Goal: Task Accomplishment & Management: Manage account settings

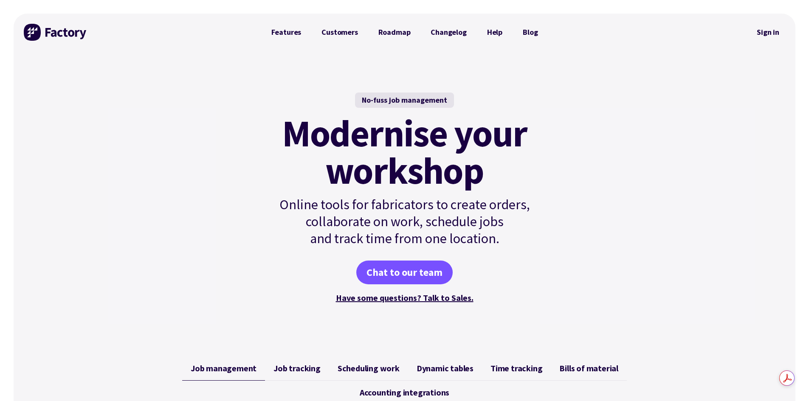
click at [768, 32] on link "Sign in" at bounding box center [768, 33] width 34 height 20
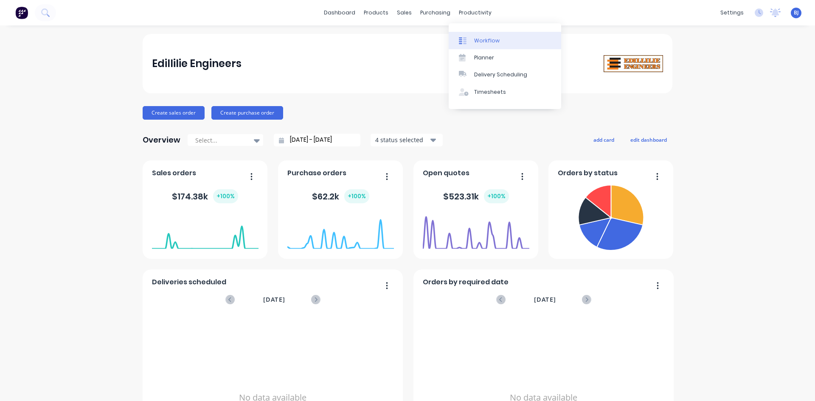
click at [478, 39] on div "Workflow" at bounding box center [486, 41] width 25 height 8
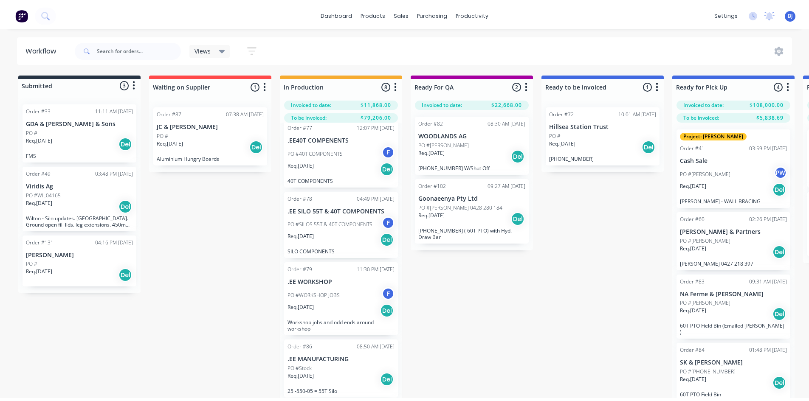
scroll to position [85, 0]
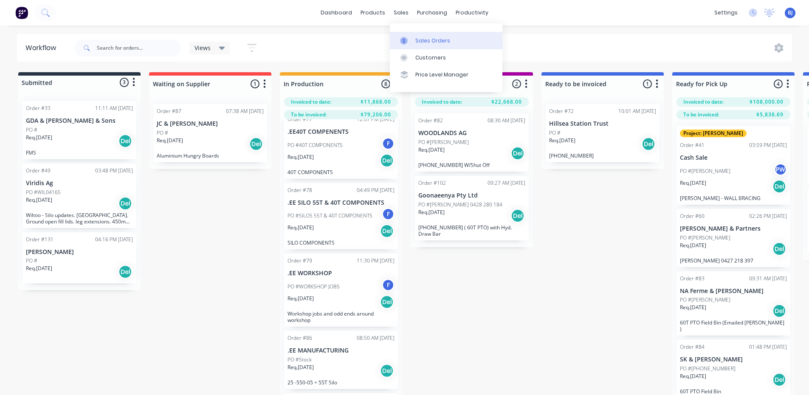
click at [405, 40] on icon at bounding box center [404, 41] width 8 height 8
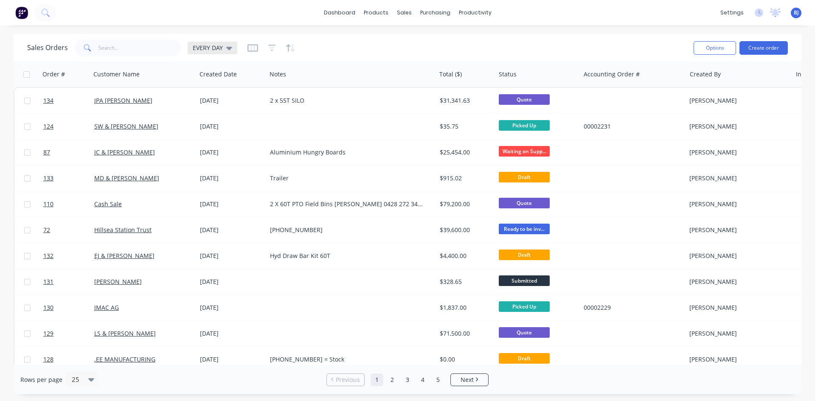
click at [230, 48] on icon at bounding box center [229, 48] width 6 height 3
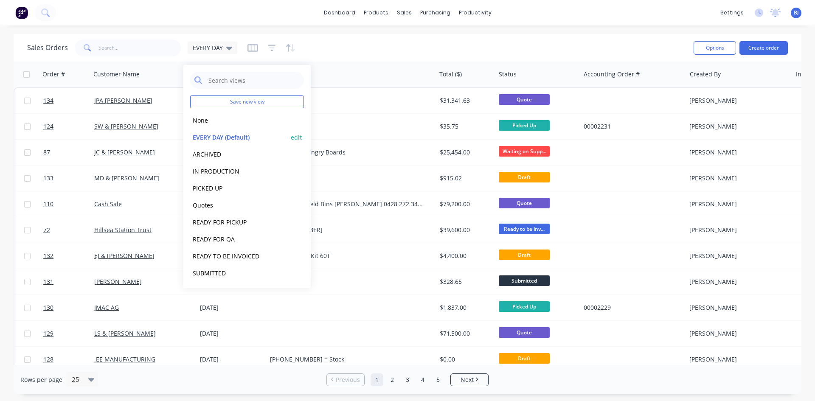
click at [212, 136] on button "EVERY DAY (Default)" at bounding box center [238, 137] width 97 height 10
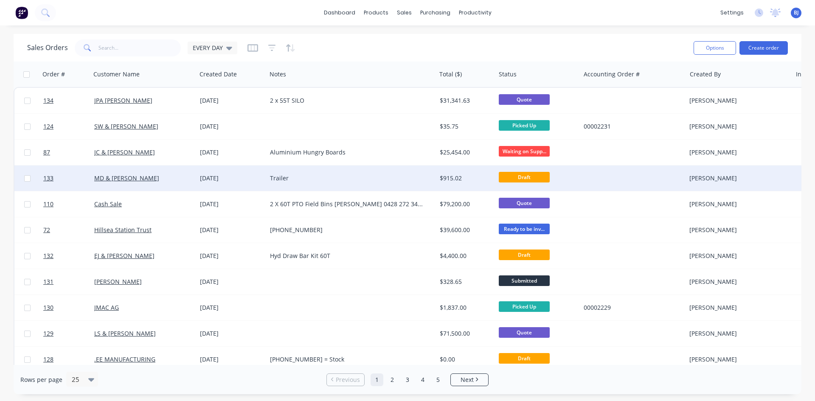
click at [233, 178] on div "27 Aug 2025" at bounding box center [231, 178] width 63 height 8
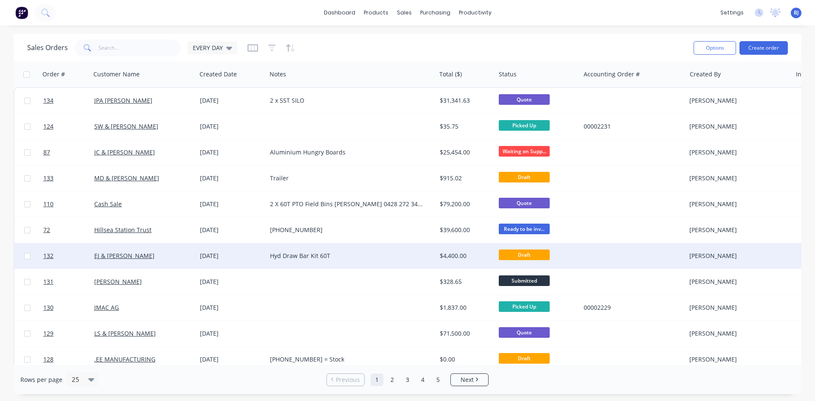
click at [211, 254] on div "27 Aug 2025" at bounding box center [231, 256] width 63 height 8
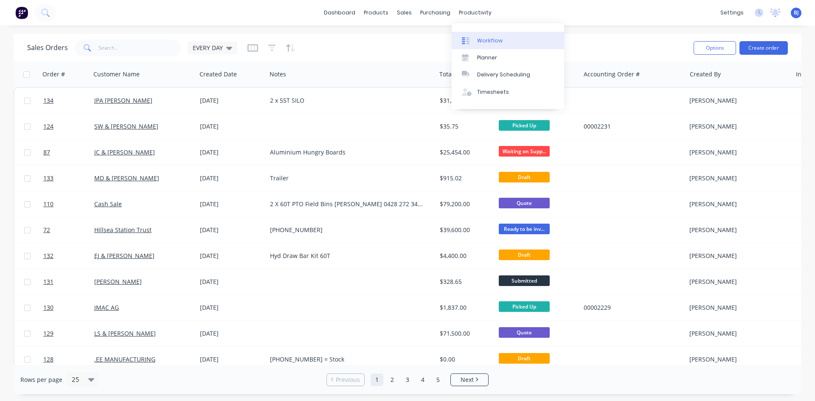
click at [477, 39] on div "Workflow" at bounding box center [489, 41] width 25 height 8
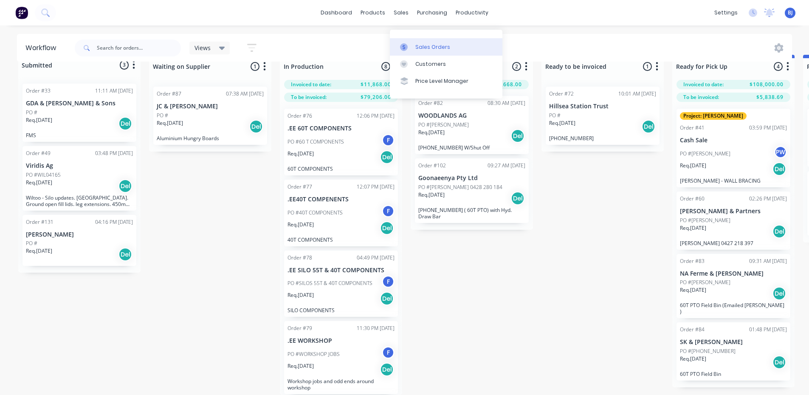
click at [408, 43] on div at bounding box center [406, 47] width 13 height 8
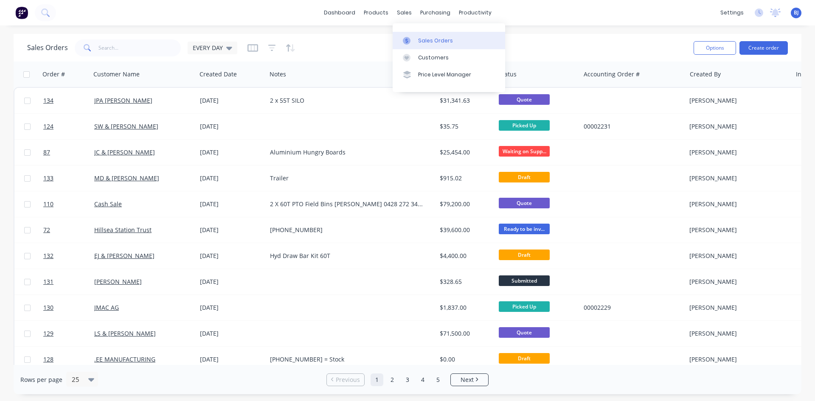
click at [414, 39] on div at bounding box center [409, 41] width 13 height 8
click at [758, 44] on button "Create order" at bounding box center [764, 48] width 48 height 14
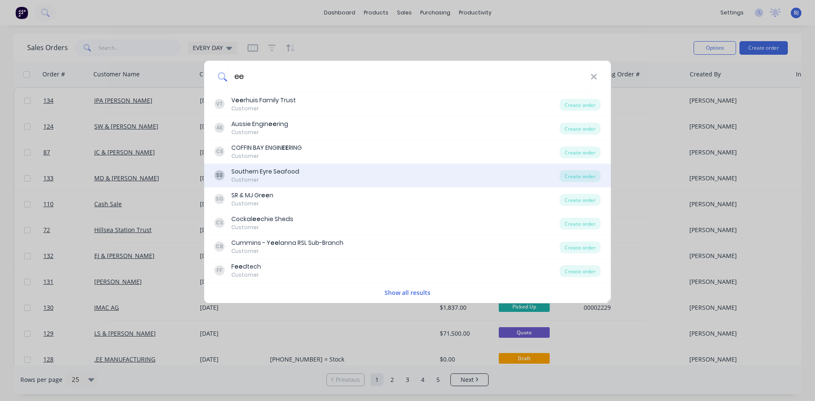
type input "e"
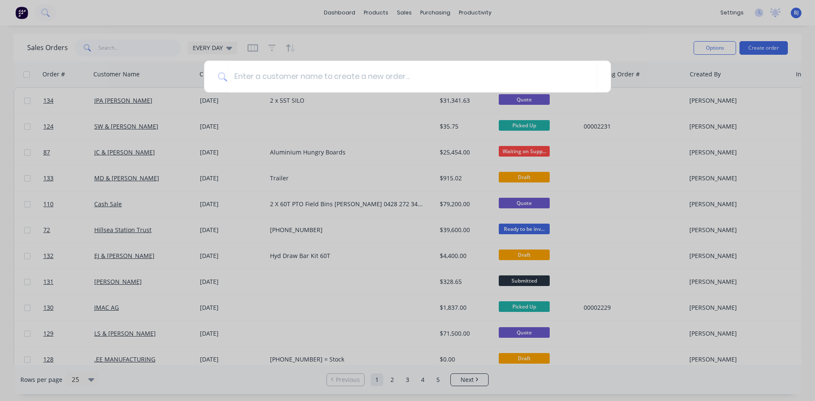
click at [407, 15] on div at bounding box center [407, 200] width 815 height 401
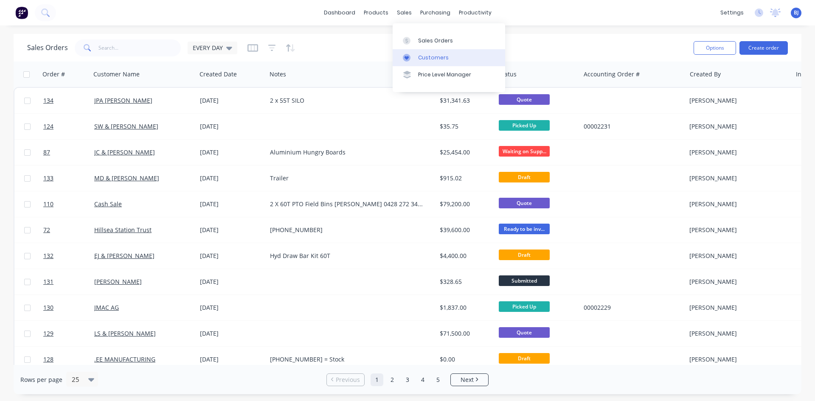
click at [413, 57] on div at bounding box center [409, 58] width 13 height 8
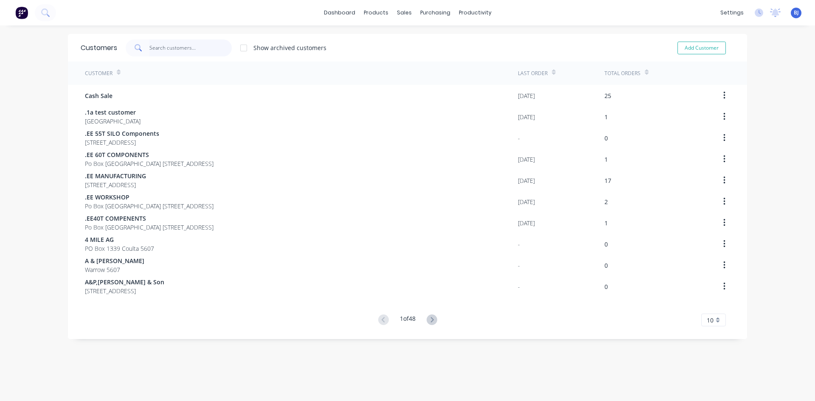
click at [164, 42] on input "text" at bounding box center [190, 47] width 83 height 17
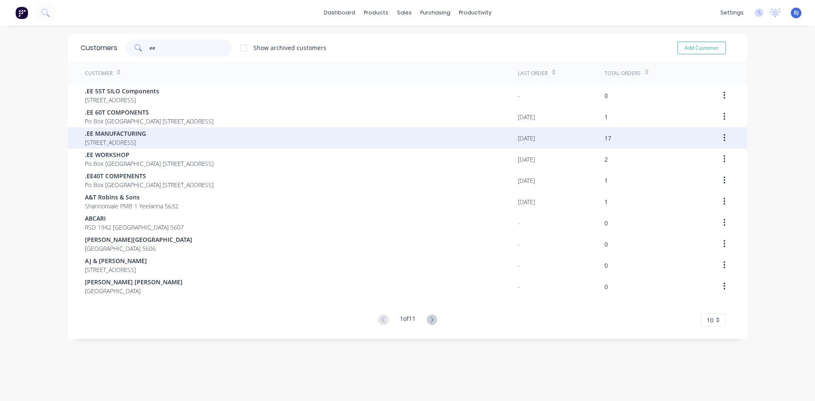
type input "ee"
click at [118, 135] on span ".EE MANUFACTURING" at bounding box center [115, 133] width 61 height 9
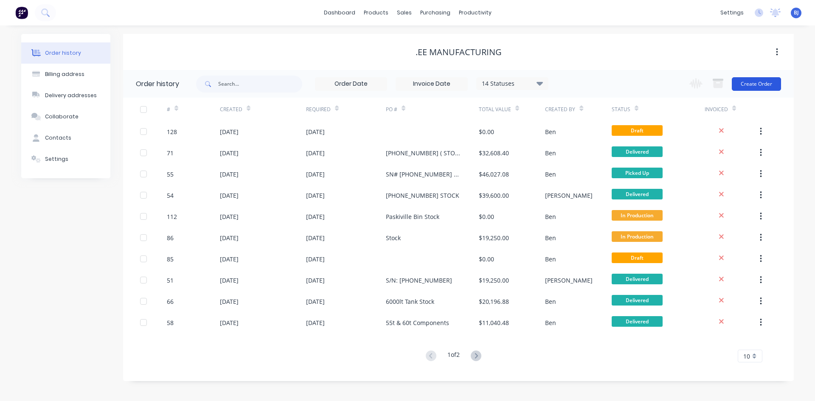
click at [767, 82] on button "Create Order" at bounding box center [756, 84] width 49 height 14
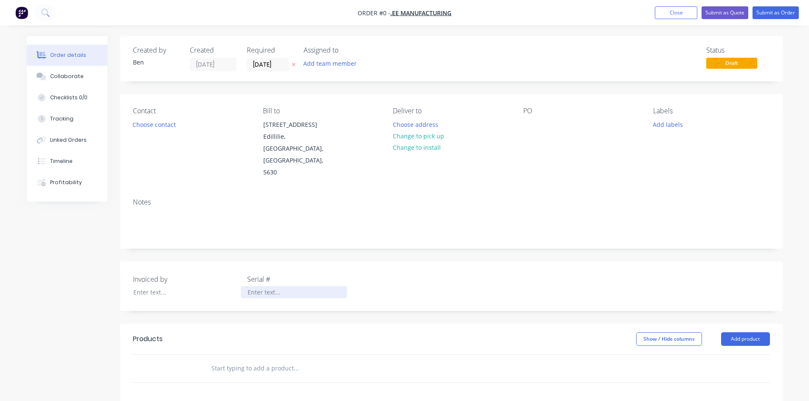
click at [251, 286] on div at bounding box center [294, 292] width 106 height 12
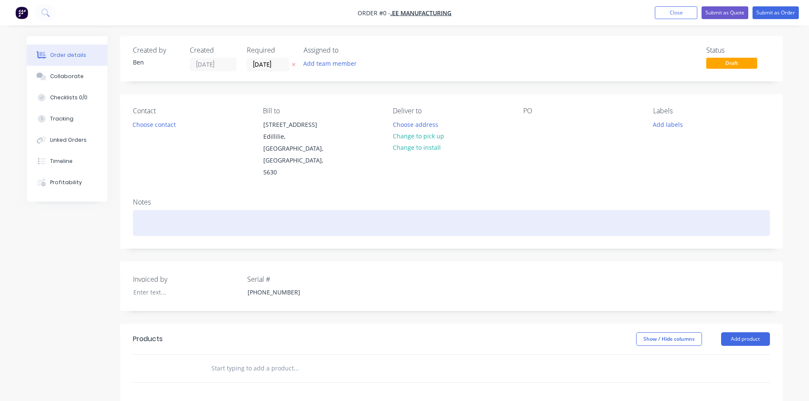
click at [393, 189] on div "Order details Collaborate Checklists 0/0 Tracking Linked Orders Timeline Profit…" at bounding box center [404, 308] width 773 height 545
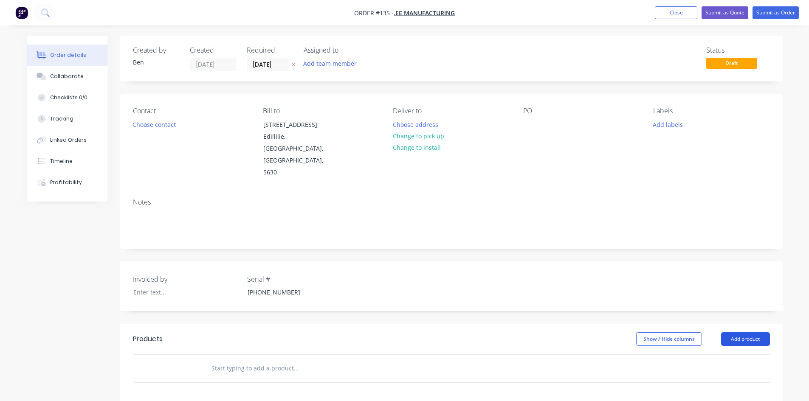
click at [745, 332] on button "Add product" at bounding box center [745, 339] width 49 height 14
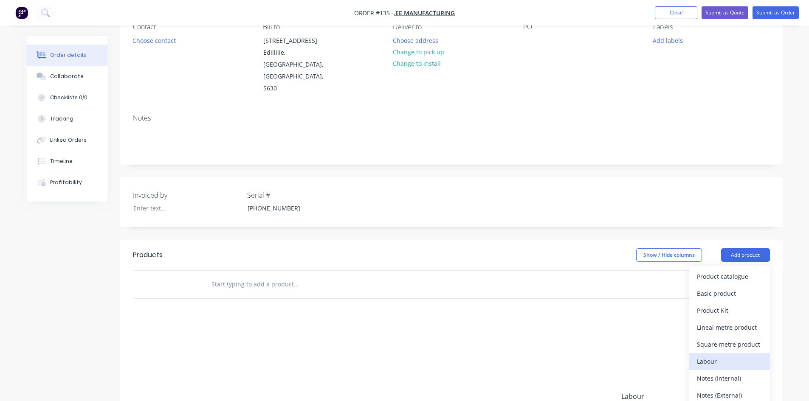
scroll to position [85, 0]
click at [718, 270] on div "Product catalogue" at bounding box center [729, 276] width 65 height 12
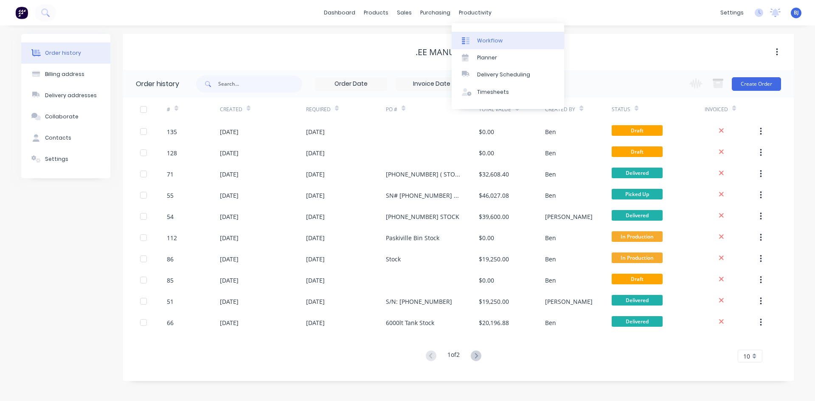
drag, startPoint x: 476, startPoint y: 18, endPoint x: 473, endPoint y: 41, distance: 23.1
click at [476, 20] on div "dashboard products sales purchasing productivity dashboard products Product Cat…" at bounding box center [407, 12] width 815 height 25
click at [473, 39] on div at bounding box center [468, 41] width 13 height 8
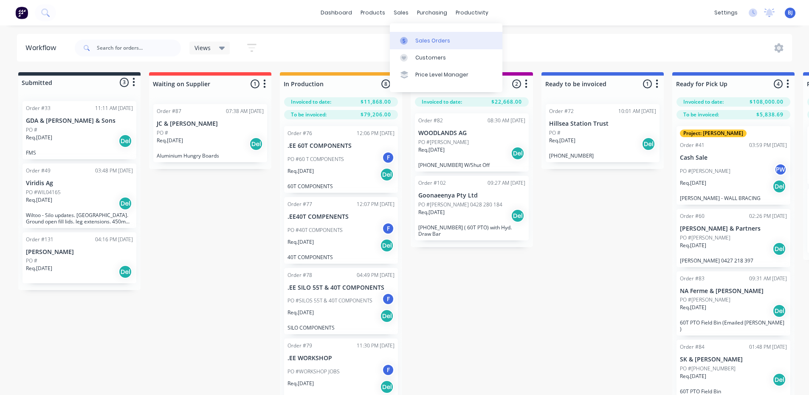
click at [404, 39] on g at bounding box center [404, 41] width 8 height 8
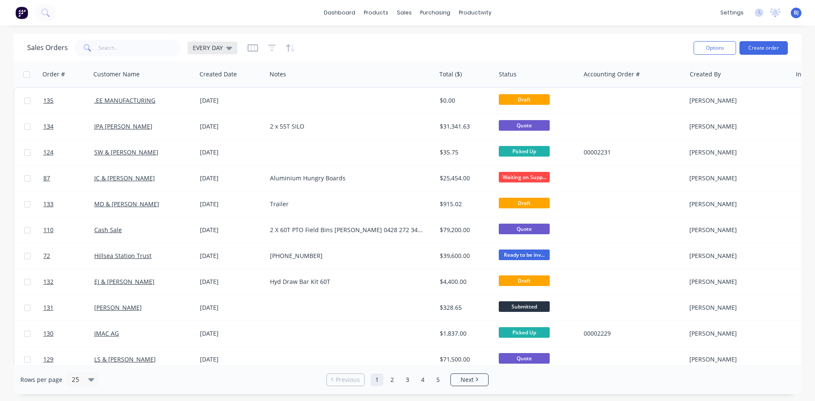
click at [227, 48] on icon at bounding box center [229, 48] width 6 height 3
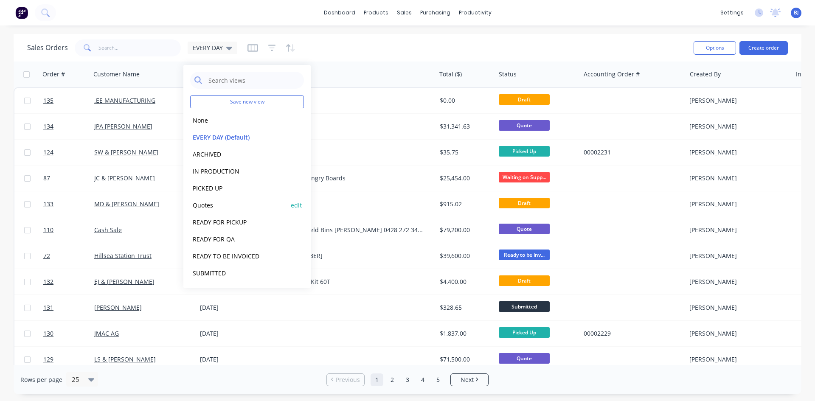
click at [202, 206] on button "Quotes" at bounding box center [238, 205] width 97 height 10
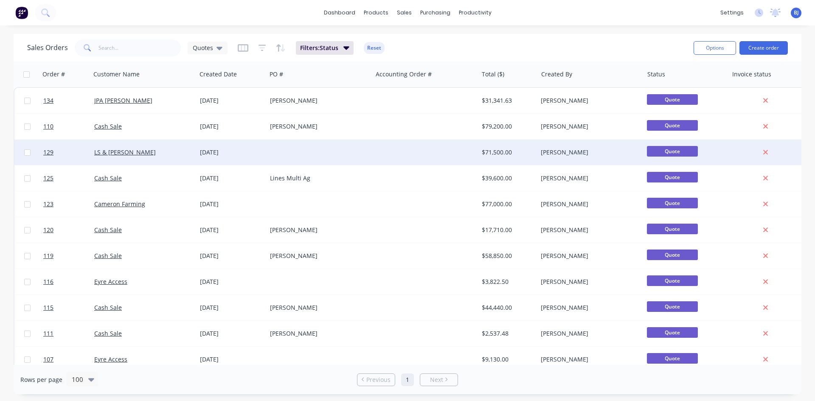
click at [215, 155] on div "[DATE]" at bounding box center [231, 152] width 63 height 8
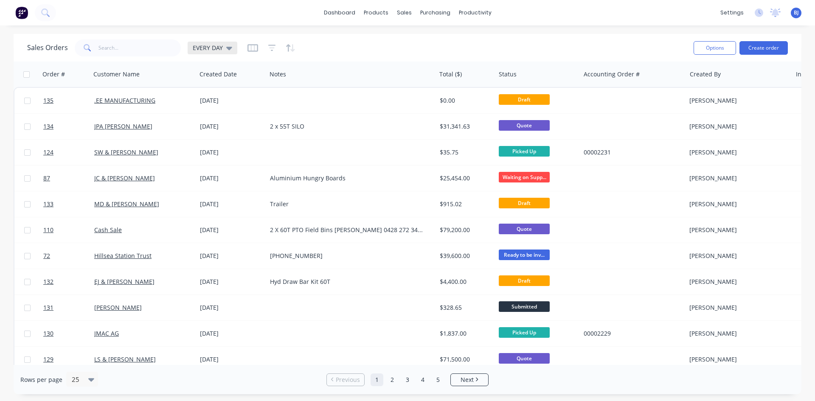
click at [230, 50] on icon at bounding box center [229, 47] width 6 height 9
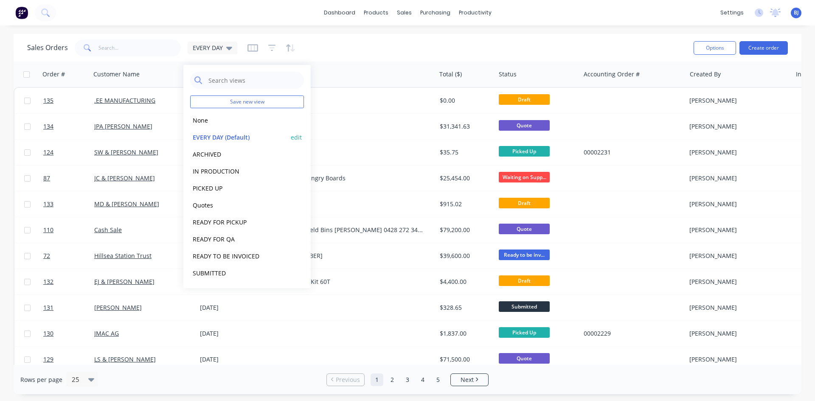
click at [199, 135] on button "EVERY DAY (Default)" at bounding box center [238, 137] width 97 height 10
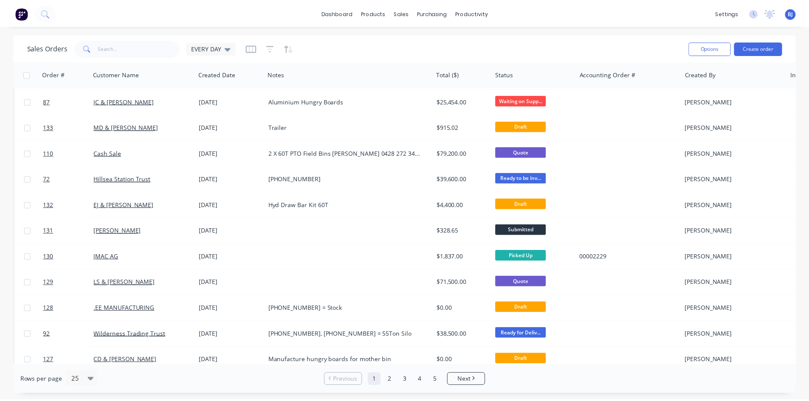
scroll to position [76, 0]
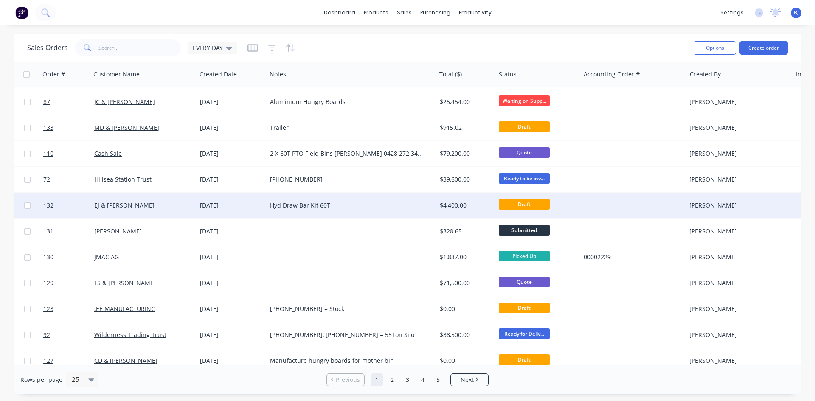
click at [183, 207] on div "EJ & [PERSON_NAME]" at bounding box center [141, 205] width 94 height 8
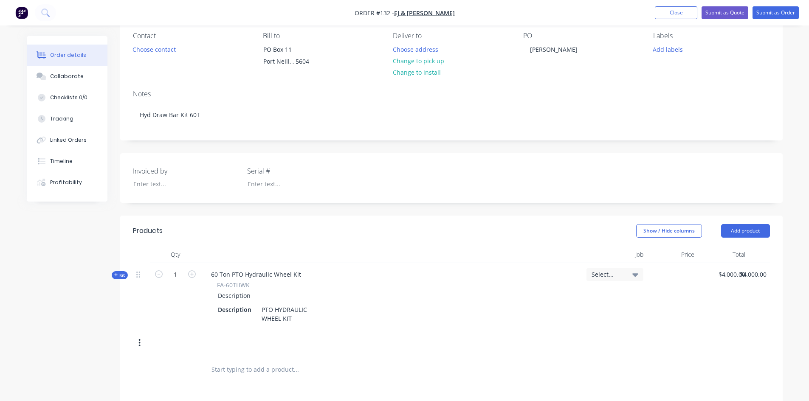
scroll to position [85, 0]
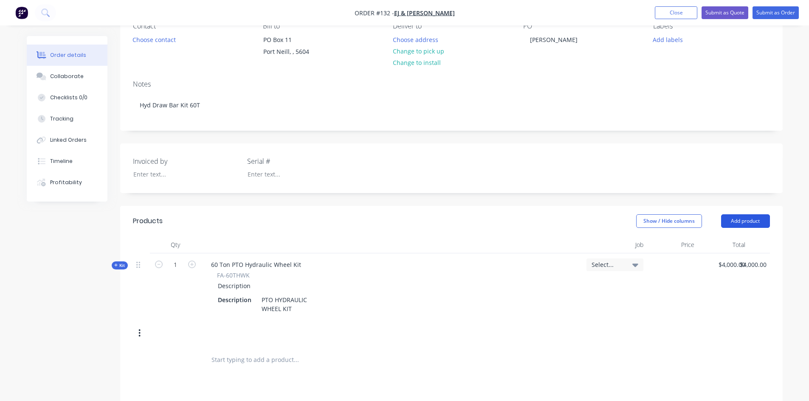
click at [750, 219] on button "Add product" at bounding box center [745, 221] width 49 height 14
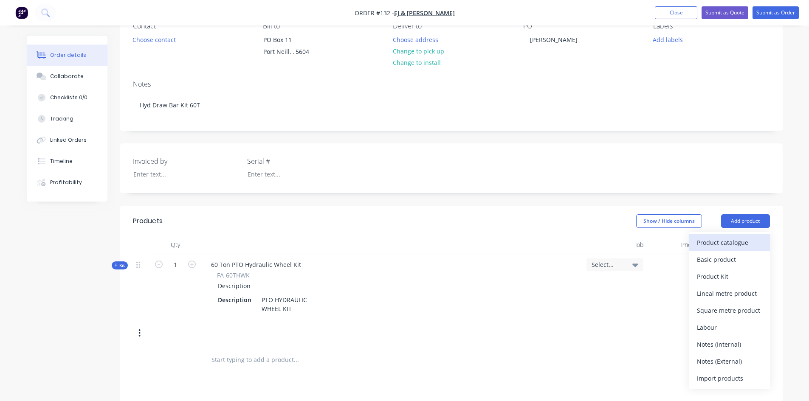
click at [726, 244] on div "Product catalogue" at bounding box center [729, 242] width 65 height 12
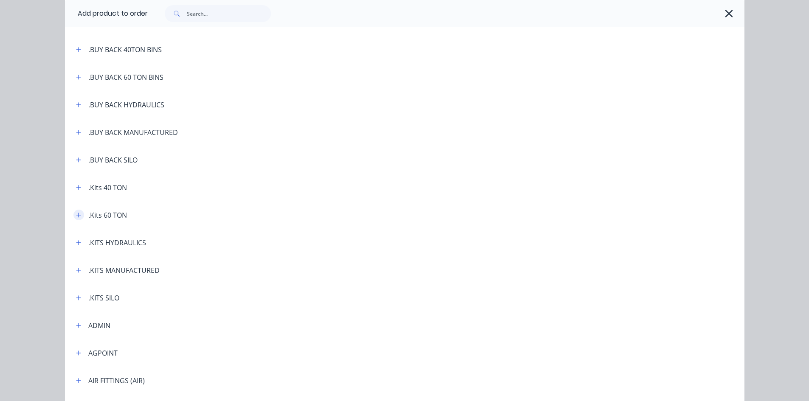
click at [77, 215] on icon "button" at bounding box center [78, 215] width 5 height 5
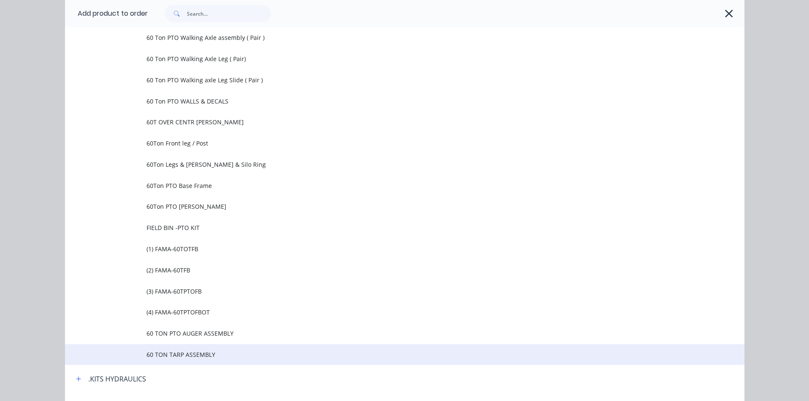
scroll to position [509, 0]
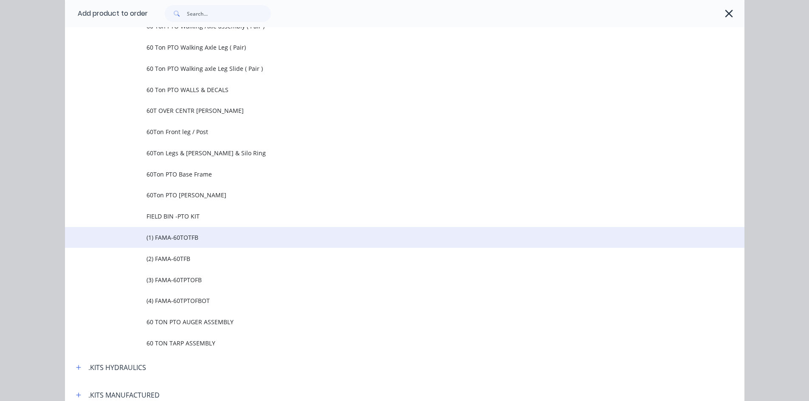
click at [181, 238] on span "(1) FAMA-60TOTFB" at bounding box center [385, 237] width 478 height 9
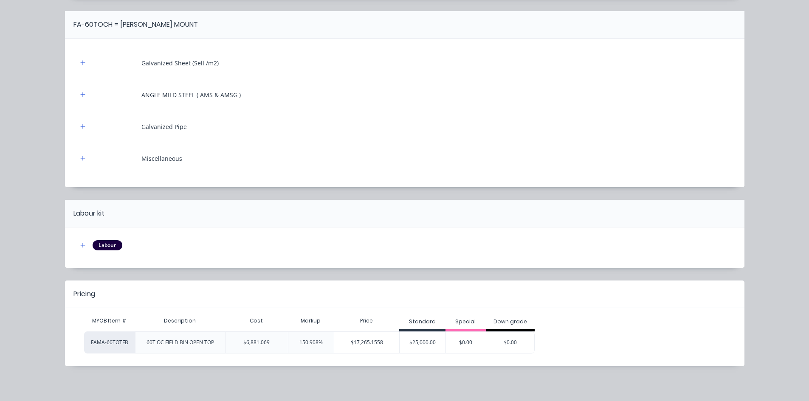
scroll to position [2294, 0]
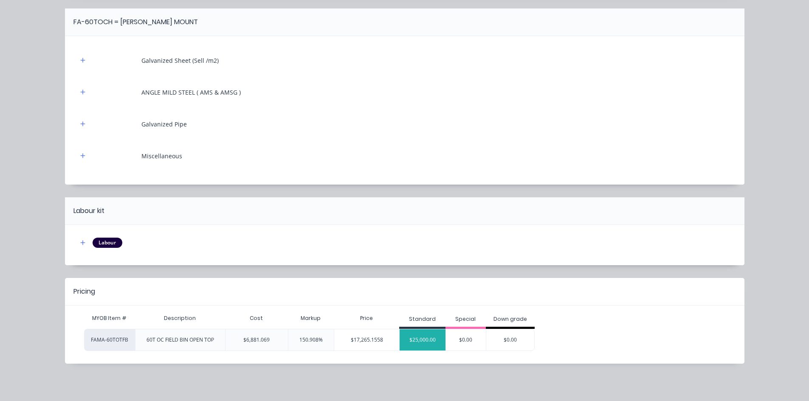
click at [422, 339] on div "$25,000.00" at bounding box center [423, 339] width 46 height 21
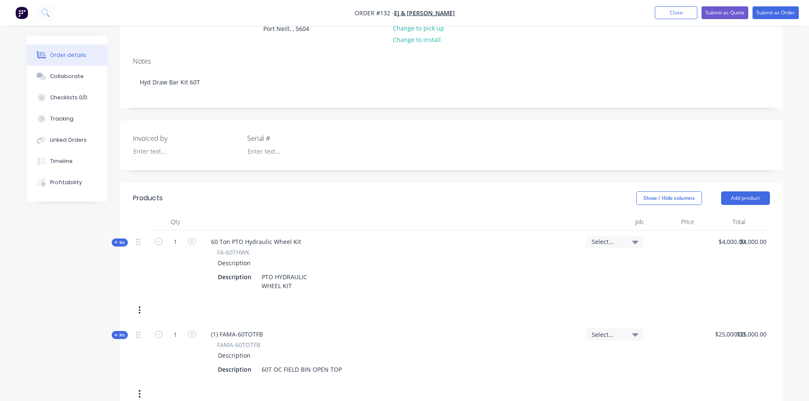
scroll to position [127, 0]
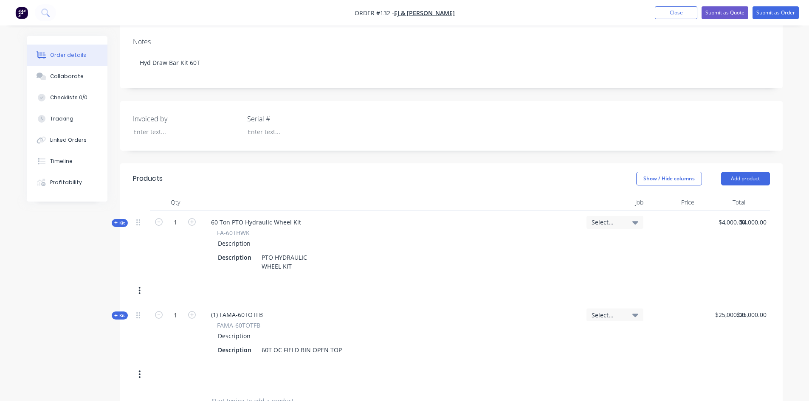
click at [139, 374] on icon "button" at bounding box center [140, 375] width 2 height 8
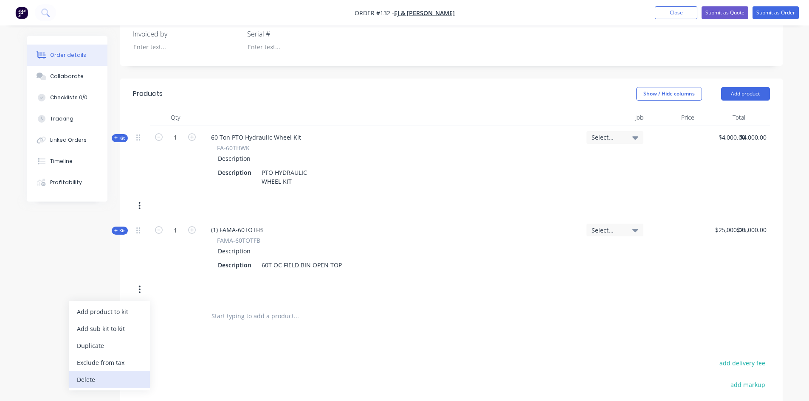
click at [129, 376] on div "Delete" at bounding box center [109, 380] width 65 height 12
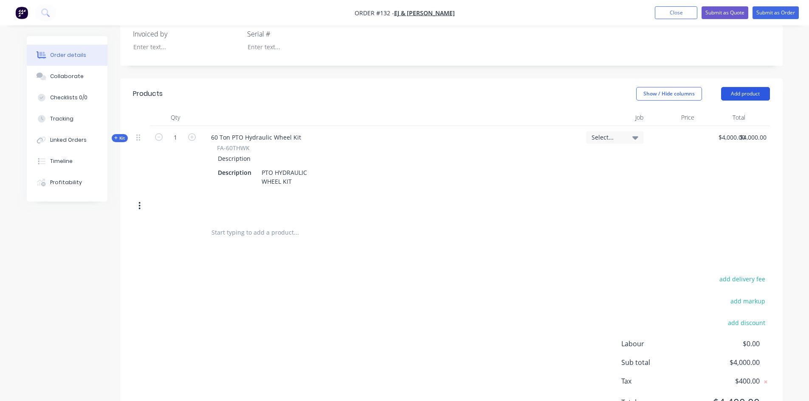
click at [736, 91] on button "Add product" at bounding box center [745, 94] width 49 height 14
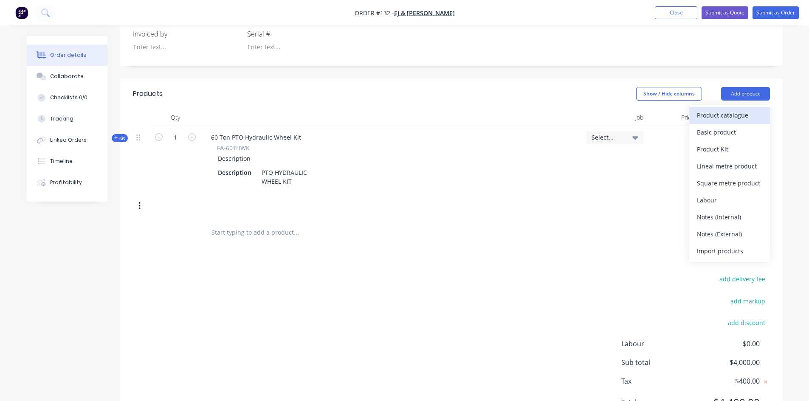
click at [727, 115] on div "Product catalogue" at bounding box center [729, 115] width 65 height 12
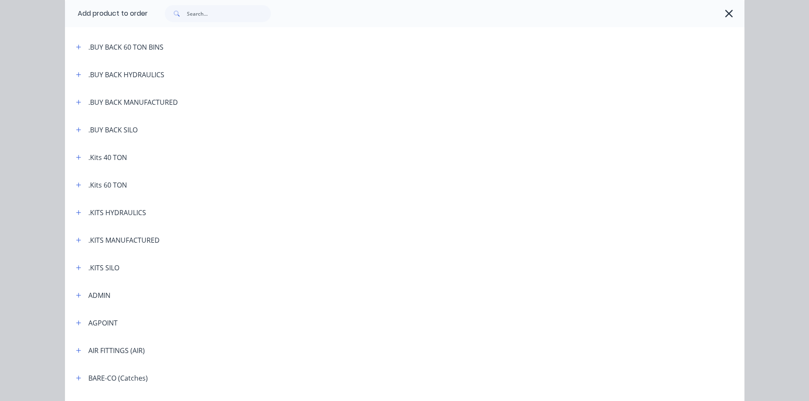
scroll to position [127, 0]
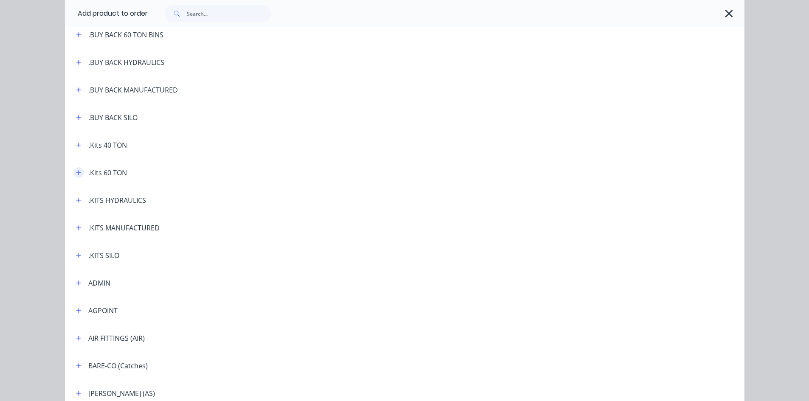
click at [76, 173] on icon "button" at bounding box center [78, 173] width 5 height 6
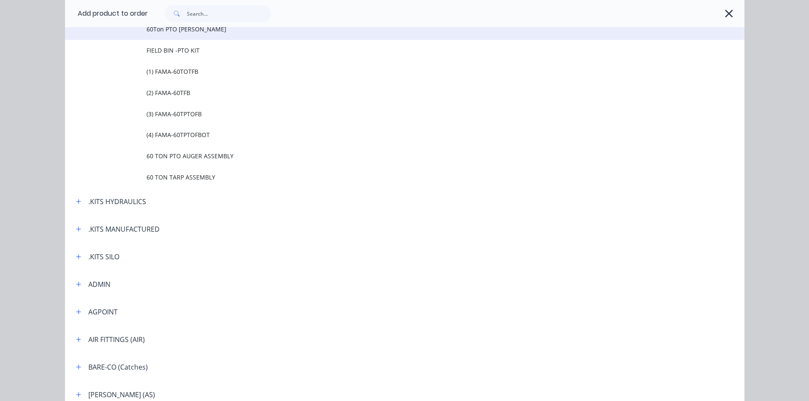
scroll to position [679, 0]
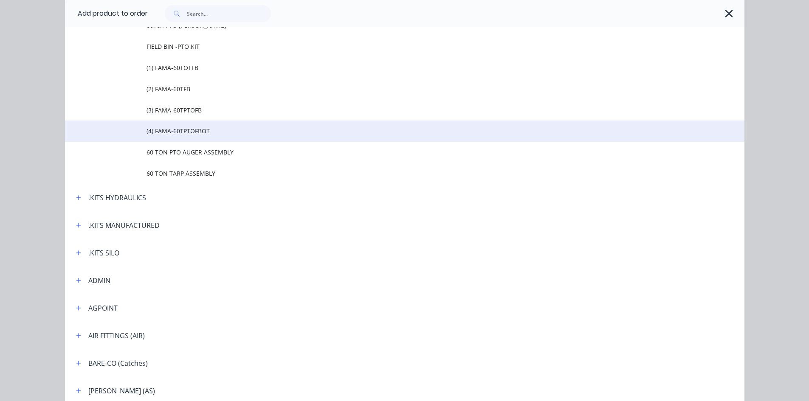
click at [183, 128] on span "(4) FAMA-60TPTOFBOT" at bounding box center [385, 131] width 478 height 9
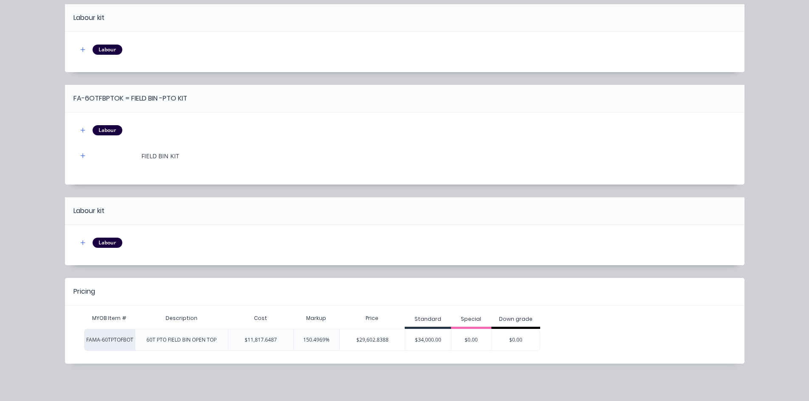
scroll to position [267, 0]
click at [427, 341] on div "$34,000.00" at bounding box center [428, 339] width 46 height 21
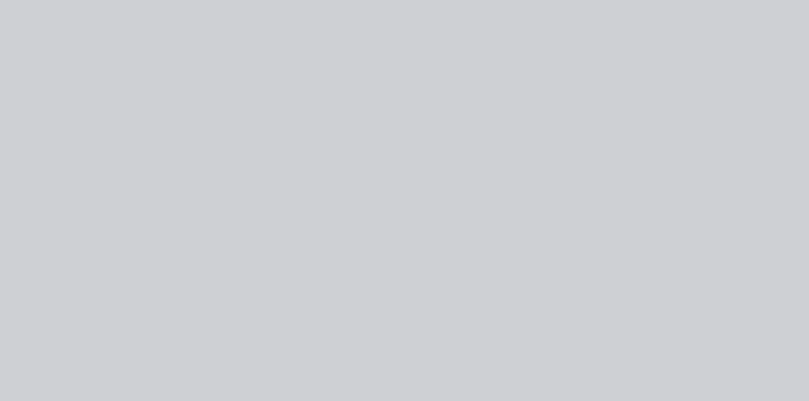
scroll to position [0, 0]
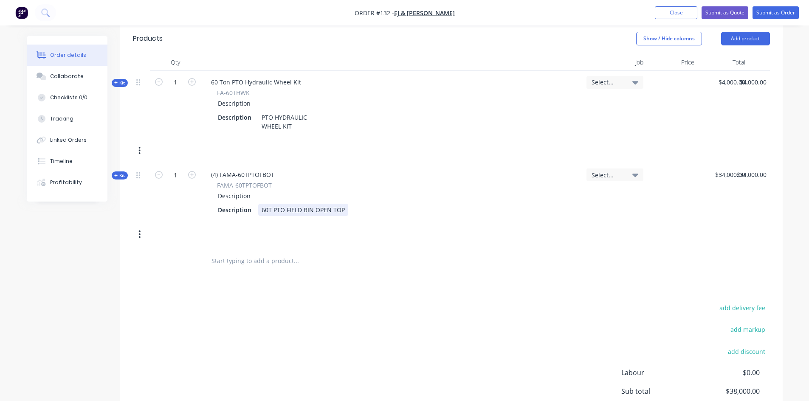
click at [346, 210] on div "60T PTO FIELD BIN OPEN TOP" at bounding box center [303, 210] width 90 height 12
click at [254, 264] on input "text" at bounding box center [296, 261] width 170 height 17
click at [727, 39] on button "Add product" at bounding box center [745, 39] width 49 height 14
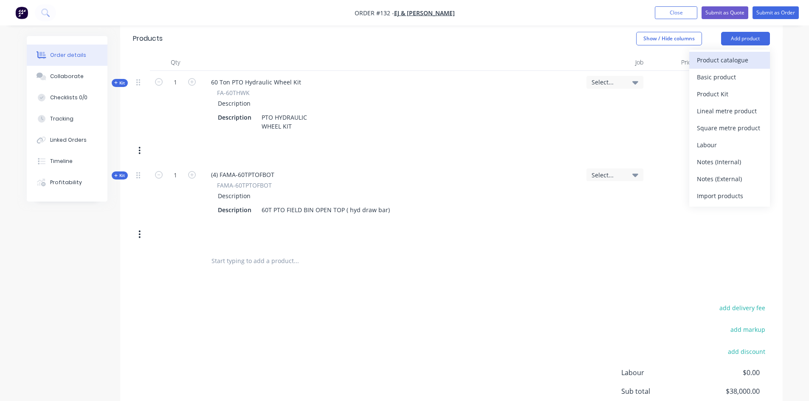
click at [716, 62] on div "Product catalogue" at bounding box center [729, 60] width 65 height 12
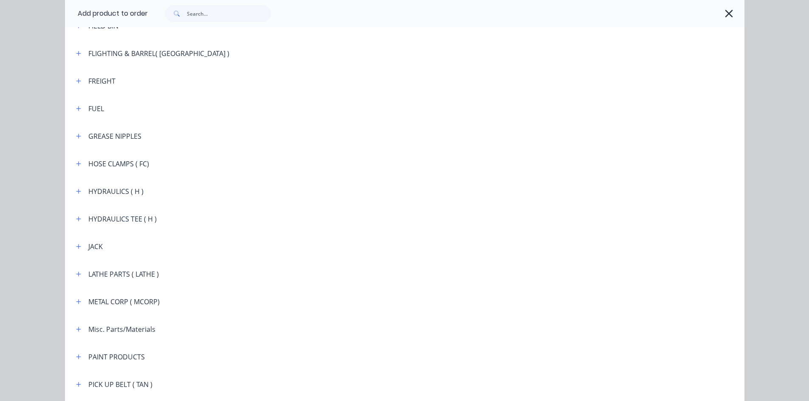
scroll to position [977, 0]
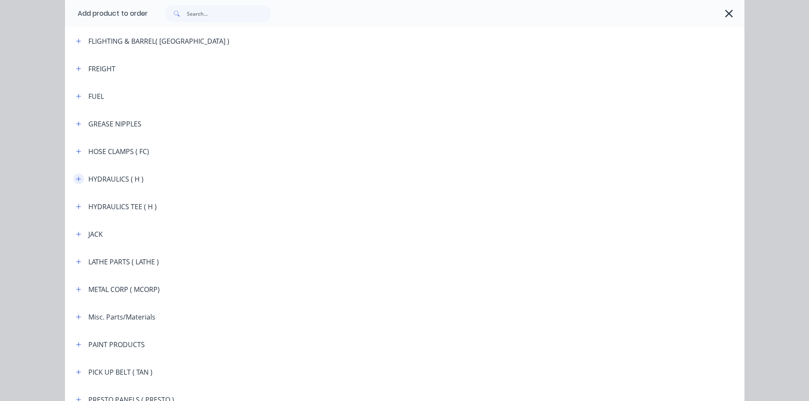
click at [79, 180] on button "button" at bounding box center [78, 179] width 11 height 11
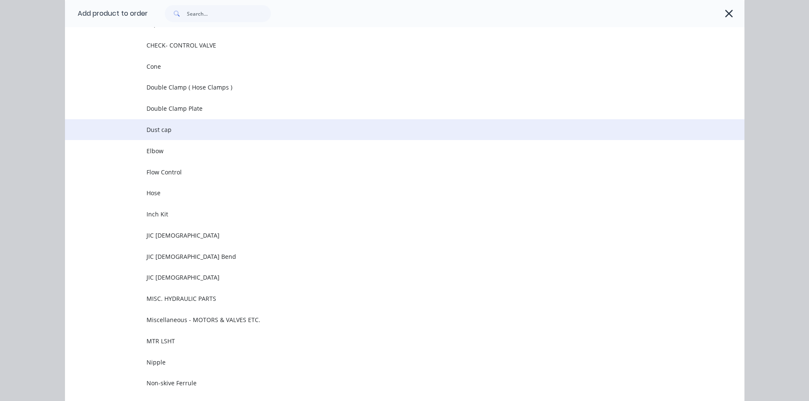
scroll to position [1359, 0]
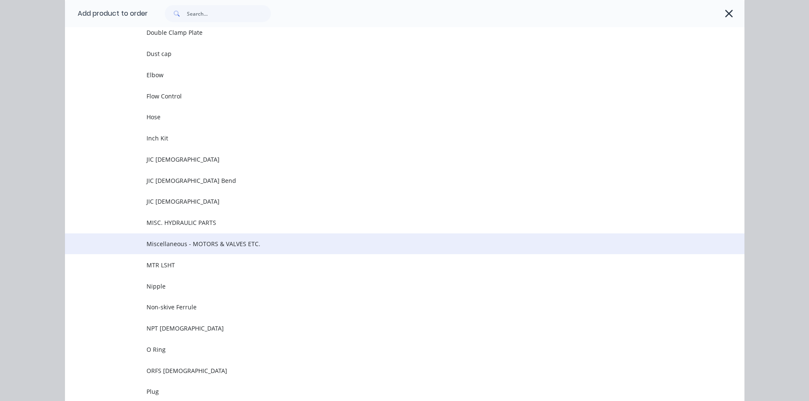
click at [155, 242] on span "Miscellaneous - MOTORS & VALVES ETC." at bounding box center [385, 243] width 478 height 9
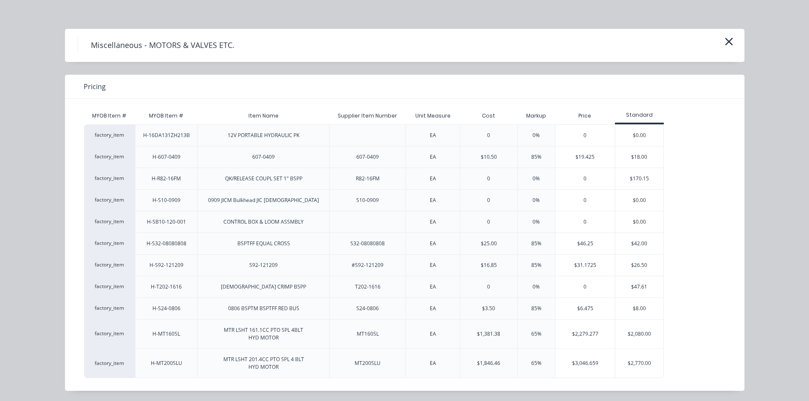
scroll to position [7, 0]
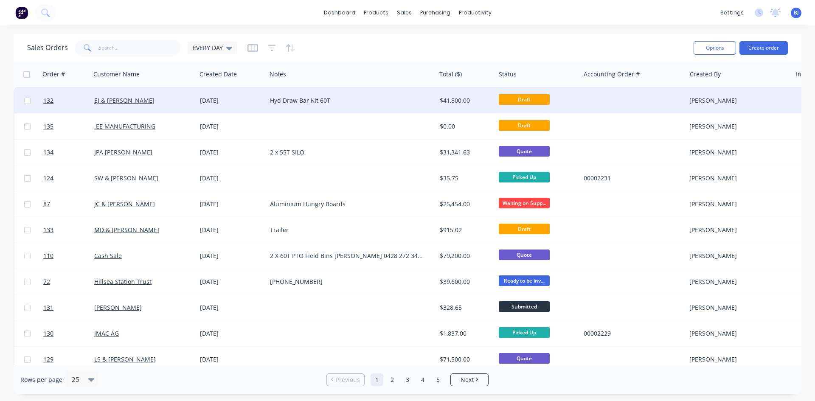
click at [223, 99] on div "[DATE]" at bounding box center [231, 100] width 63 height 8
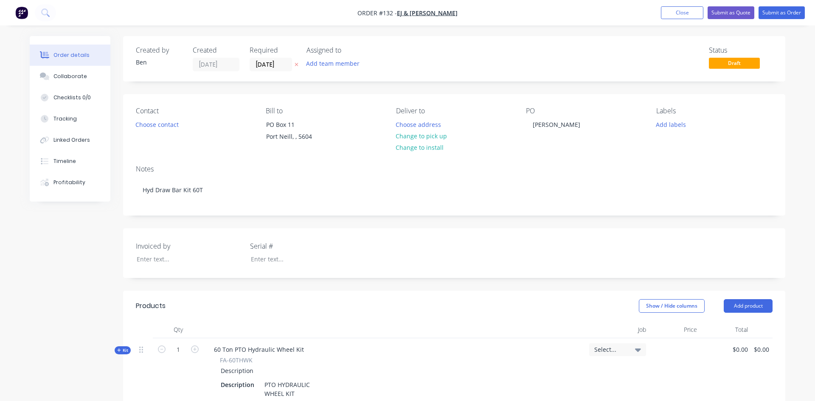
type input "$4,000.00"
type input "$34,000.00"
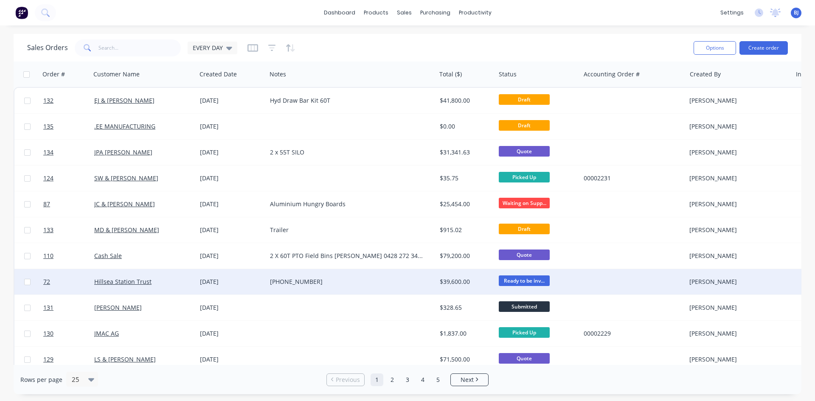
click at [186, 281] on div "Hillsea Station Trust" at bounding box center [141, 282] width 94 height 8
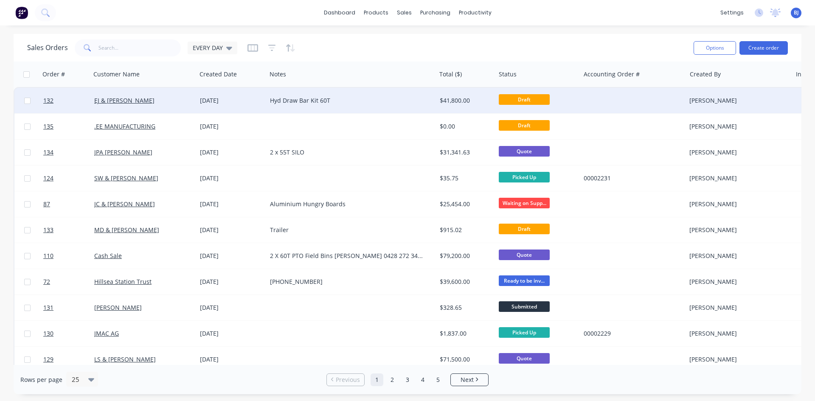
click at [281, 101] on div "Hyd Draw Bar Kit 60T" at bounding box center [347, 100] width 155 height 8
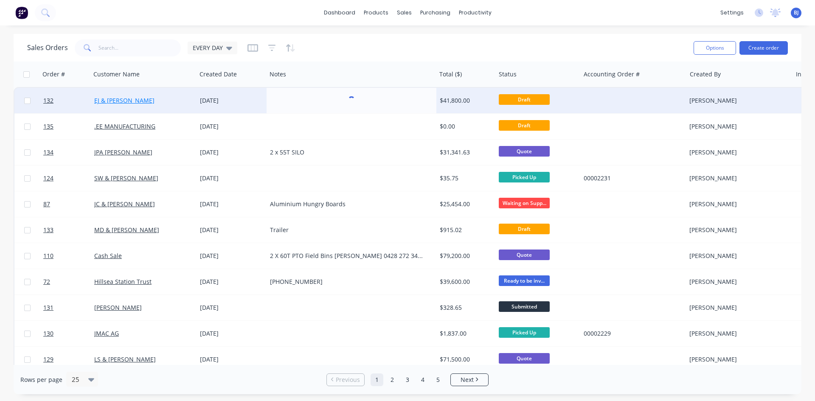
click at [117, 101] on link "EJ & [PERSON_NAME]" at bounding box center [124, 100] width 60 height 8
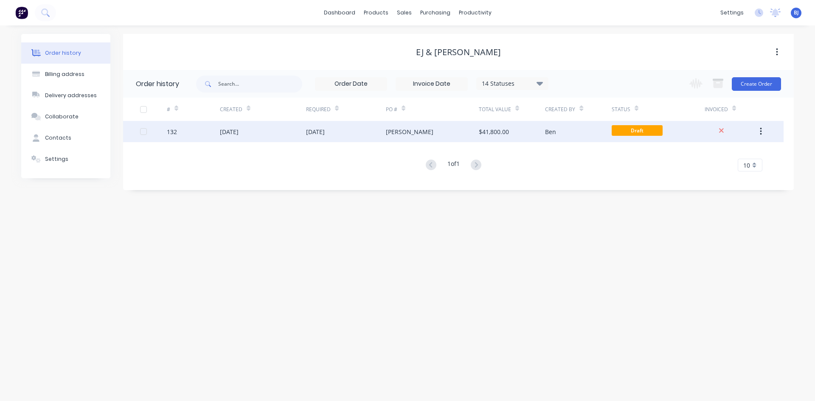
click at [236, 133] on div "[DATE]" at bounding box center [229, 131] width 19 height 9
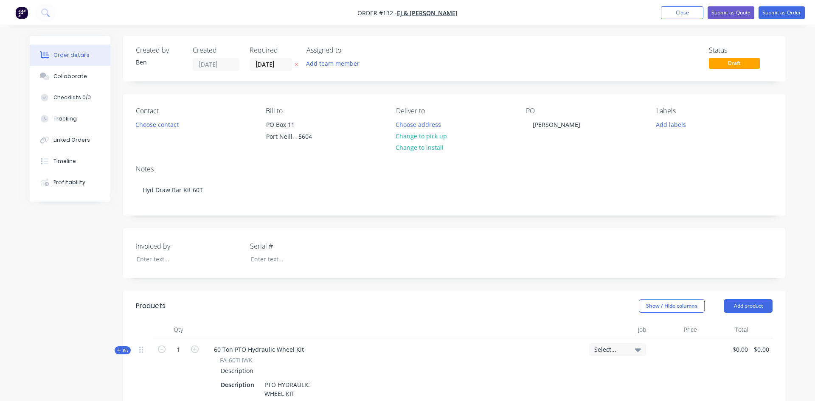
type input "$4,000.00"
type input "$34,000.00"
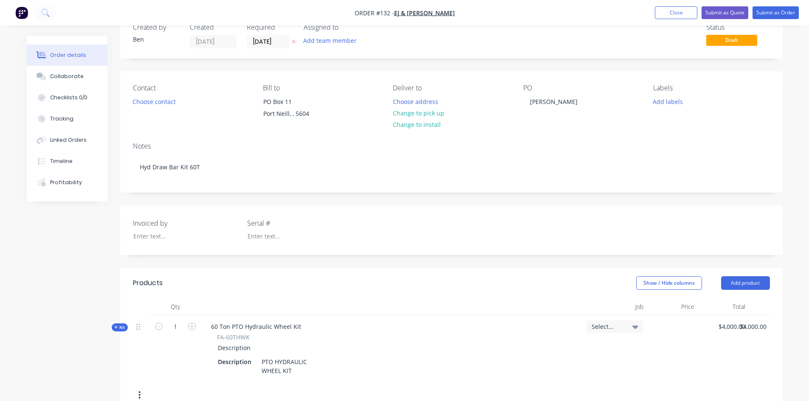
scroll to position [42, 0]
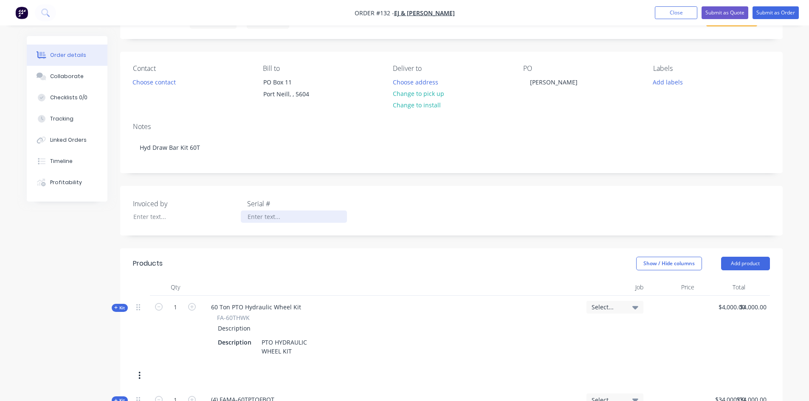
click at [253, 216] on div at bounding box center [294, 217] width 106 height 12
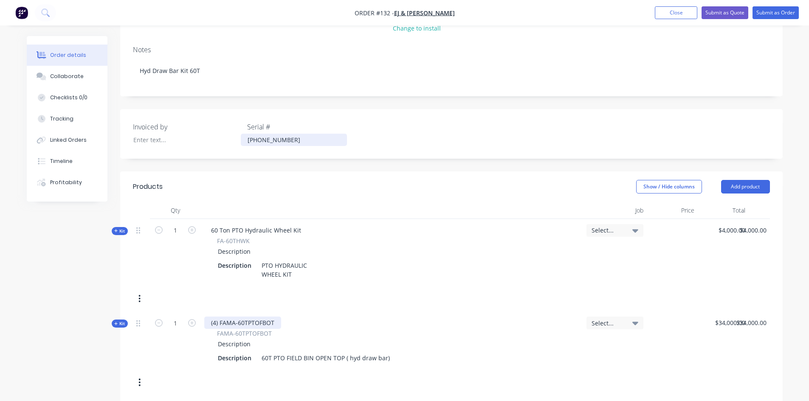
scroll to position [170, 0]
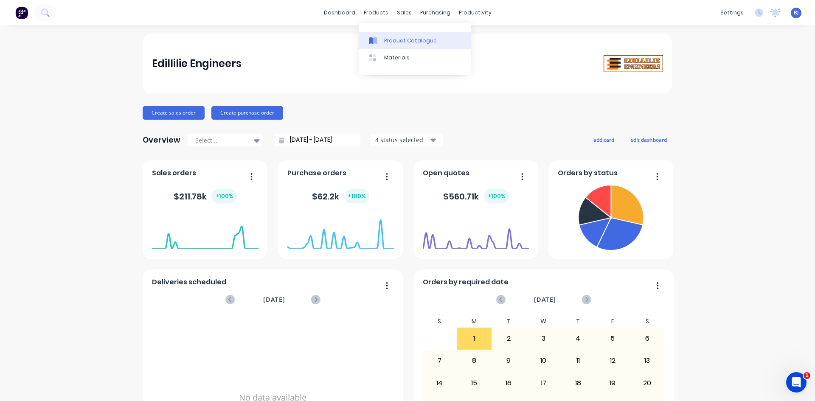
click at [384, 45] on link "Product Catalogue" at bounding box center [415, 40] width 113 height 17
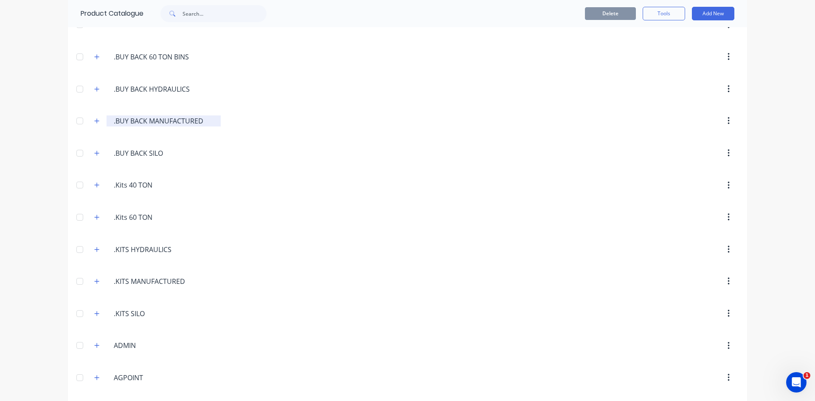
scroll to position [170, 0]
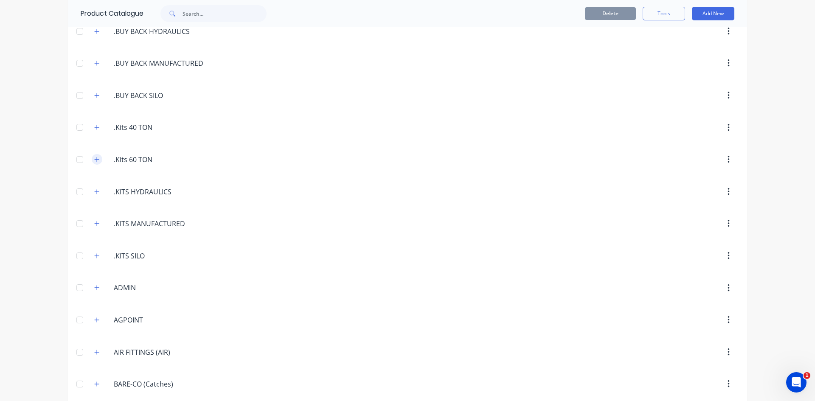
click at [94, 163] on button "button" at bounding box center [97, 159] width 11 height 11
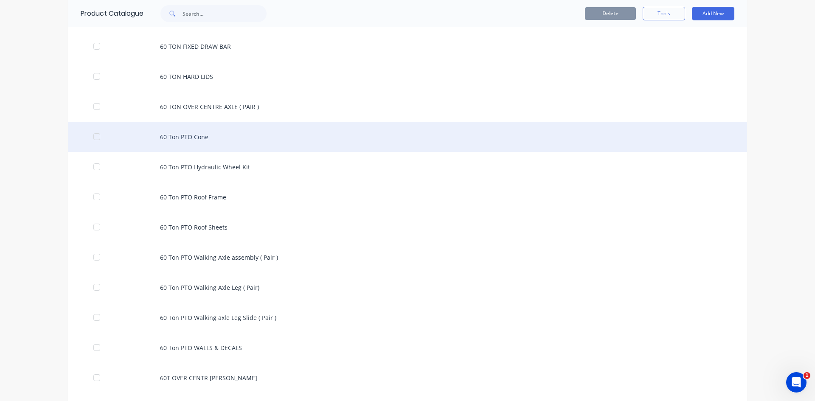
scroll to position [425, 0]
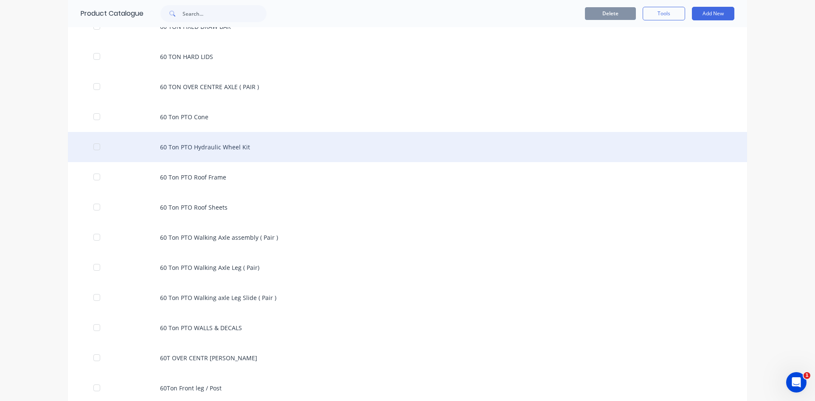
click at [173, 148] on div "60 Ton PTO Hydraulic Wheel Kit" at bounding box center [407, 147] width 679 height 30
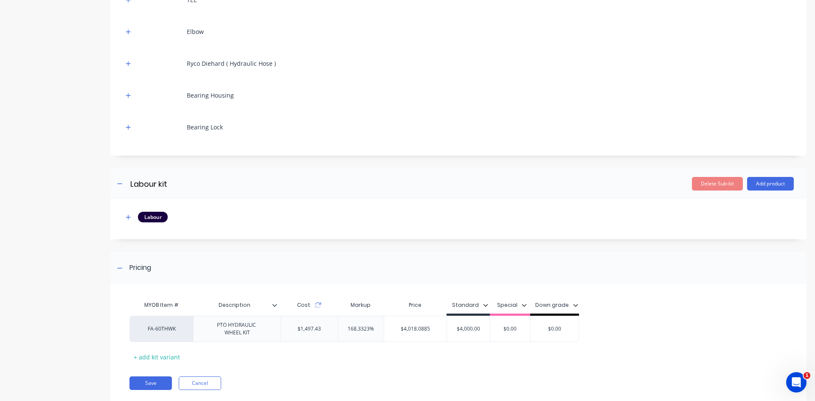
scroll to position [405, 0]
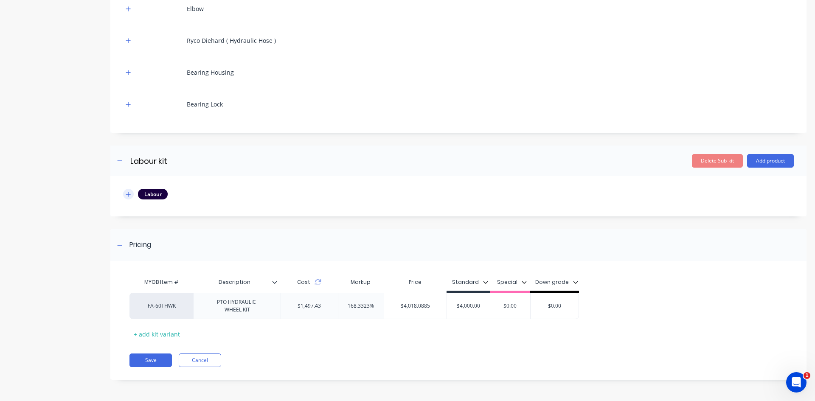
click at [131, 196] on button "button" at bounding box center [128, 194] width 11 height 11
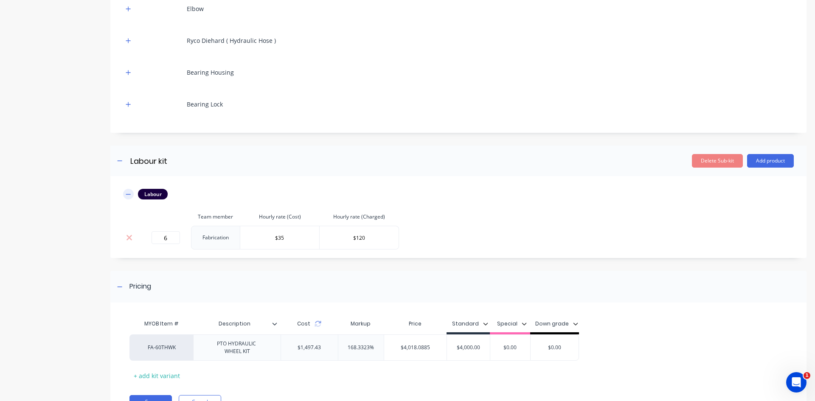
click at [129, 192] on icon "button" at bounding box center [128, 194] width 5 height 6
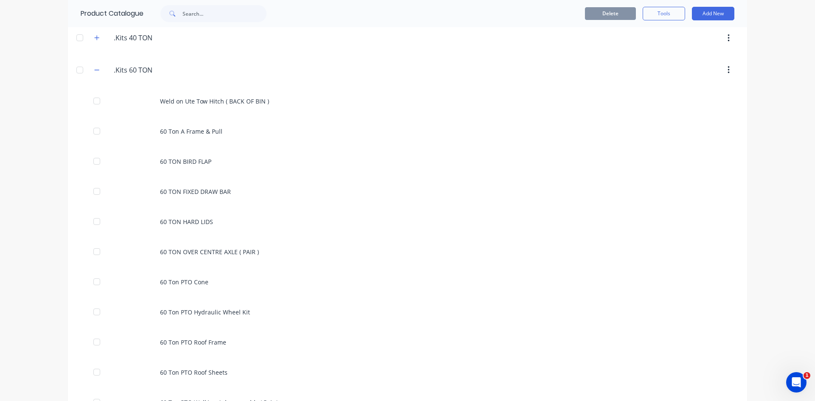
scroll to position [255, 0]
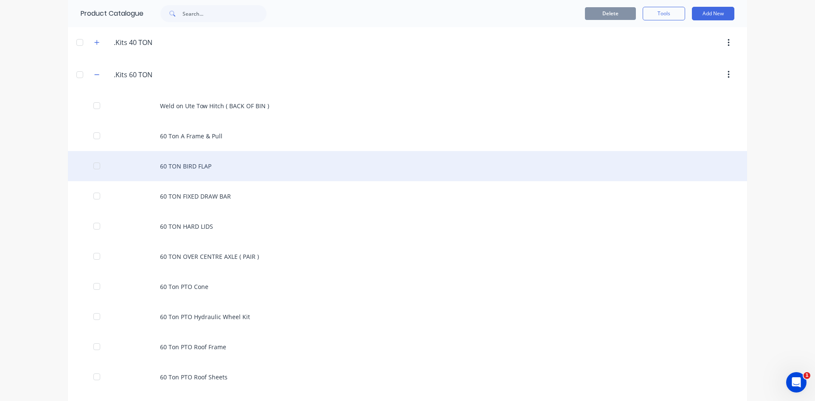
click at [203, 167] on div "60 TON BIRD FLAP" at bounding box center [407, 166] width 679 height 30
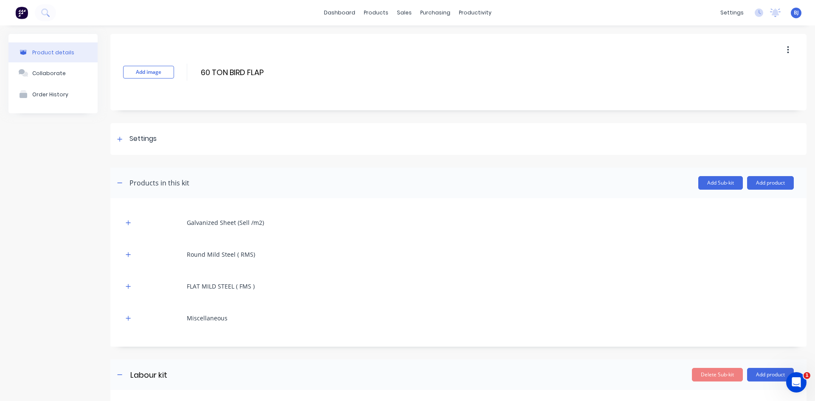
click at [787, 50] on icon "button" at bounding box center [788, 50] width 2 height 8
click at [737, 75] on span "Duplicate" at bounding box center [757, 72] width 64 height 9
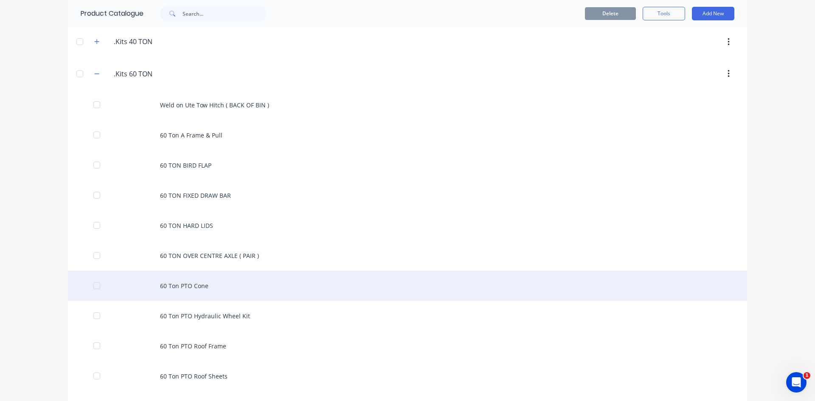
scroll to position [255, 0]
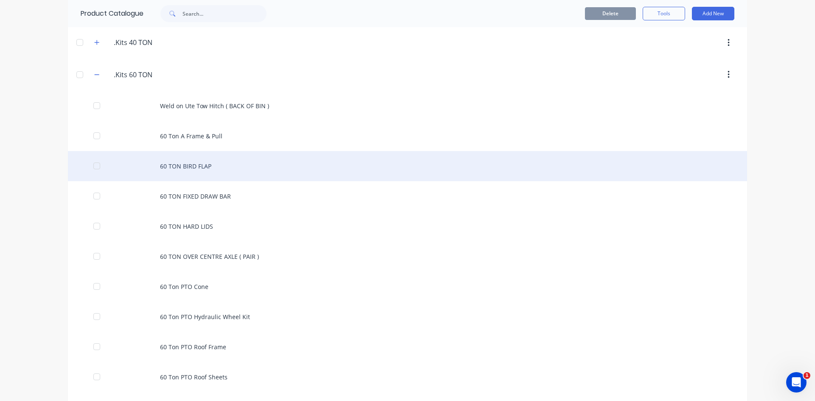
click at [204, 167] on div "60 TON BIRD FLAP" at bounding box center [407, 166] width 679 height 30
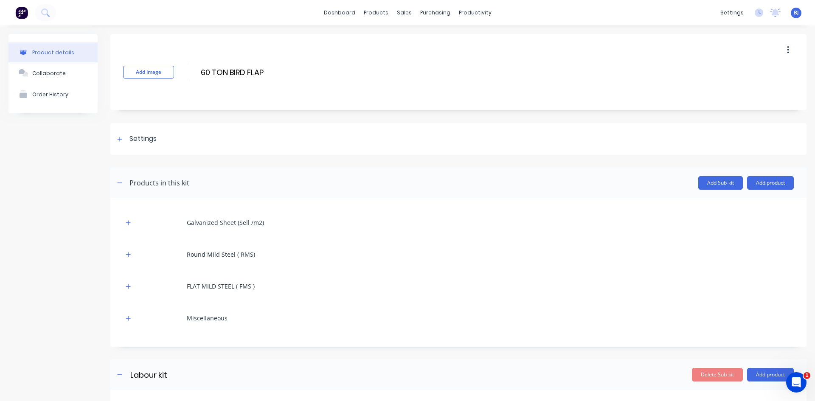
click at [787, 51] on icon "button" at bounding box center [788, 49] width 2 height 9
click at [737, 71] on span "Duplicate" at bounding box center [757, 72] width 64 height 9
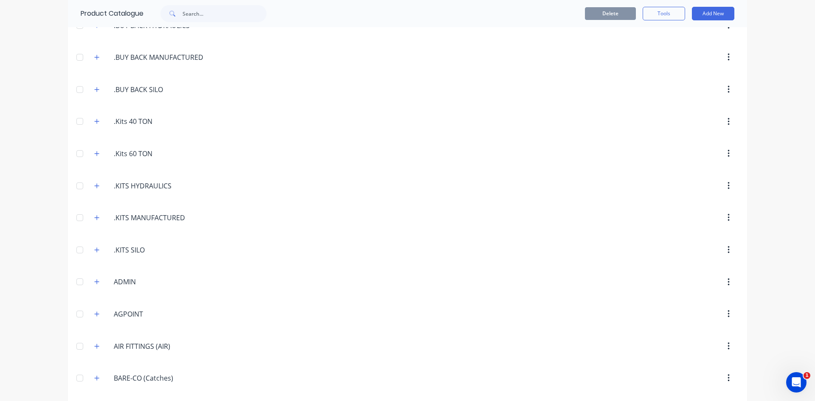
scroll to position [170, 0]
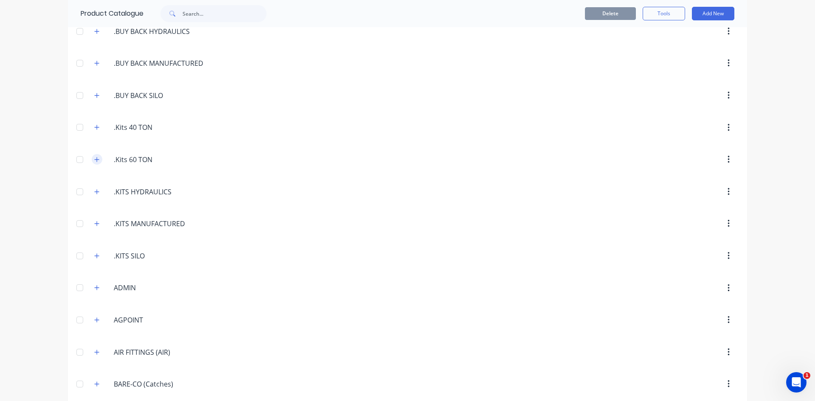
click at [95, 161] on icon "button" at bounding box center [97, 159] width 5 height 5
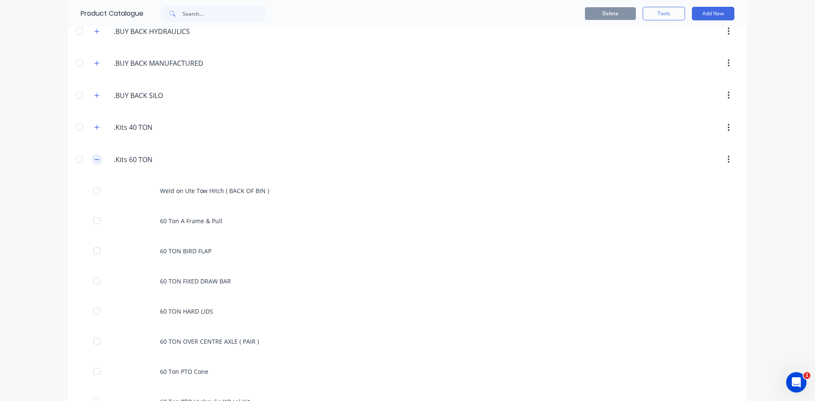
click at [96, 164] on button "button" at bounding box center [97, 159] width 11 height 11
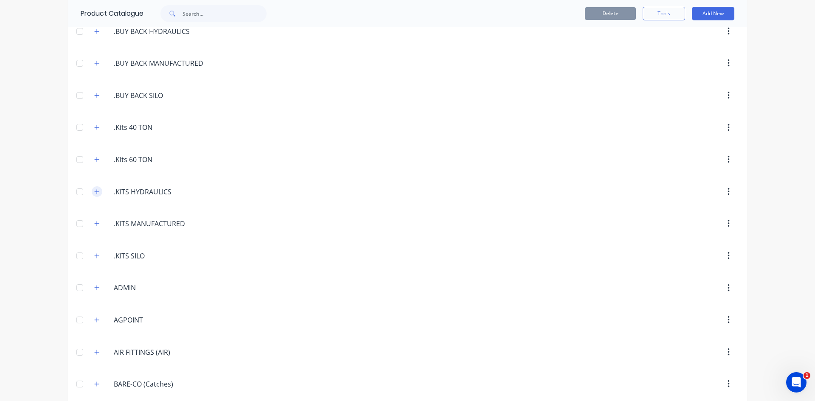
click at [95, 192] on icon "button" at bounding box center [97, 191] width 5 height 5
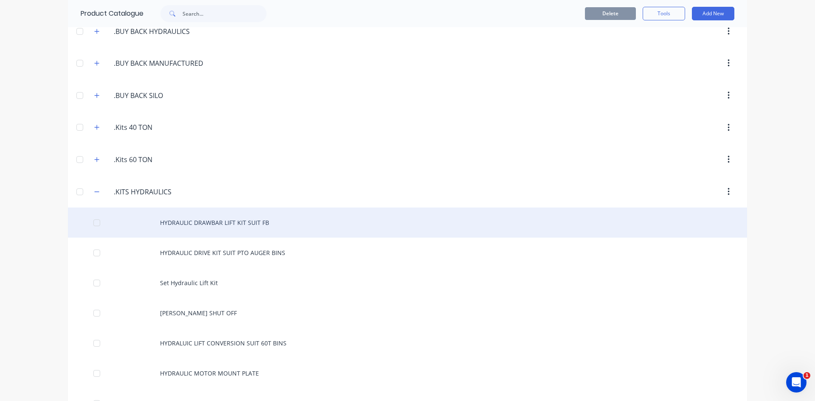
click at [167, 221] on div "HYDRAULIC DRAWBAR LIFT KIT SUIT FB" at bounding box center [407, 223] width 679 height 30
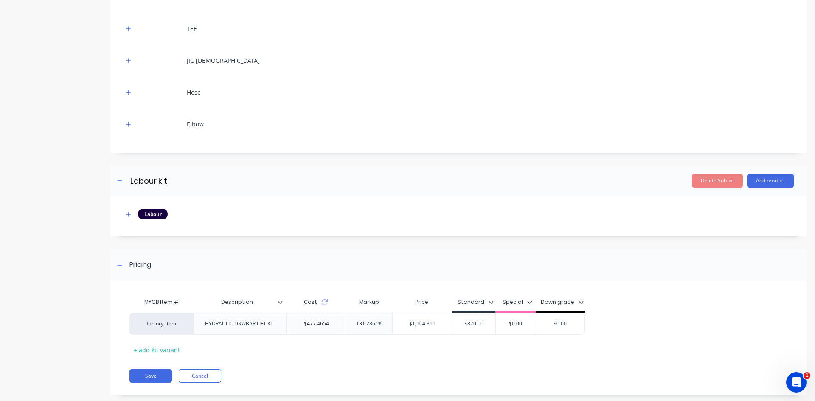
scroll to position [305, 0]
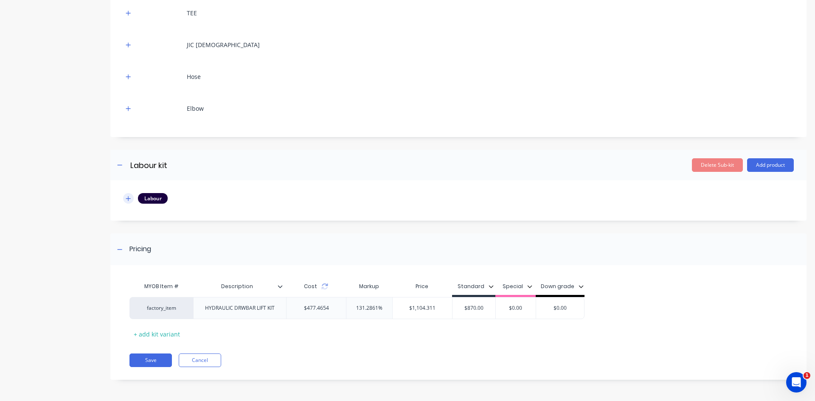
click at [128, 200] on icon "button" at bounding box center [128, 198] width 5 height 5
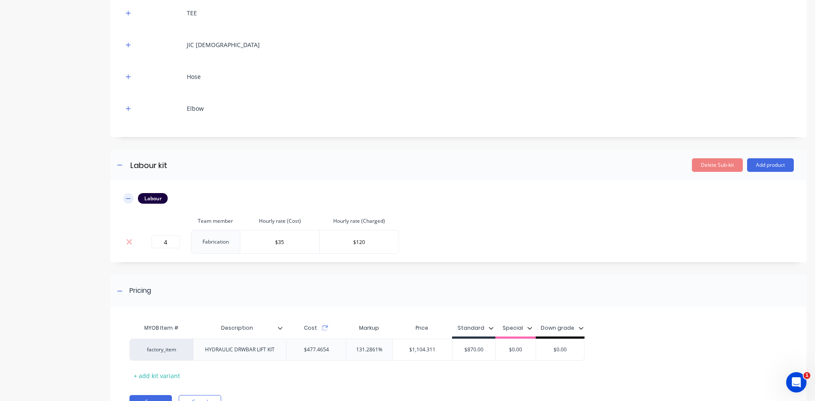
click at [128, 200] on icon "button" at bounding box center [128, 199] width 5 height 6
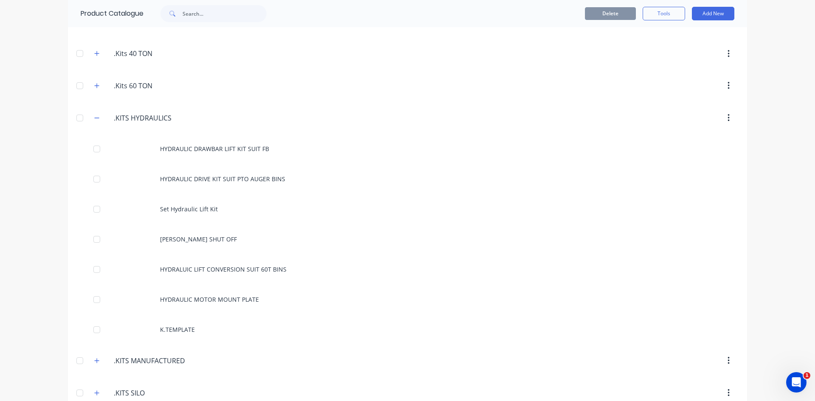
scroll to position [255, 0]
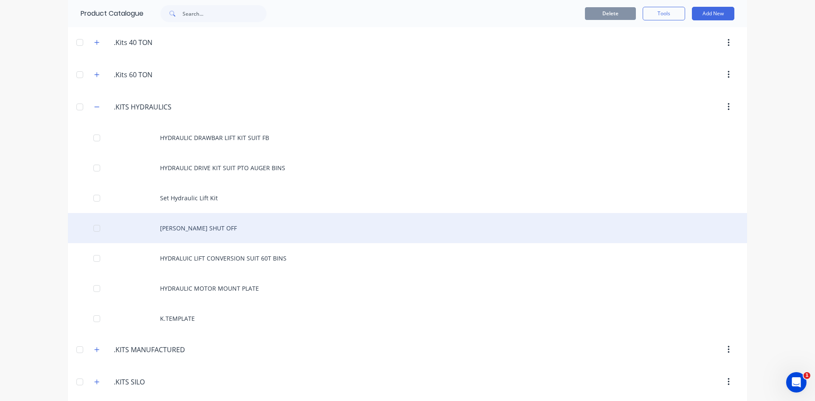
click at [213, 226] on div "FB AUGER SHUT OFF" at bounding box center [407, 228] width 679 height 30
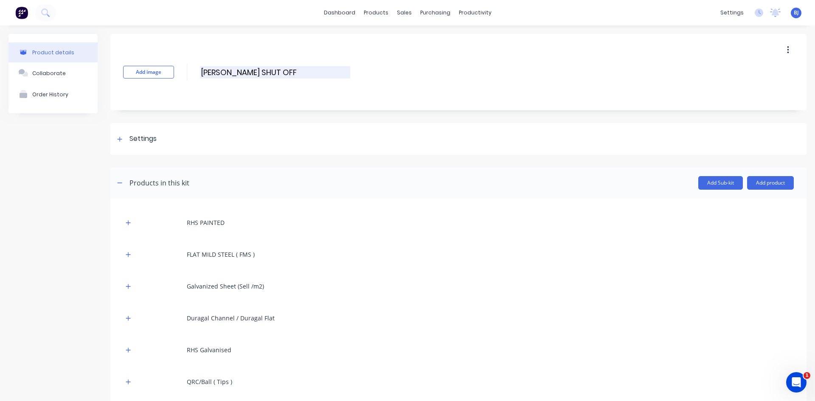
click at [209, 73] on input "FB AUGER SHUT OFF" at bounding box center [275, 72] width 150 height 12
drag, startPoint x: 627, startPoint y: 268, endPoint x: 660, endPoint y: 280, distance: 35.2
click at [211, 71] on input "FB AUGER SHUT OFF" at bounding box center [275, 72] width 150 height 12
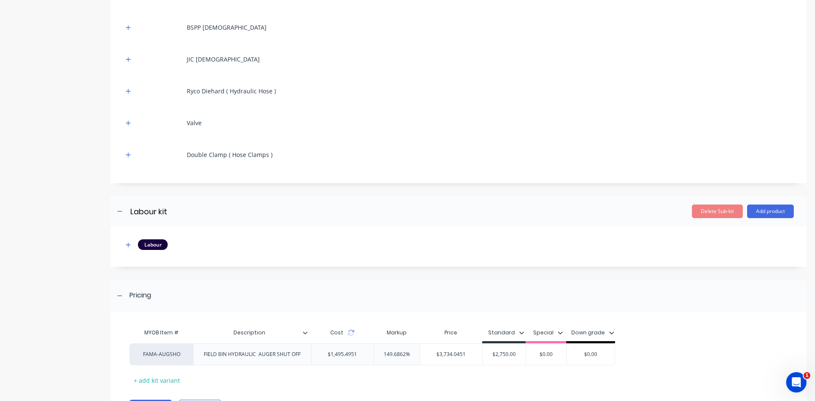
scroll to position [552, 0]
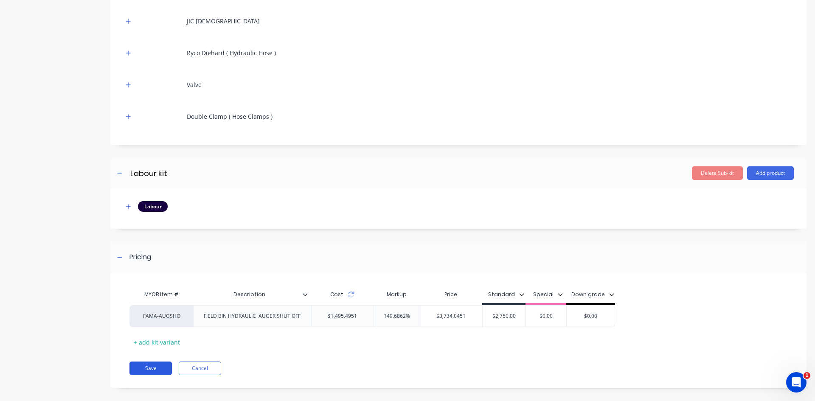
type input "HYDRAULIC AUGER SHUT OFF"
click at [143, 368] on button "Save" at bounding box center [150, 369] width 42 height 14
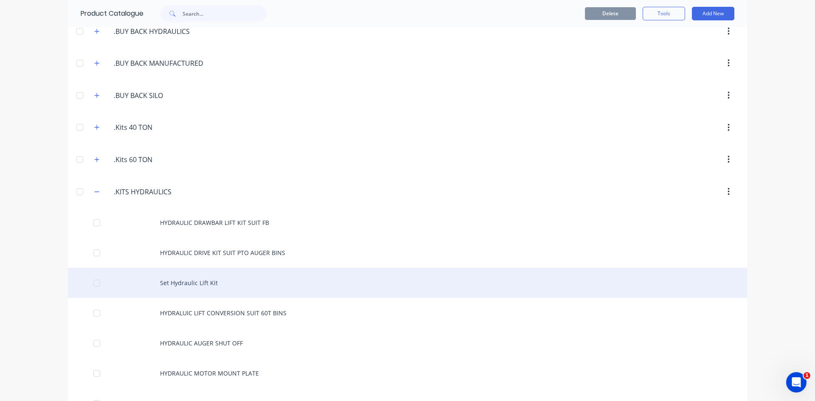
scroll to position [212, 0]
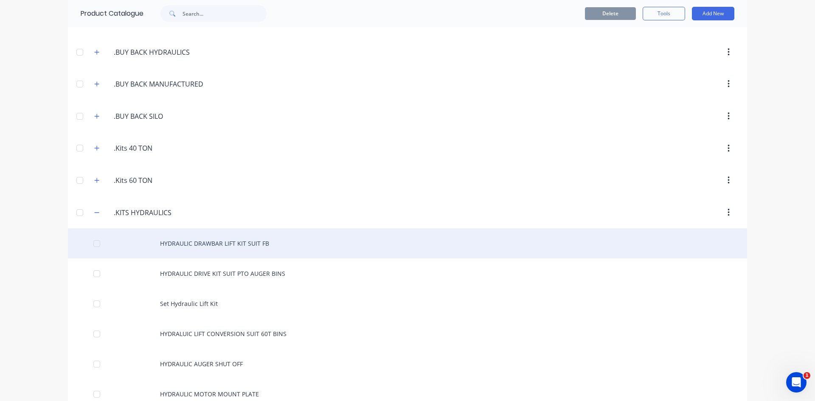
scroll to position [170, 0]
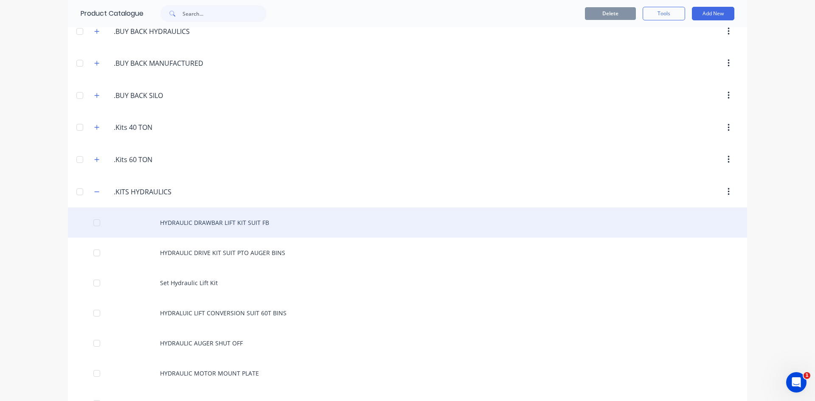
click at [269, 222] on div "HYDRAULIC DRAWBAR LIFT KIT SUIT FB" at bounding box center [407, 223] width 679 height 30
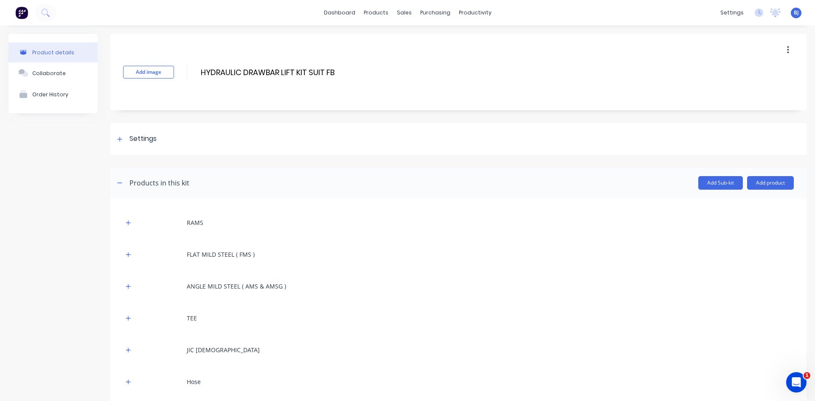
click at [352, 73] on div "Add image HYDRAULIC DRAWBAR LIFT KIT SUIT FB HYDRAULIC DRAWBAR LIFT KIT SUIT FB…" at bounding box center [458, 72] width 696 height 76
click at [347, 70] on input "HYDRAULIC DRAWBAR LIFT KIT SUIT FB" at bounding box center [275, 72] width 150 height 12
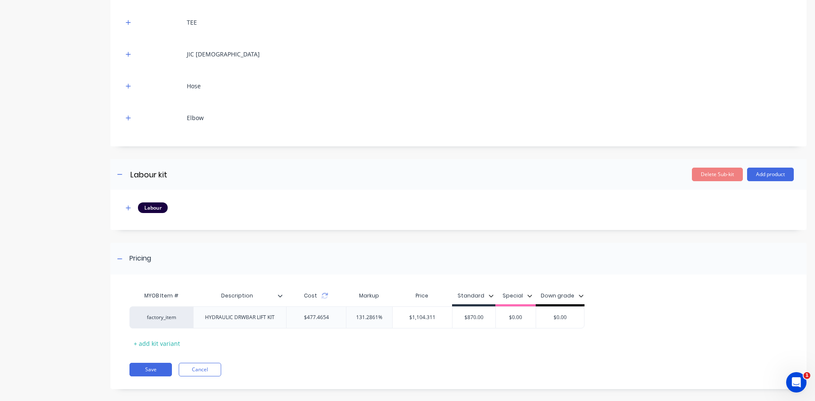
scroll to position [297, 0]
type input "HYDRAULIC DRAWBAR LIFT KIT SUIT FB ( OPTIONAL EXTRA)"
click at [155, 366] on button "Save" at bounding box center [150, 369] width 42 height 14
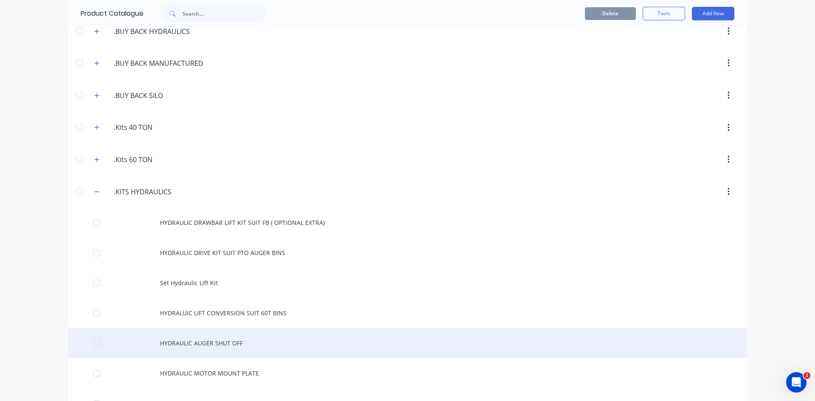
scroll to position [212, 0]
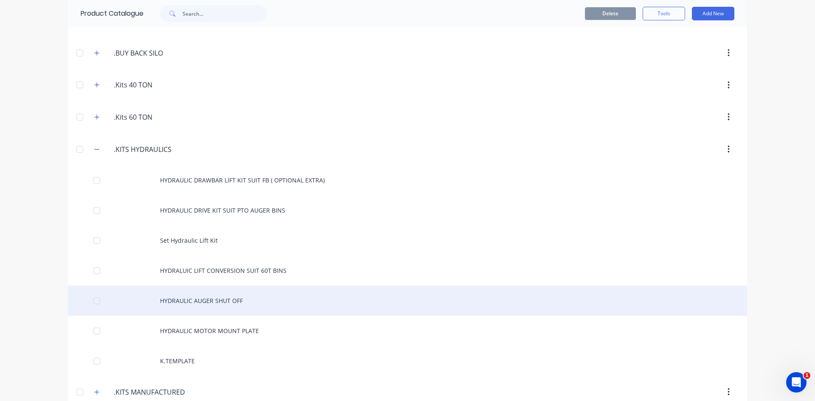
click at [217, 300] on div "HYDRAULIC AUGER SHUT OFF" at bounding box center [407, 301] width 679 height 30
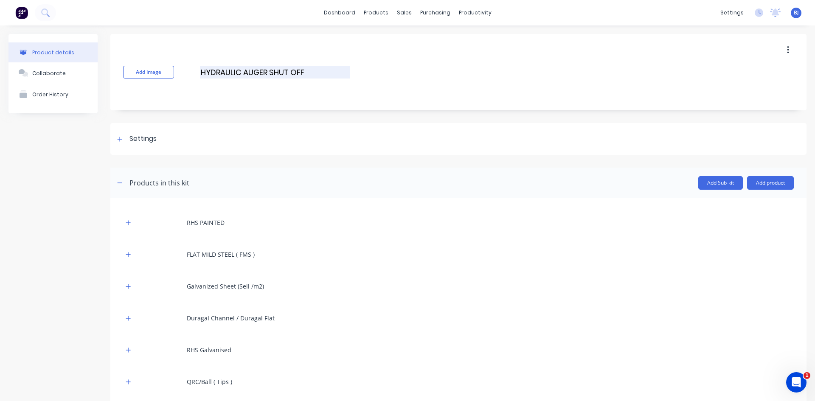
click at [323, 76] on input "HYDRAULIC AUGER SHUT OFF" at bounding box center [275, 72] width 150 height 12
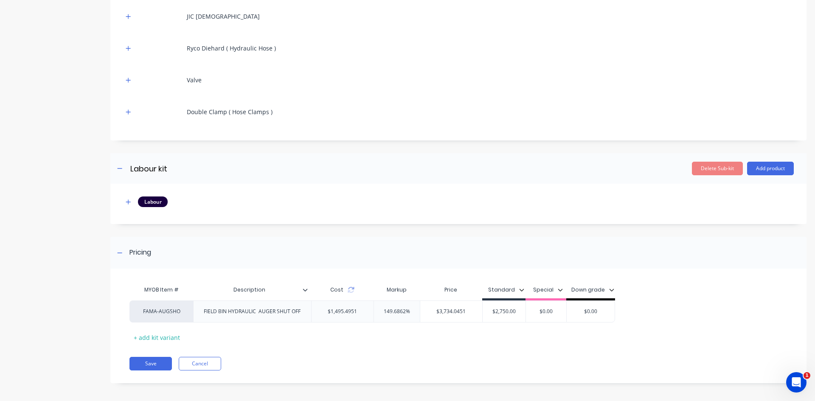
scroll to position [560, 0]
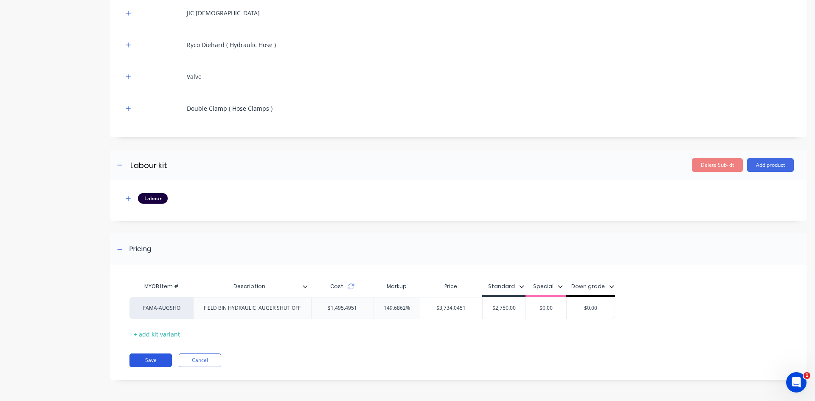
type input "HYDRAULIC AUGER SHUT OFF ( OPTIONAL EXTRA )"
click at [144, 364] on button "Save" at bounding box center [150, 361] width 42 height 14
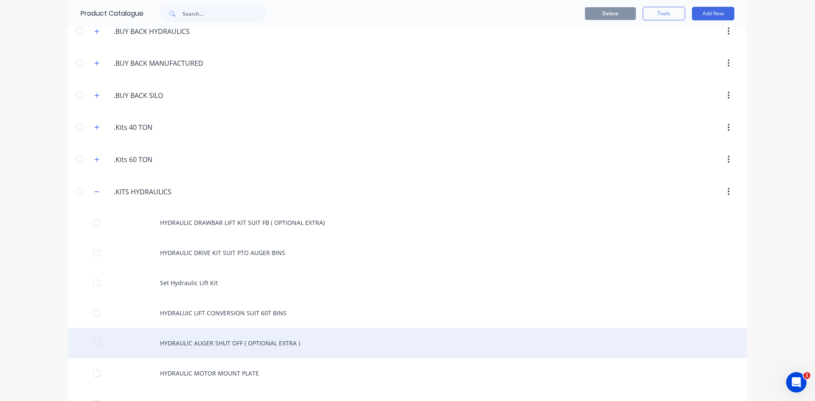
scroll to position [255, 0]
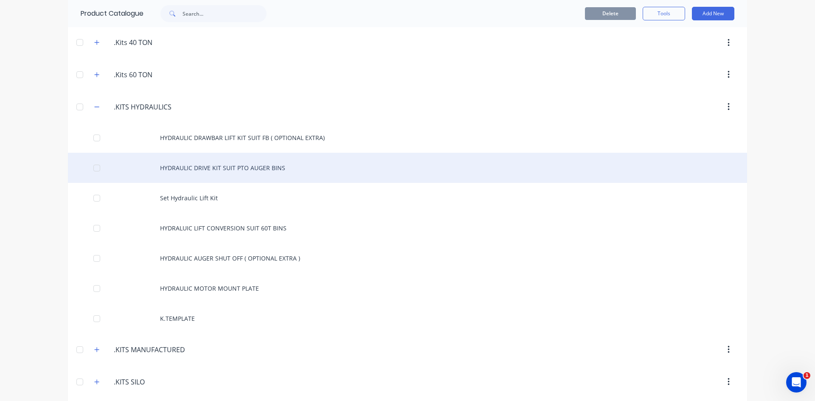
click at [286, 168] on div "HYDRAULIC DRIVE KIT SUIT PTO AUGER BINS" at bounding box center [407, 168] width 679 height 30
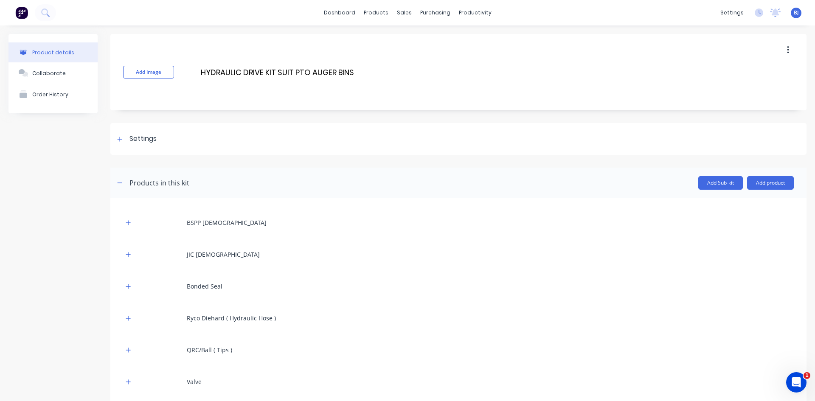
click at [366, 73] on div "Add image HYDRAULIC DRIVE KIT SUIT PTO AUGER BINS HYDRAULIC DRIVE KIT SUIT PTO …" at bounding box center [458, 72] width 696 height 76
click at [361, 73] on div "Add image HYDRAULIC DRIVE KIT SUIT PTO AUGER BINS HYDRAULIC DRIVE KIT SUIT PTO …" at bounding box center [458, 72] width 696 height 76
click at [356, 72] on input "HYDRAULIC DRIVE KIT SUIT PTO AUGER BINS" at bounding box center [279, 72] width 158 height 12
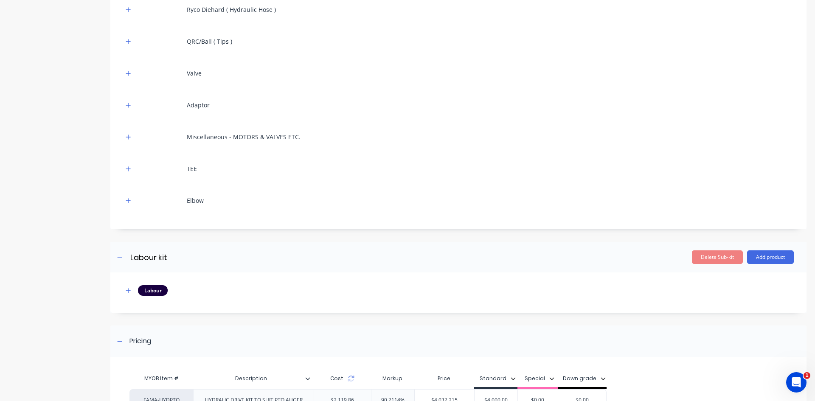
scroll to position [401, 0]
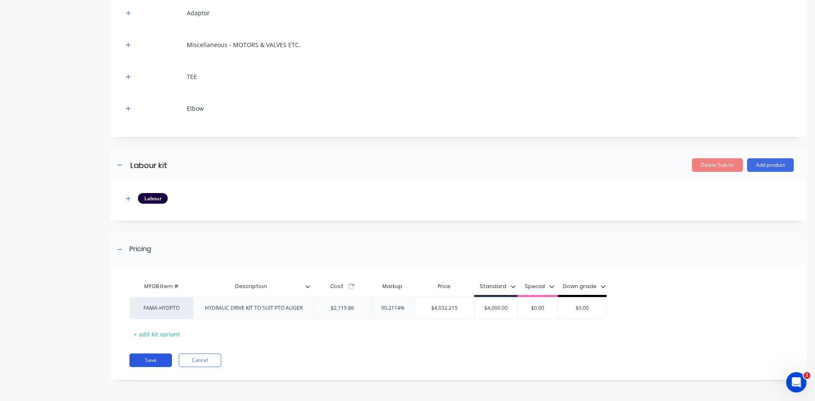
type input "HYDRAULIC DRIVE KIT SUIT PTO AUGER BINS ( OPTIONAL EXTRA )"
click at [151, 363] on button "Save" at bounding box center [150, 361] width 42 height 14
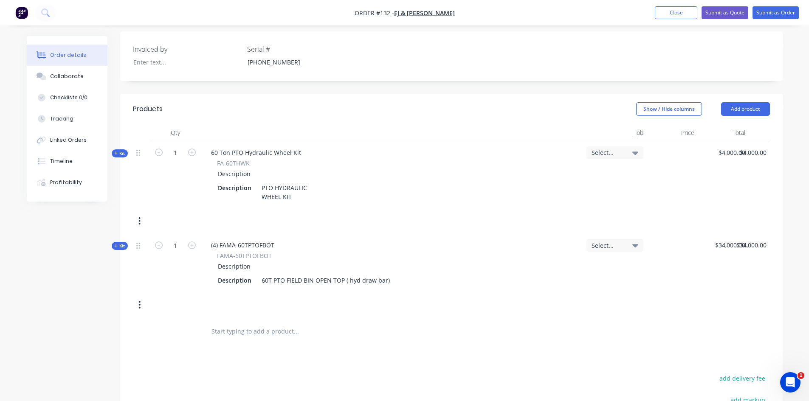
scroll to position [212, 0]
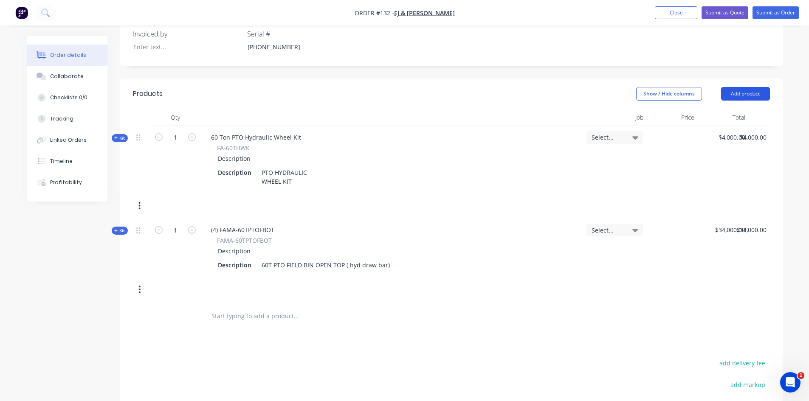
click at [746, 96] on button "Add product" at bounding box center [745, 94] width 49 height 14
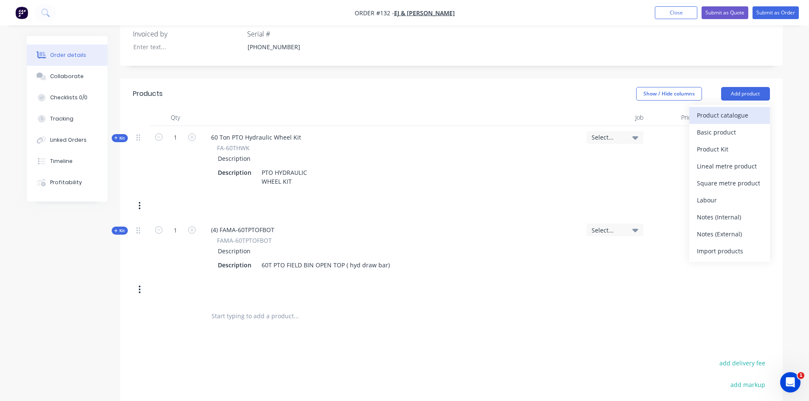
click at [725, 117] on div "Product catalogue" at bounding box center [729, 115] width 65 height 12
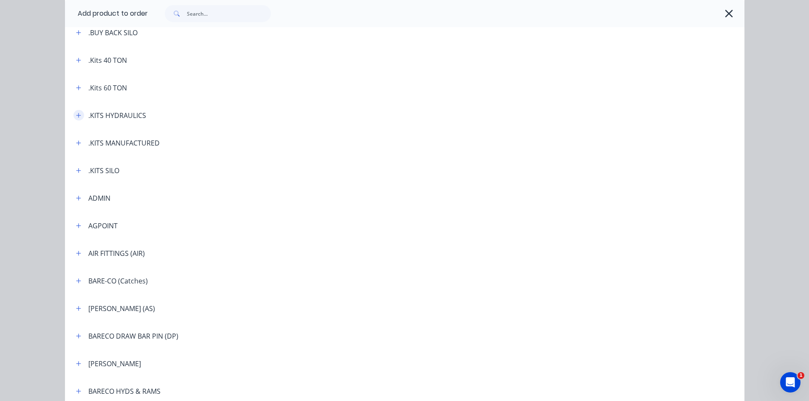
click at [77, 116] on icon "button" at bounding box center [78, 116] width 5 height 6
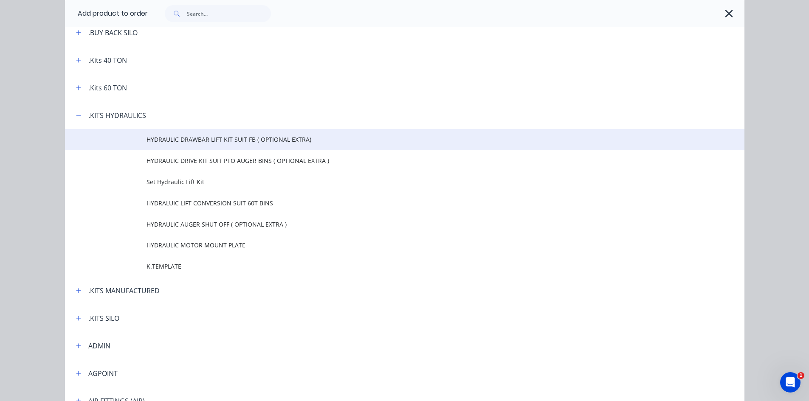
click at [201, 139] on span "HYDRAULIC DRAWBAR LIFT KIT SUIT FB ( OPTIONAL EXTRA)" at bounding box center [385, 139] width 478 height 9
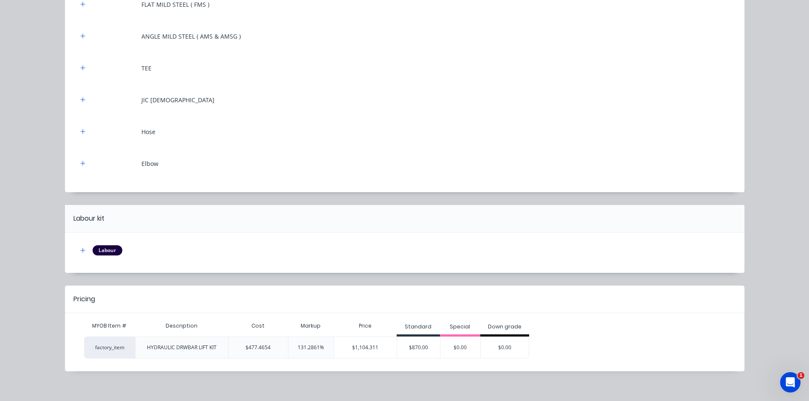
scroll to position [167, 0]
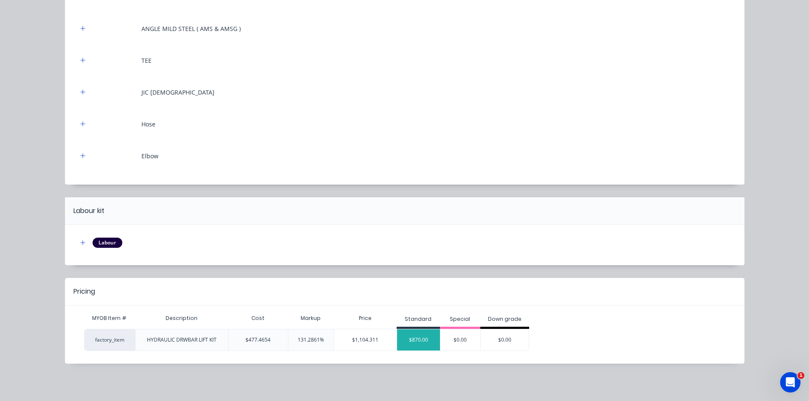
click at [411, 339] on div "$870.00" at bounding box center [418, 339] width 43 height 21
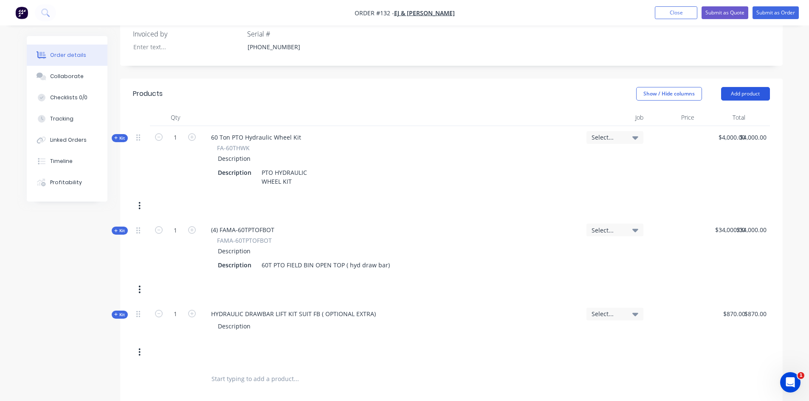
click at [739, 94] on button "Add product" at bounding box center [745, 94] width 49 height 14
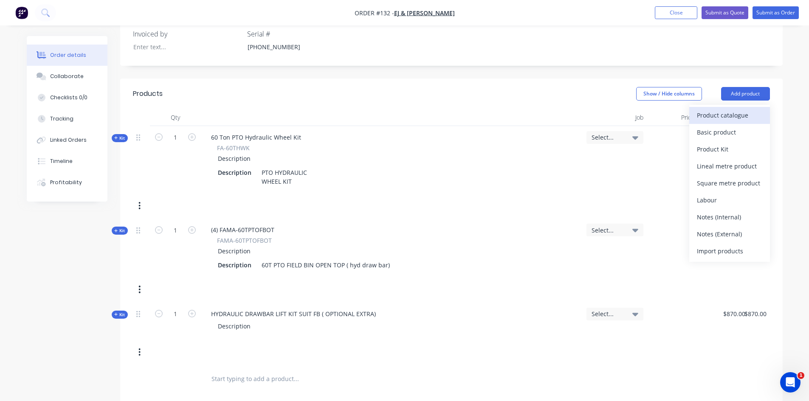
click at [727, 117] on div "Product catalogue" at bounding box center [729, 115] width 65 height 12
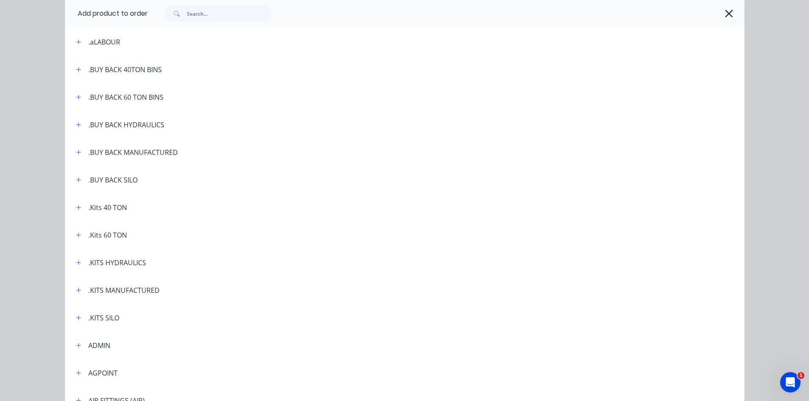
scroll to position [85, 0]
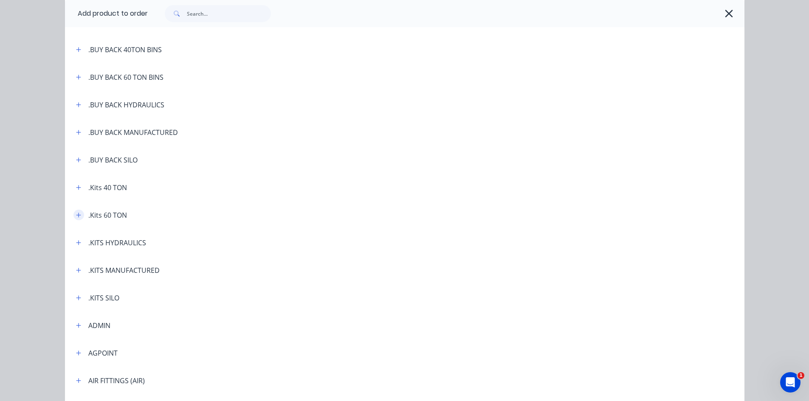
click at [76, 213] on icon "button" at bounding box center [78, 215] width 5 height 6
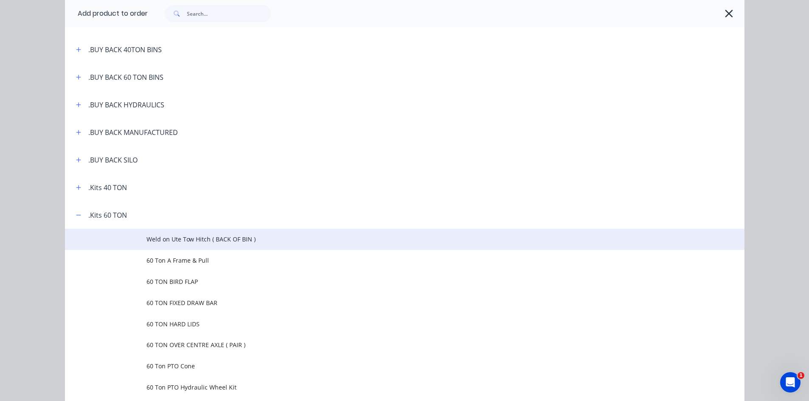
click at [204, 239] on span "Weld on Ute Tow Hitch ( BACK OF BIN )" at bounding box center [385, 239] width 478 height 9
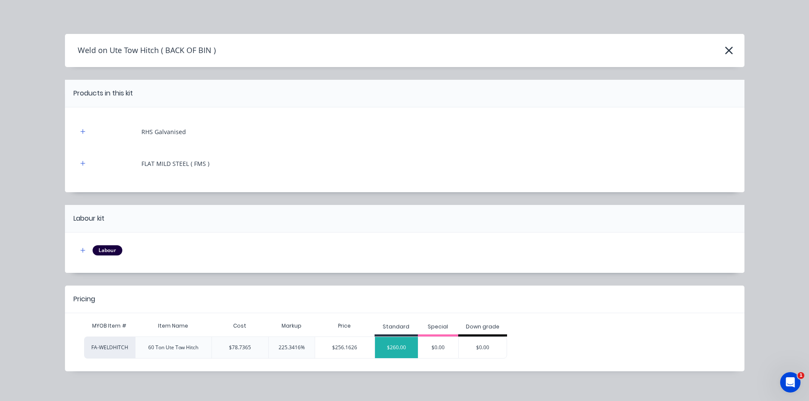
click at [393, 349] on div "$260.00" at bounding box center [396, 347] width 43 height 21
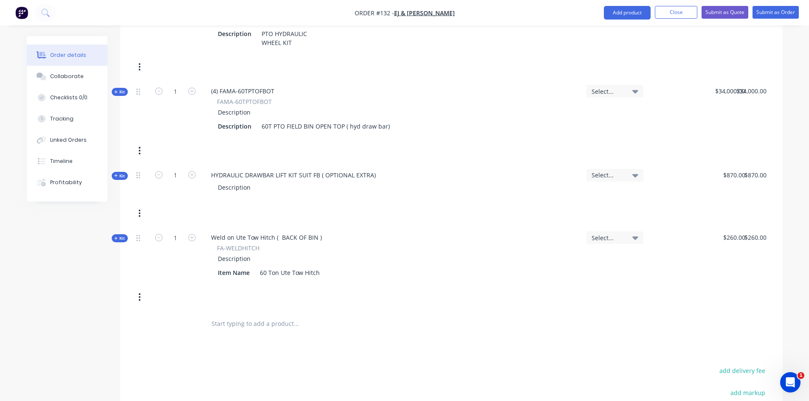
scroll to position [255, 0]
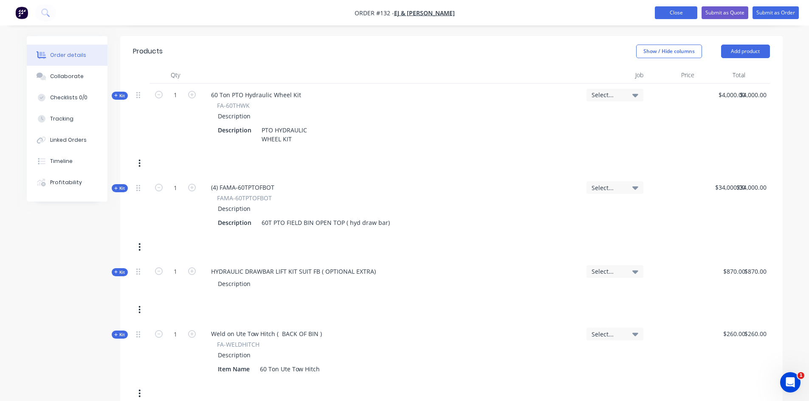
click at [675, 11] on button "Close" at bounding box center [676, 12] width 42 height 13
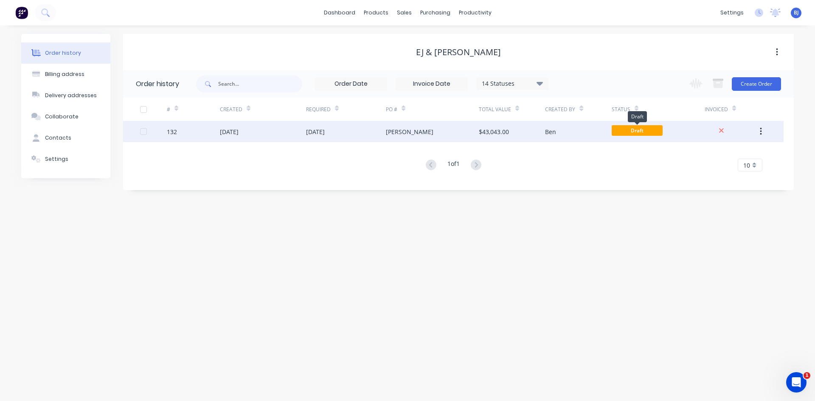
click at [654, 131] on span "Draft" at bounding box center [637, 130] width 51 height 11
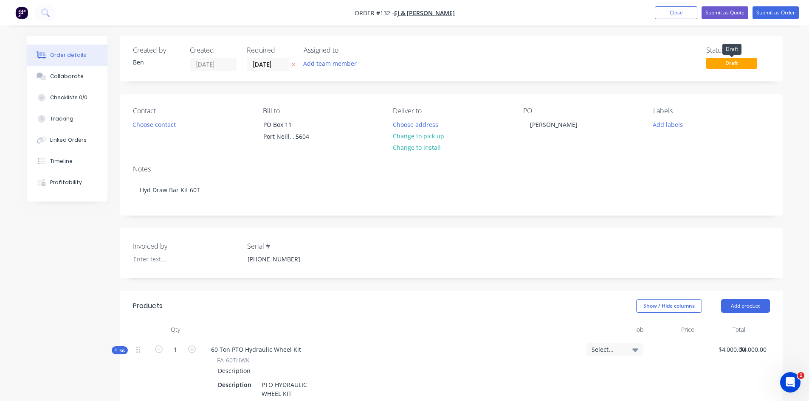
click at [744, 65] on span "Draft" at bounding box center [731, 63] width 51 height 11
click at [763, 12] on button "Submit as Order" at bounding box center [775, 12] width 46 height 13
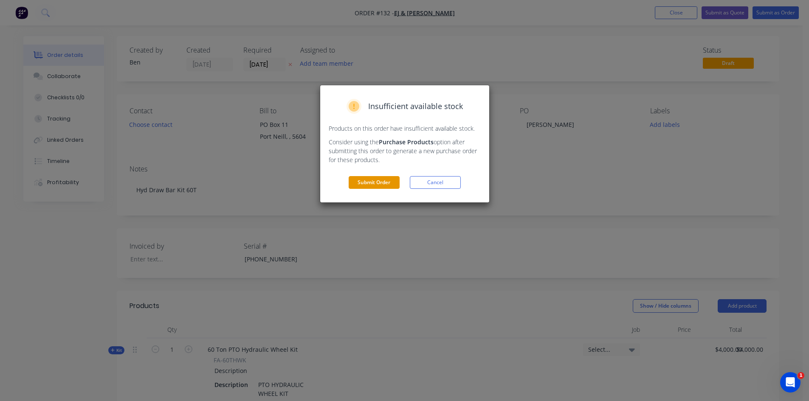
click at [382, 184] on button "Submit Order" at bounding box center [374, 182] width 51 height 13
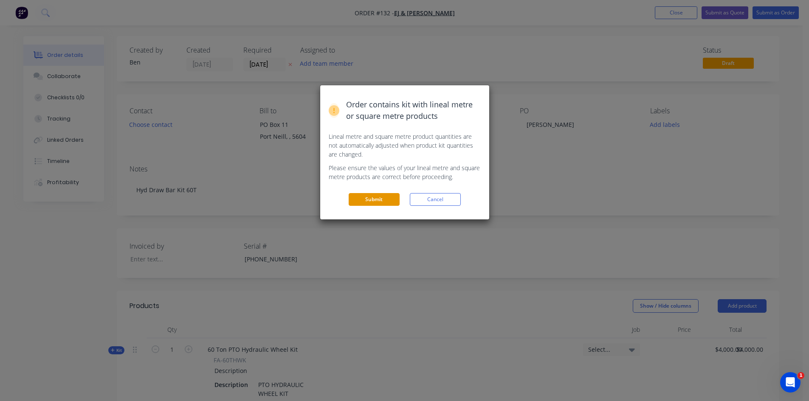
click at [373, 198] on button "Submit" at bounding box center [374, 199] width 51 height 13
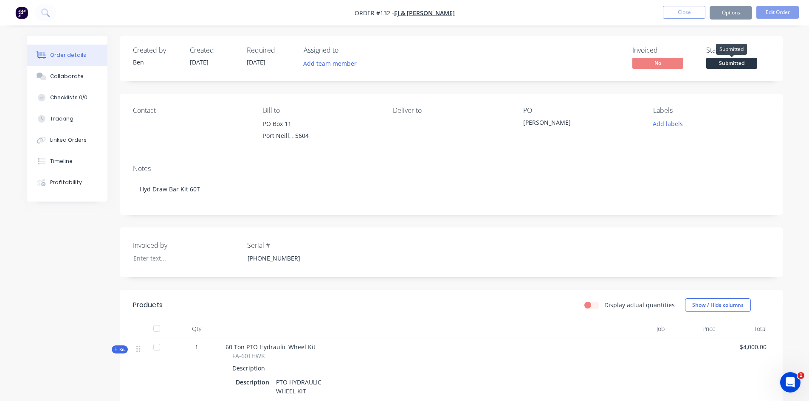
click at [723, 64] on span "Submitted" at bounding box center [731, 63] width 51 height 11
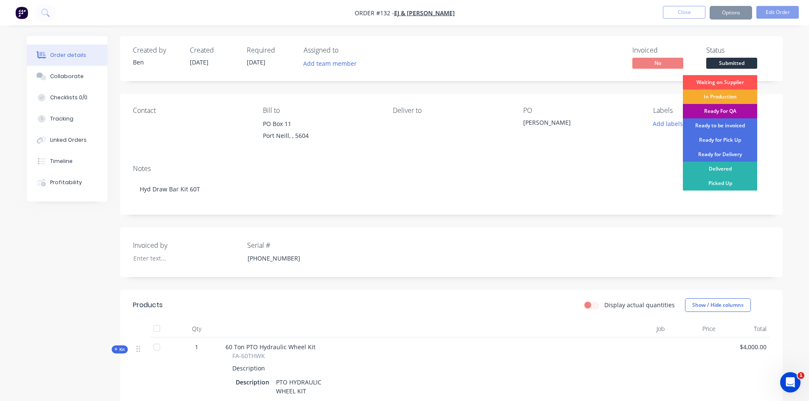
click at [713, 95] on div "In Production" at bounding box center [720, 97] width 74 height 14
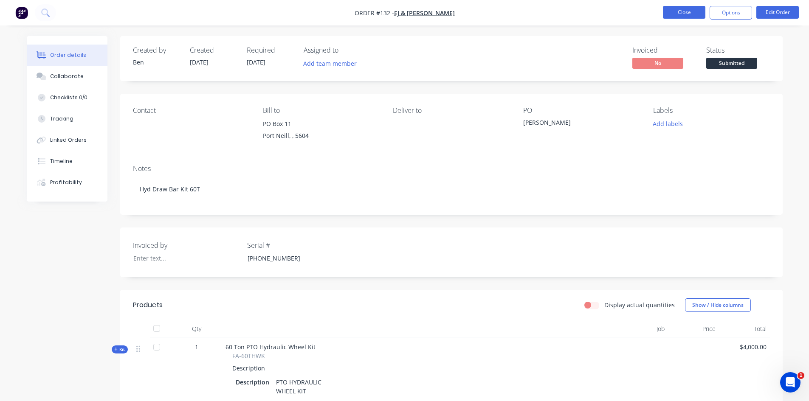
click at [684, 13] on button "Close" at bounding box center [684, 12] width 42 height 13
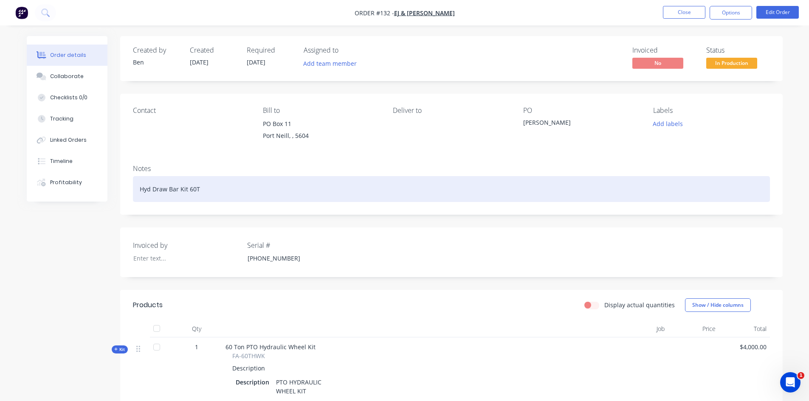
click at [205, 189] on div "Hyd Draw Bar Kit 60T" at bounding box center [451, 189] width 637 height 26
drag, startPoint x: 220, startPoint y: 190, endPoint x: 225, endPoint y: 198, distance: 10.4
click at [219, 191] on div "Hyd Draw Bar Kit 60T + 60t O TOP PTO Bin" at bounding box center [451, 189] width 637 height 26
click at [275, 191] on div "Hyd Draw Bar Kit 60T + 60t OPEN TOP PTO Bin" at bounding box center [451, 189] width 637 height 26
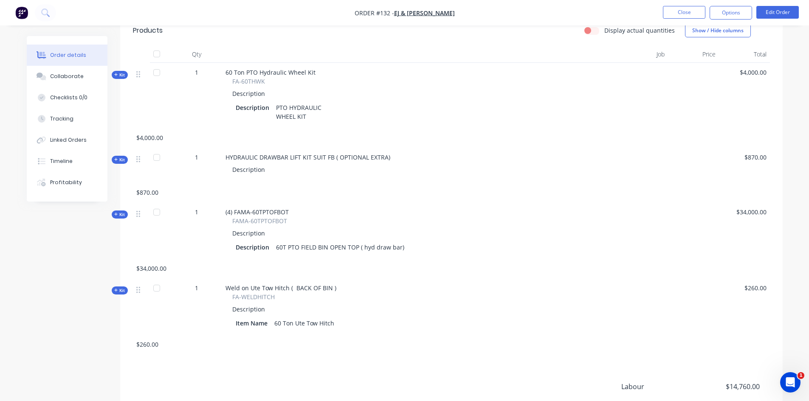
scroll to position [255, 0]
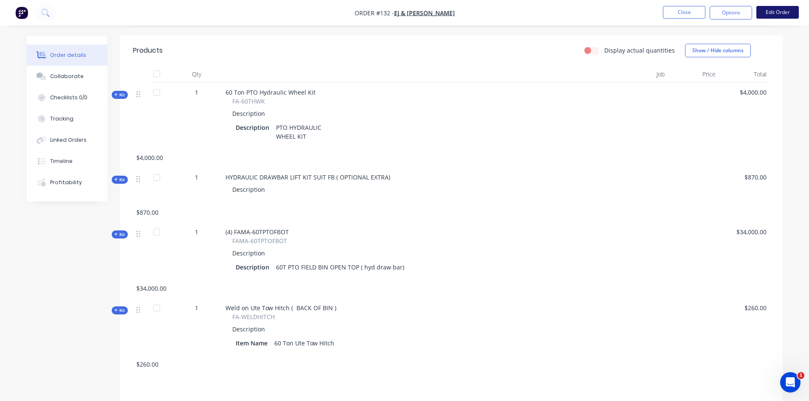
click at [777, 14] on button "Edit Order" at bounding box center [777, 12] width 42 height 13
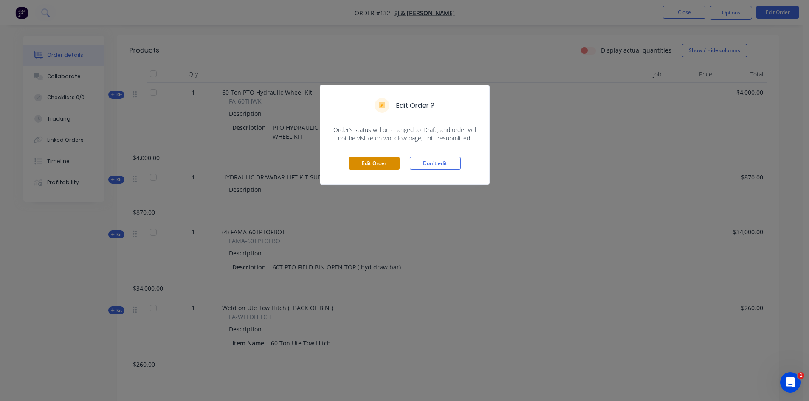
click at [364, 164] on button "Edit Order" at bounding box center [374, 163] width 51 height 13
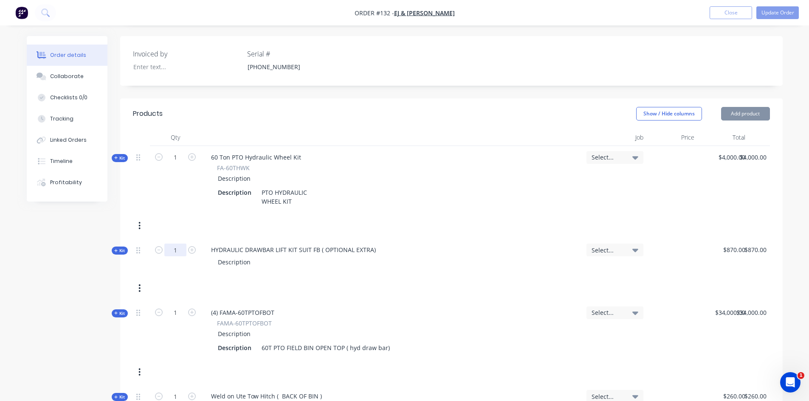
scroll to position [212, 0]
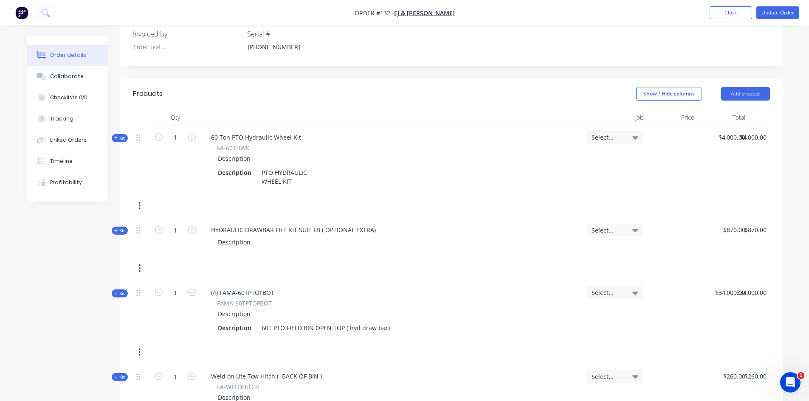
click at [138, 267] on icon "button" at bounding box center [139, 268] width 2 height 9
click at [83, 358] on div "Delete" at bounding box center [109, 358] width 65 height 12
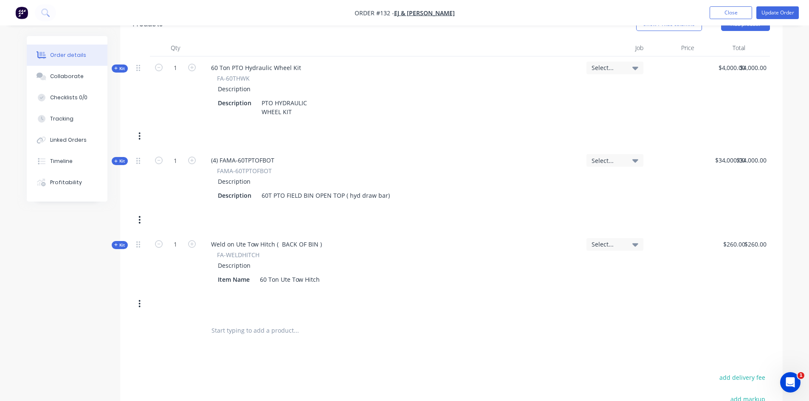
scroll to position [297, 0]
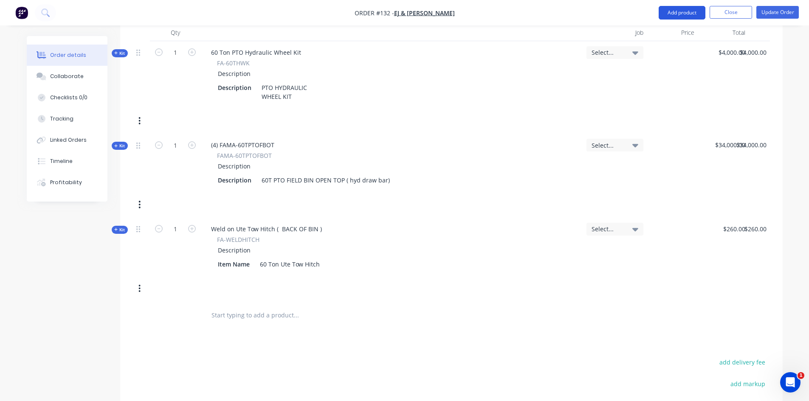
click at [689, 11] on button "Add product" at bounding box center [682, 13] width 47 height 14
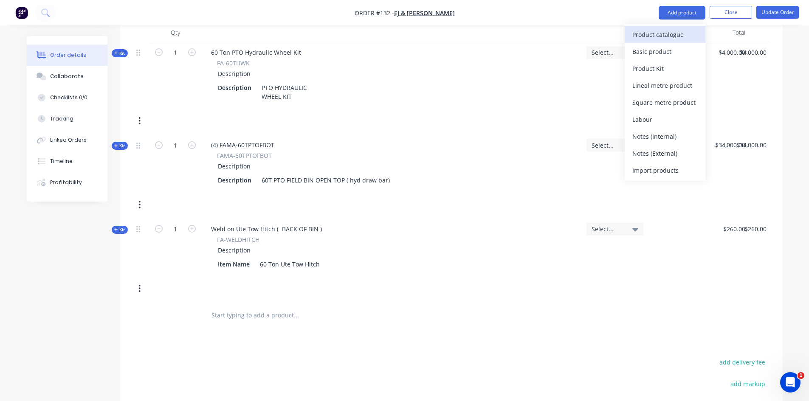
click at [657, 34] on div "Product catalogue" at bounding box center [664, 34] width 65 height 12
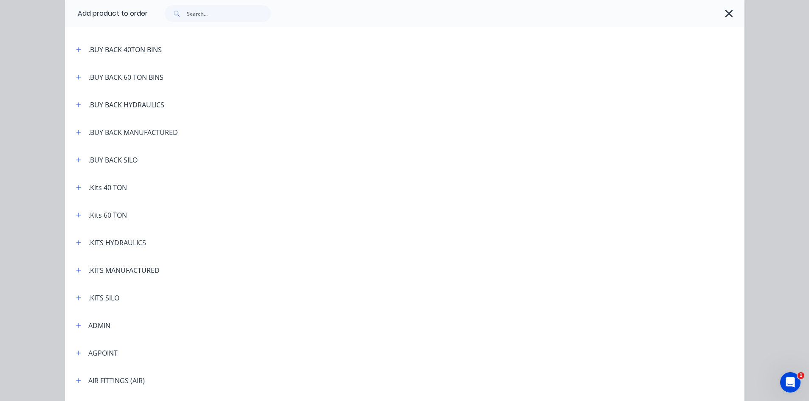
scroll to position [127, 0]
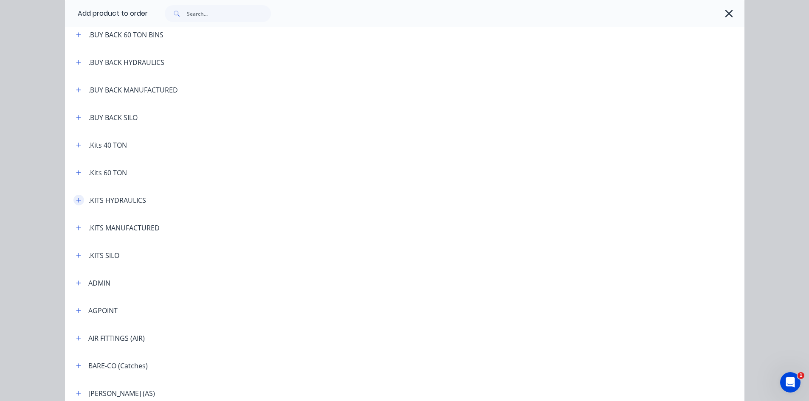
click at [77, 201] on icon "button" at bounding box center [78, 200] width 5 height 6
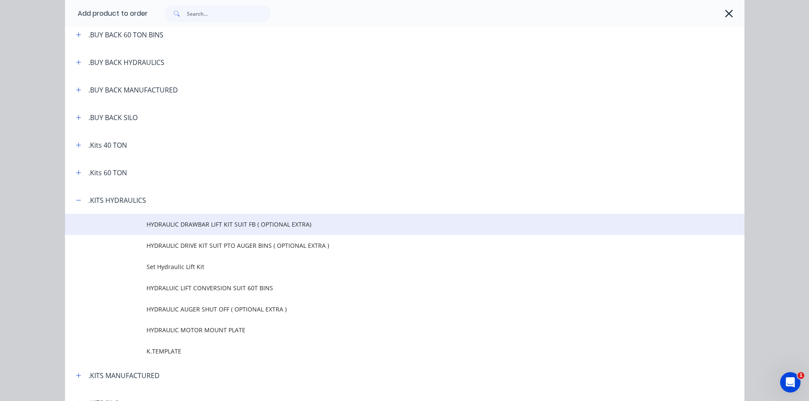
click at [191, 223] on span "HYDRAULIC DRAWBAR LIFT KIT SUIT FB ( OPTIONAL EXTRA)" at bounding box center [385, 224] width 478 height 9
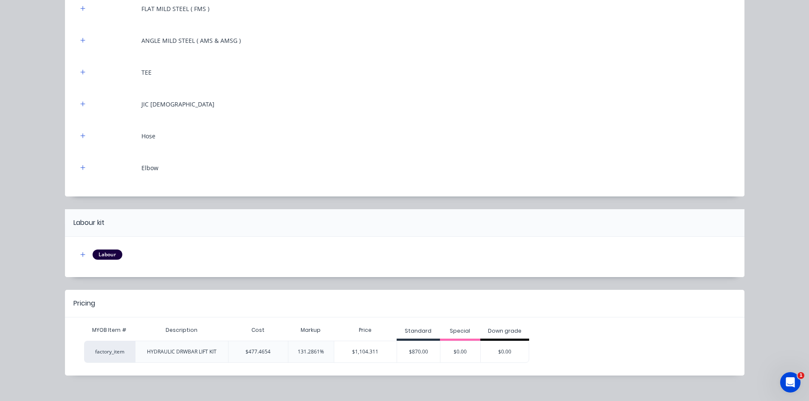
scroll to position [167, 0]
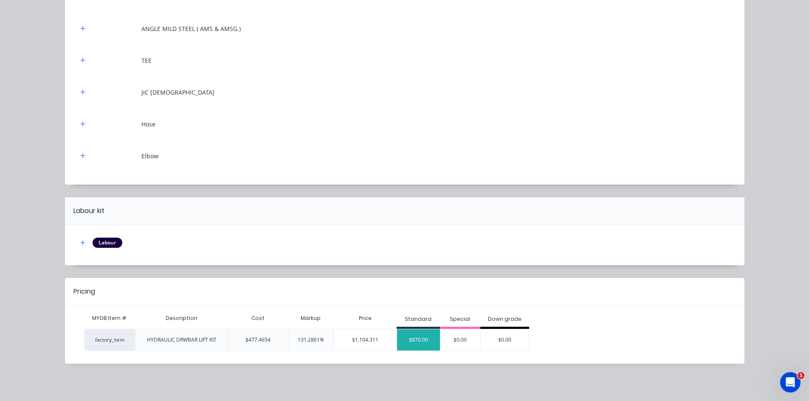
click at [413, 338] on div "$870.00" at bounding box center [418, 339] width 43 height 21
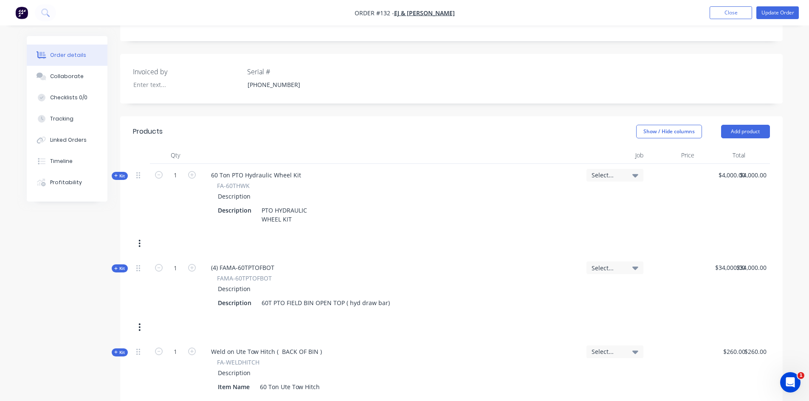
scroll to position [170, 0]
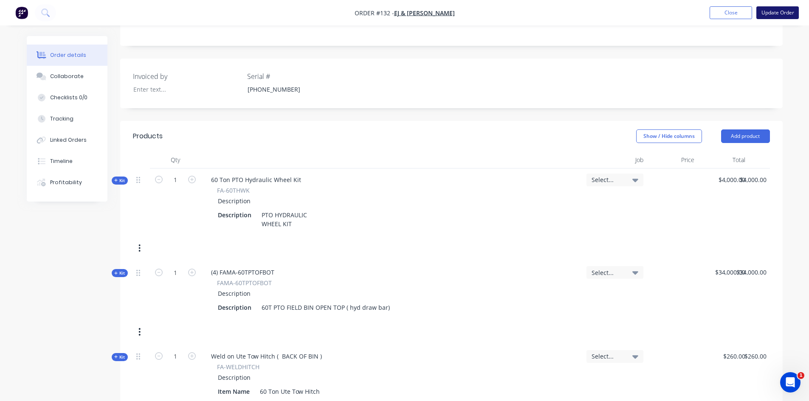
click at [775, 12] on button "Update Order" at bounding box center [777, 12] width 42 height 13
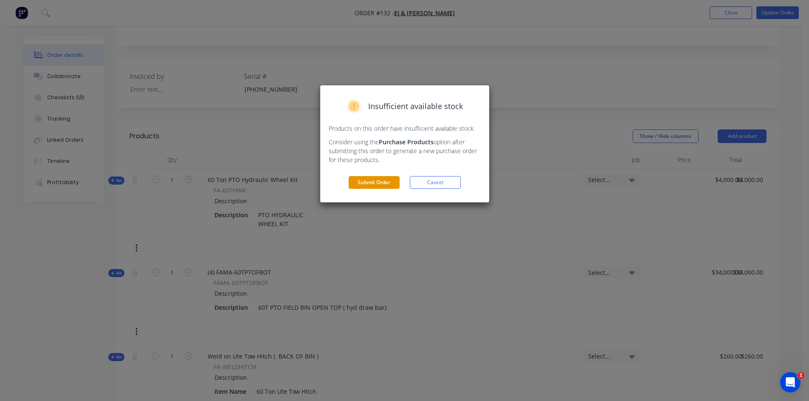
click at [366, 182] on button "Submit Order" at bounding box center [374, 182] width 51 height 13
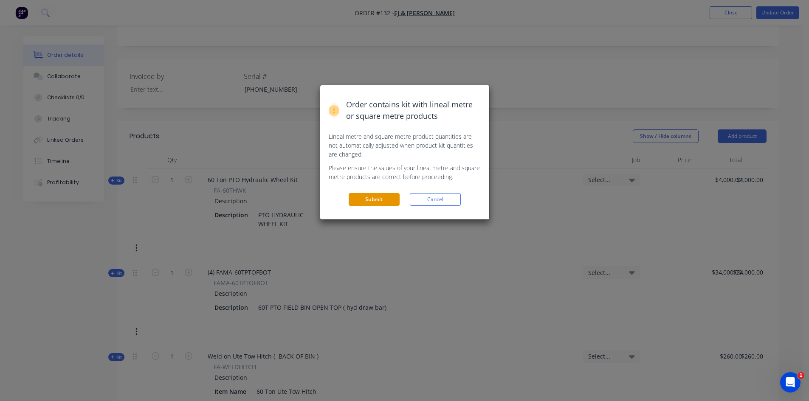
click at [365, 196] on button "Submit" at bounding box center [374, 199] width 51 height 13
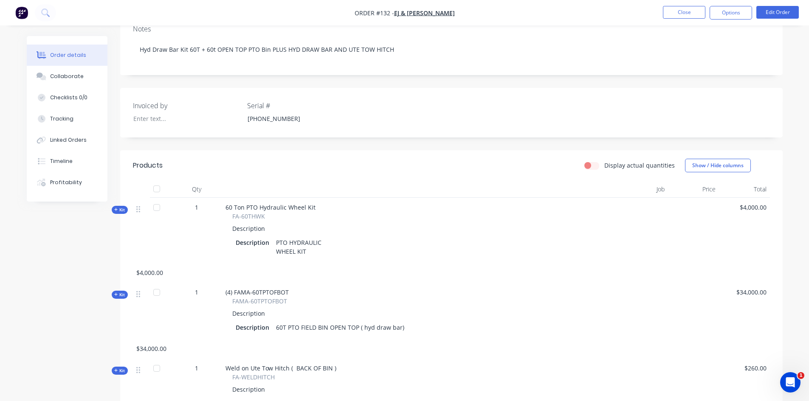
scroll to position [85, 0]
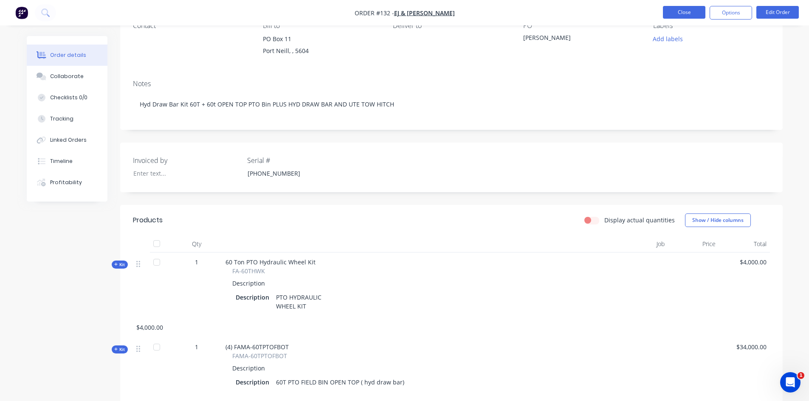
click at [681, 13] on button "Close" at bounding box center [684, 12] width 42 height 13
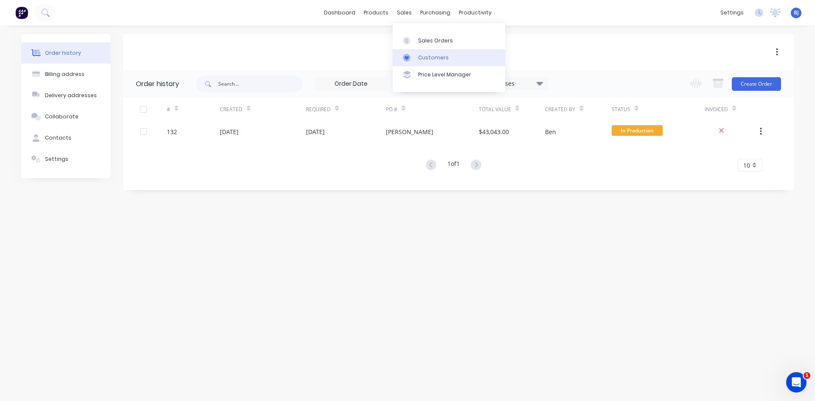
click at [418, 59] on div "Customers" at bounding box center [433, 58] width 31 height 8
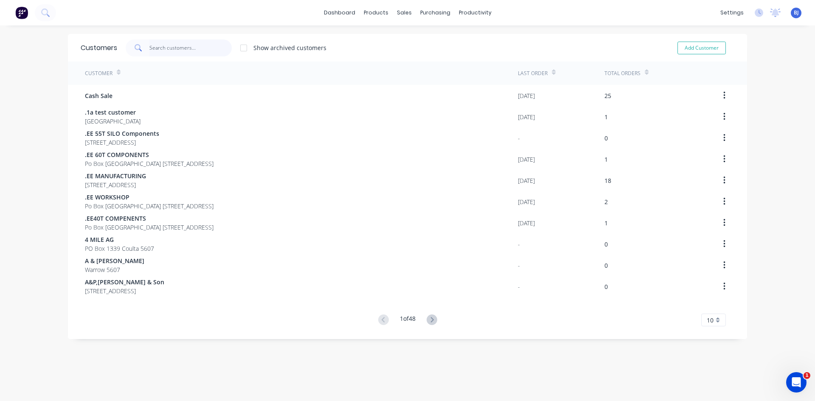
click at [154, 48] on input "text" at bounding box center [190, 47] width 83 height 17
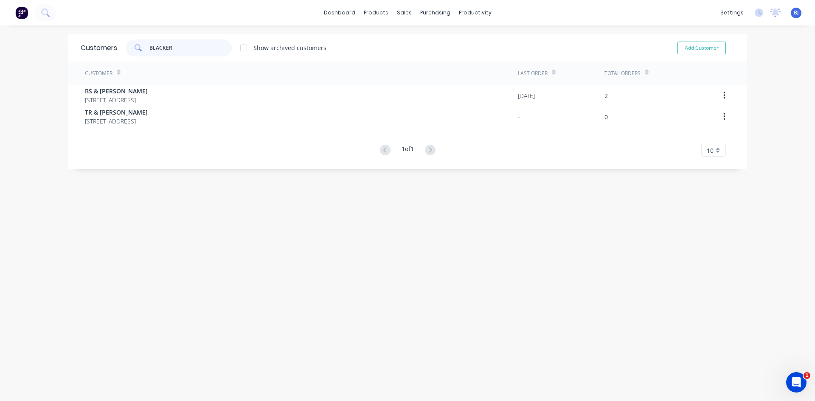
type input "BLACKER"
click at [408, 39] on div at bounding box center [406, 41] width 13 height 8
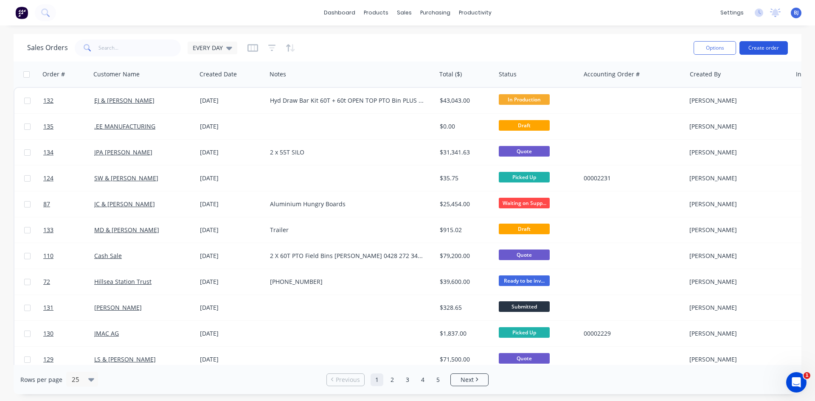
click at [777, 48] on button "Create order" at bounding box center [764, 48] width 48 height 14
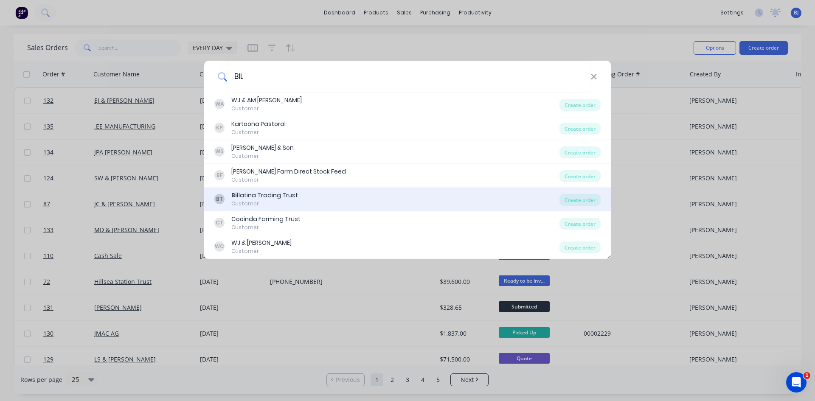
type input "BIL"
click at [274, 201] on div "Customer" at bounding box center [264, 204] width 67 height 8
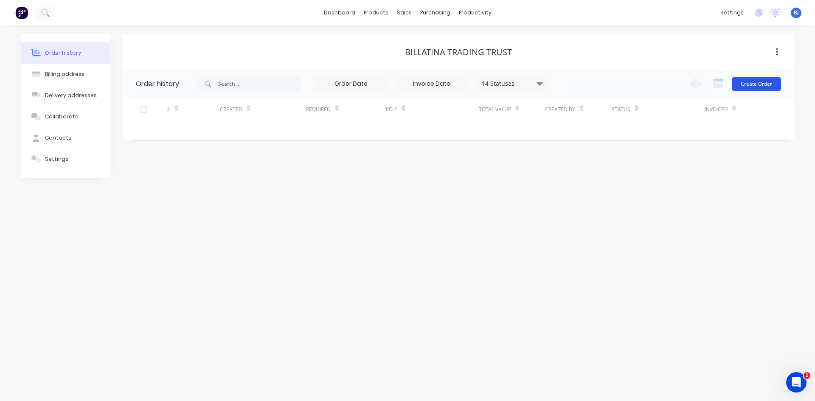
click at [769, 83] on button "Create Order" at bounding box center [756, 84] width 49 height 14
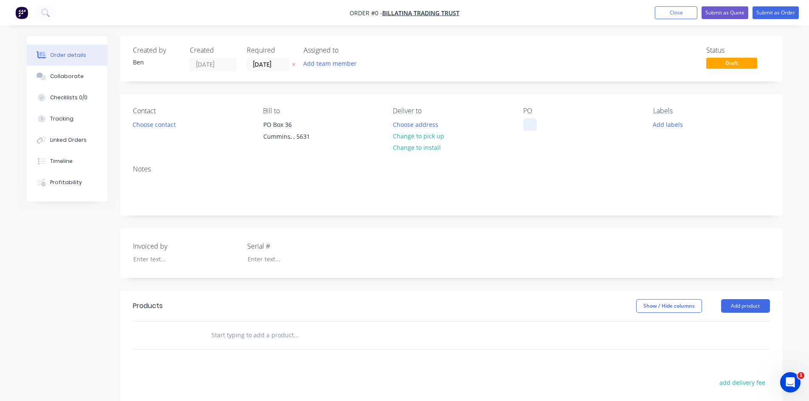
click at [523, 128] on div at bounding box center [530, 124] width 14 height 12
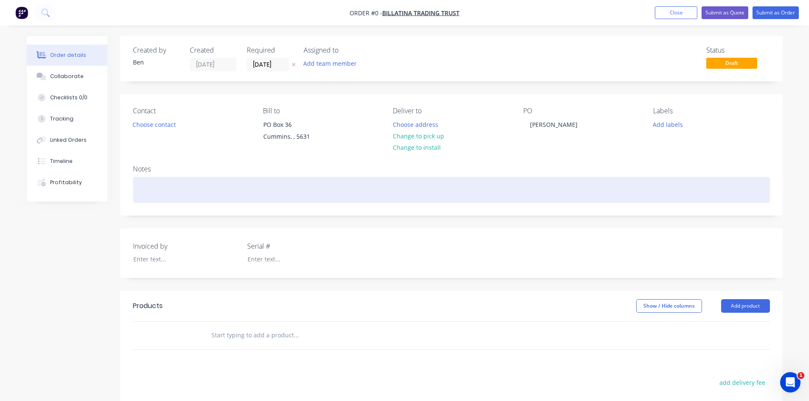
click at [419, 189] on div "Order details Collaborate Checklists 0/0 Tracking Linked Orders Timeline Profit…" at bounding box center [404, 292] width 773 height 512
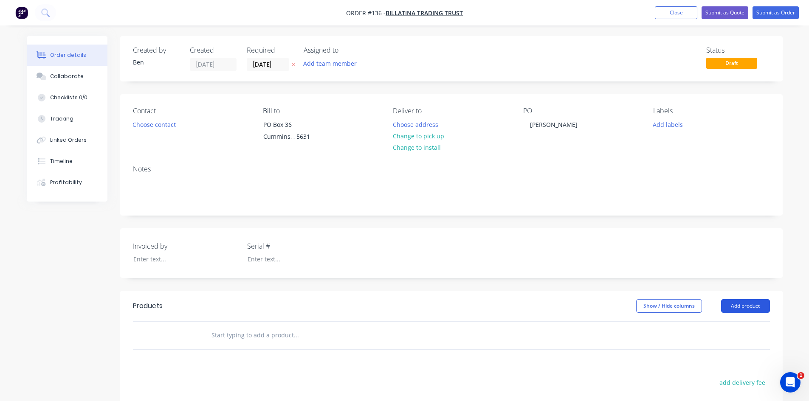
click at [731, 305] on button "Add product" at bounding box center [745, 306] width 49 height 14
click at [716, 326] on div "Product catalogue" at bounding box center [729, 327] width 65 height 12
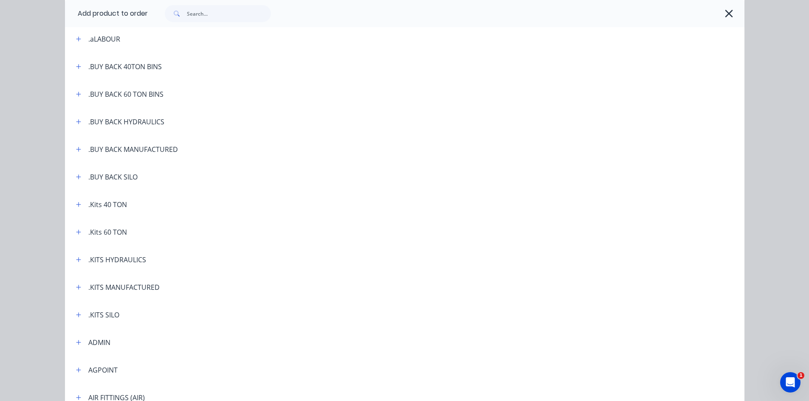
scroll to position [85, 0]
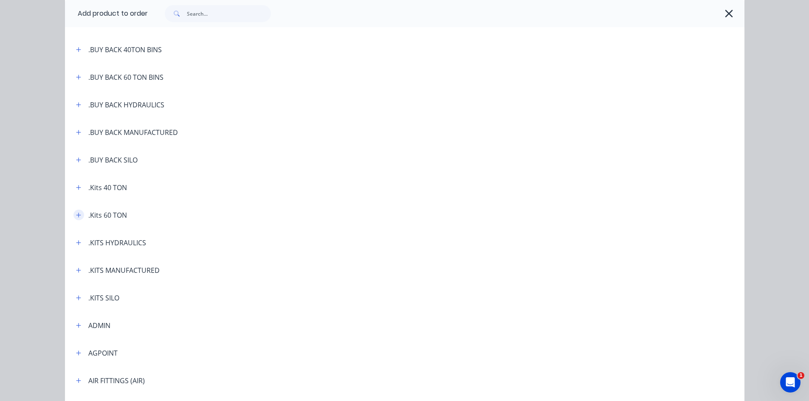
click at [78, 216] on button "button" at bounding box center [78, 215] width 11 height 11
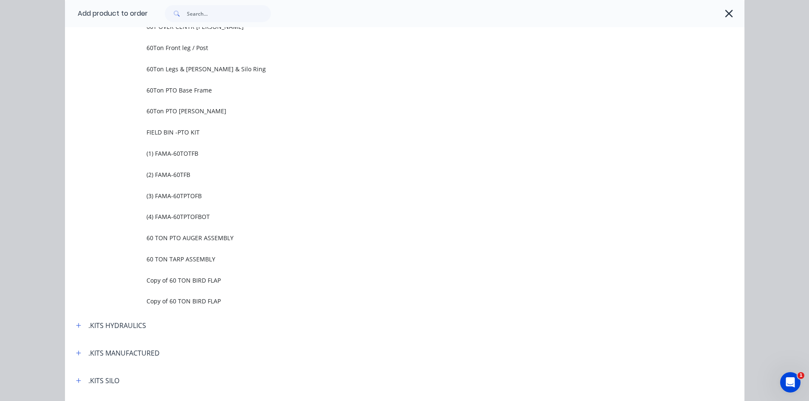
scroll to position [594, 0]
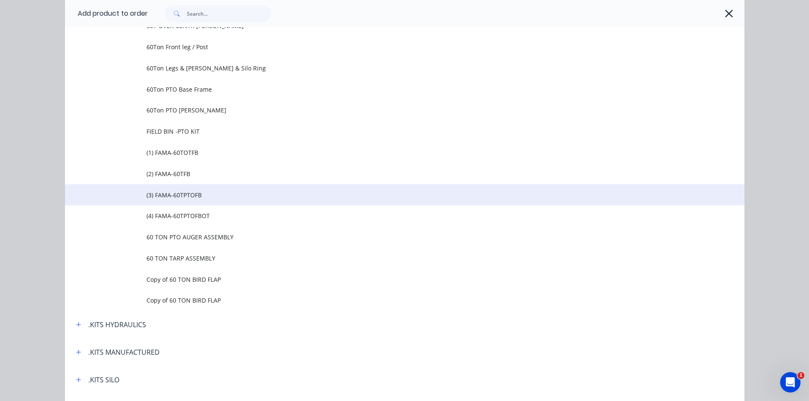
click at [196, 196] on span "(3) FAMA-60TPTOFB" at bounding box center [385, 195] width 478 height 9
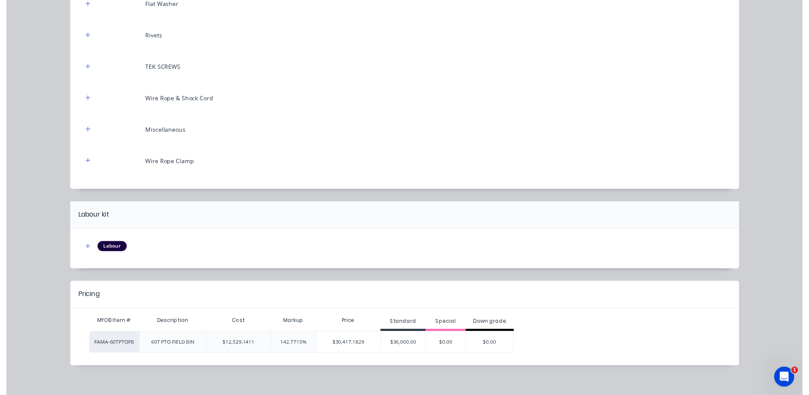
scroll to position [4990, 0]
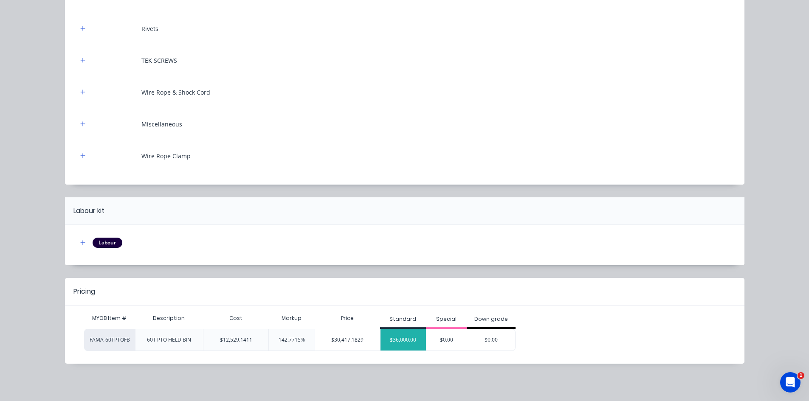
click at [397, 340] on div "$36,000.00" at bounding box center [403, 339] width 46 height 21
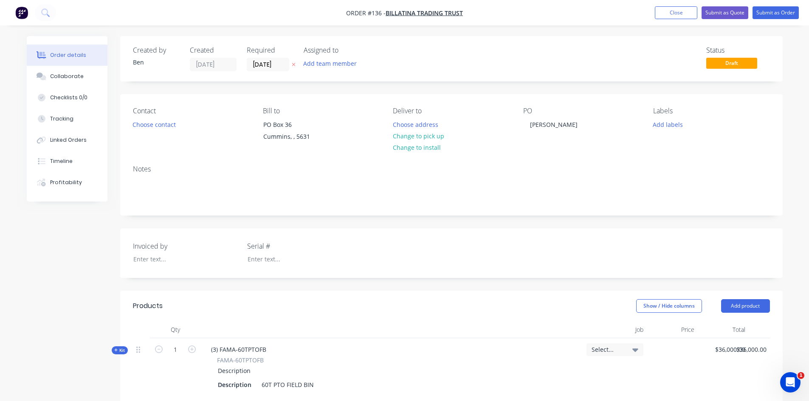
click at [537, 137] on div "PO [PERSON_NAME]" at bounding box center [581, 126] width 116 height 39
click at [568, 125] on div "[PERSON_NAME]" at bounding box center [553, 124] width 61 height 12
drag, startPoint x: 543, startPoint y: 132, endPoint x: 560, endPoint y: 157, distance: 29.7
click at [543, 134] on div "[PERSON_NAME] 0447116757" at bounding box center [553, 128] width 61 height 21
click at [555, 133] on div "[PERSON_NAME] 0447 116757" at bounding box center [553, 128] width 61 height 21
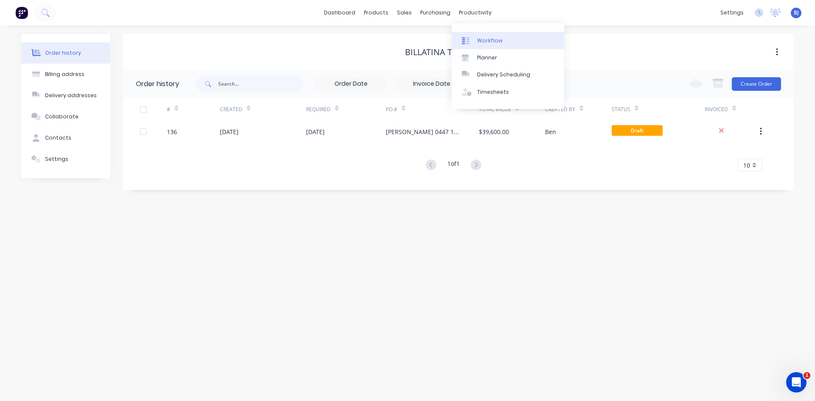
click at [473, 39] on div at bounding box center [468, 41] width 13 height 8
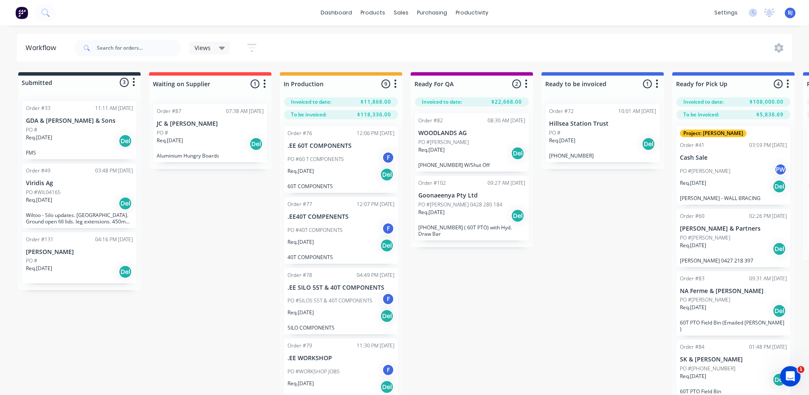
click at [465, 143] on div "PO #[PERSON_NAME]" at bounding box center [471, 142] width 107 height 8
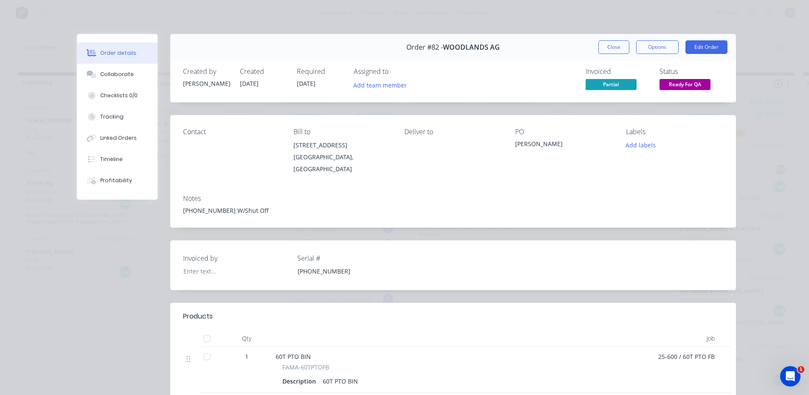
scroll to position [42, 0]
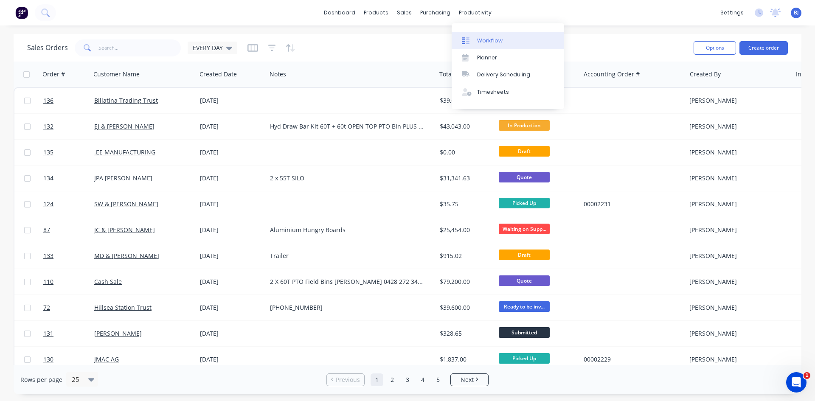
click at [468, 41] on icon at bounding box center [466, 41] width 8 height 8
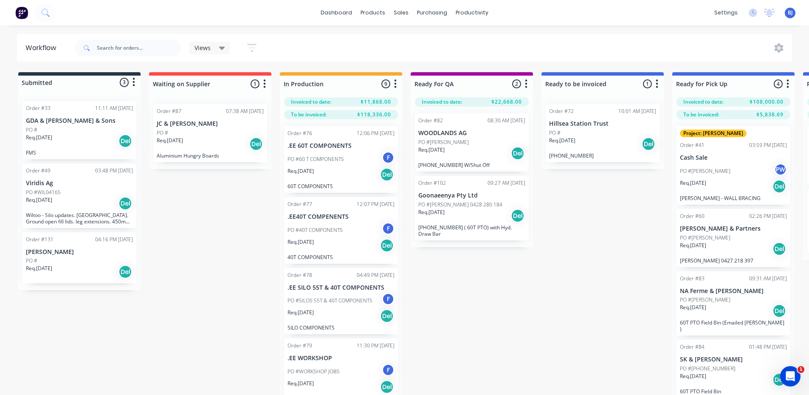
click at [478, 205] on p "PO #[PERSON_NAME] 0428 280 184" at bounding box center [460, 205] width 84 height 8
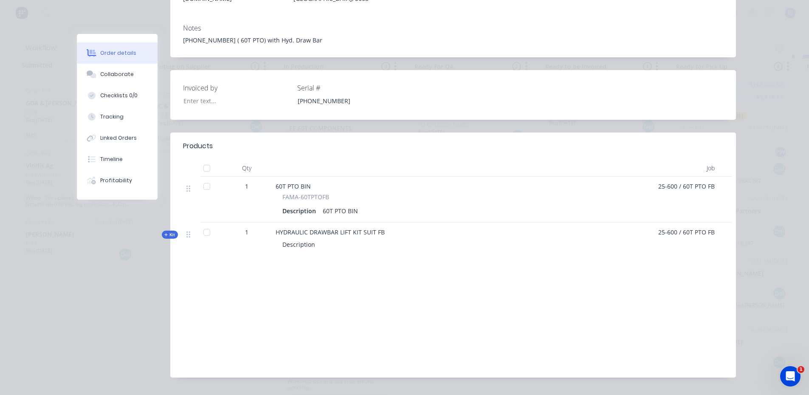
scroll to position [204, 0]
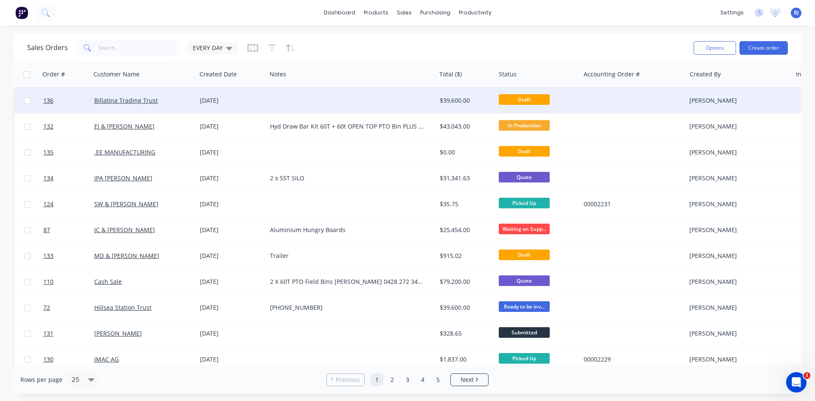
click at [224, 101] on div "[DATE]" at bounding box center [231, 100] width 63 height 8
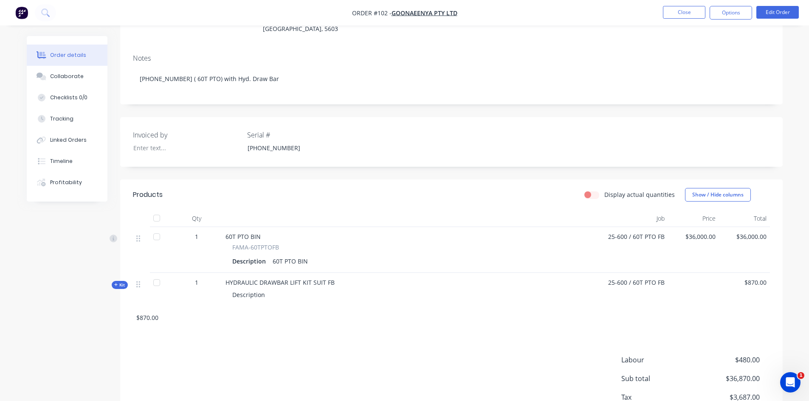
scroll to position [127, 0]
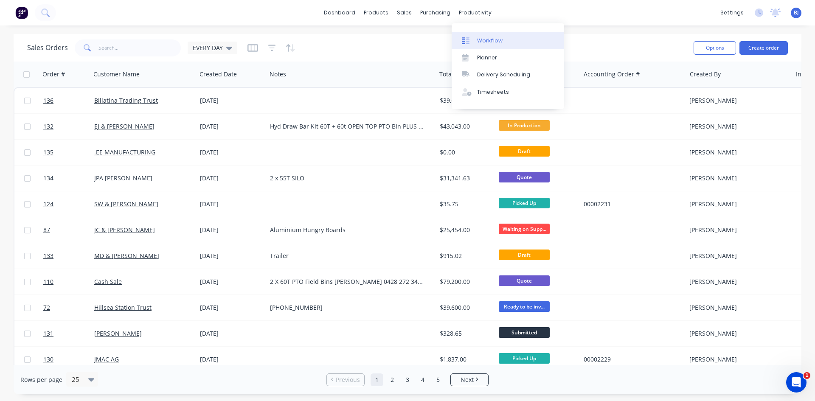
click at [468, 40] on icon at bounding box center [466, 41] width 8 height 8
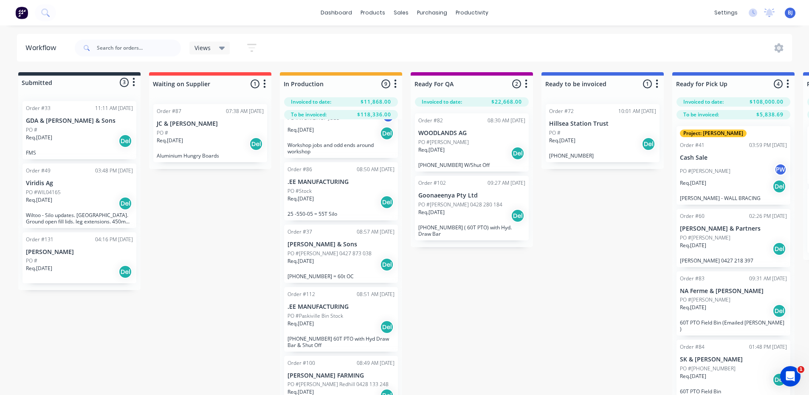
scroll to position [297, 0]
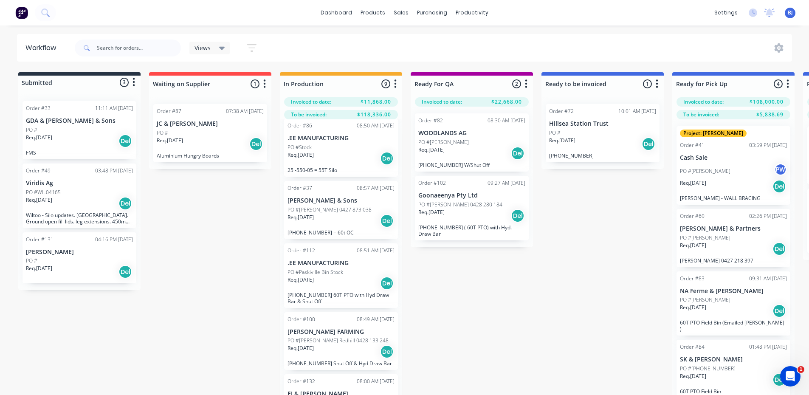
click at [327, 281] on div "Req. [DATE] Del" at bounding box center [340, 283] width 107 height 14
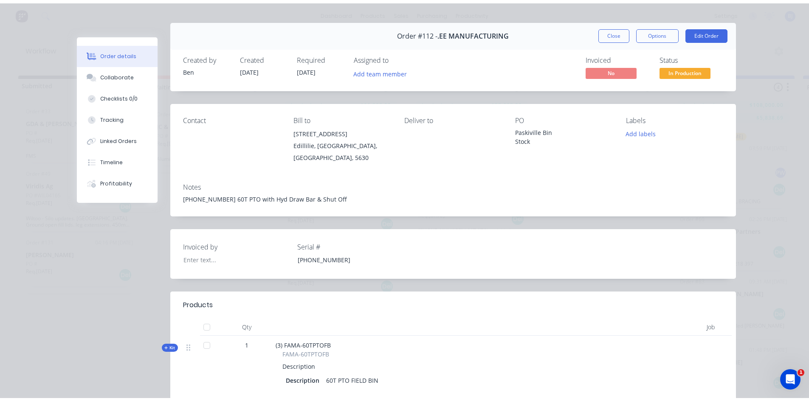
scroll to position [0, 0]
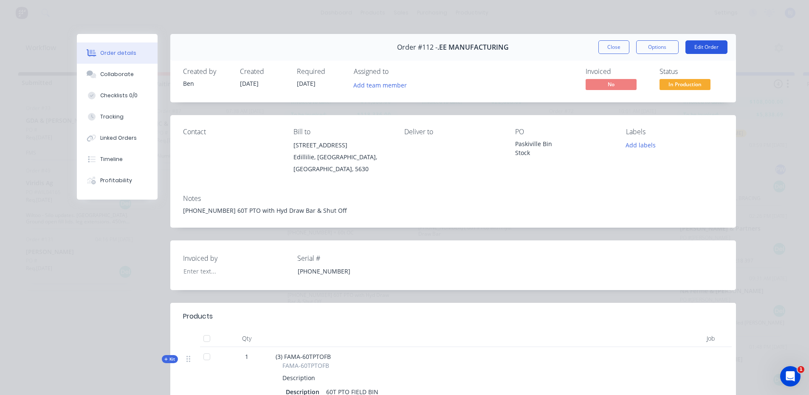
click at [701, 47] on button "Edit Order" at bounding box center [706, 47] width 42 height 14
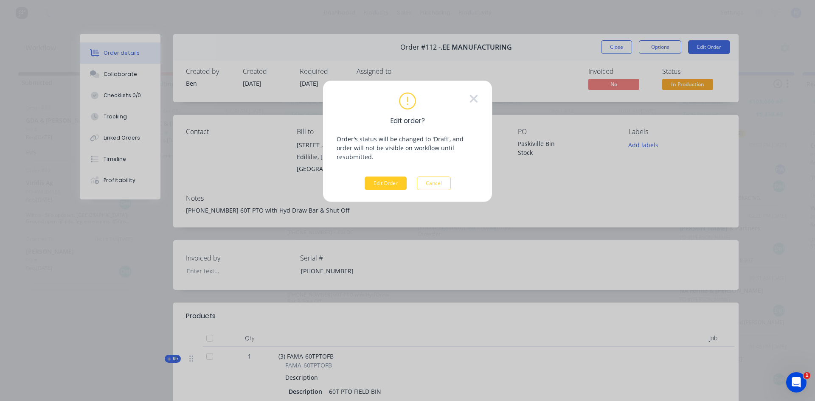
click at [391, 177] on button "Edit Order" at bounding box center [386, 184] width 42 height 14
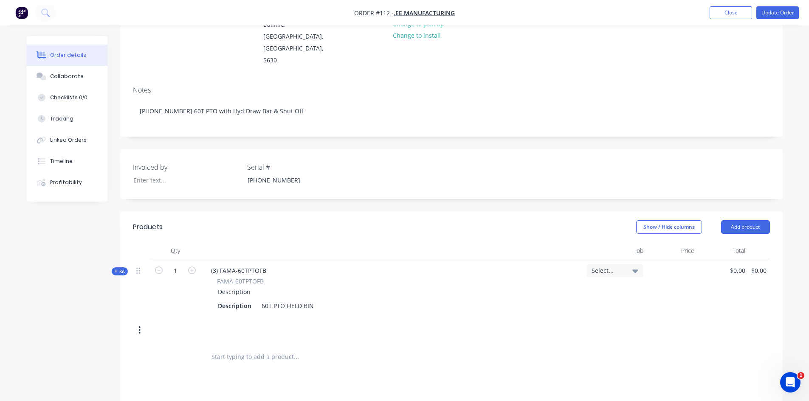
scroll to position [127, 0]
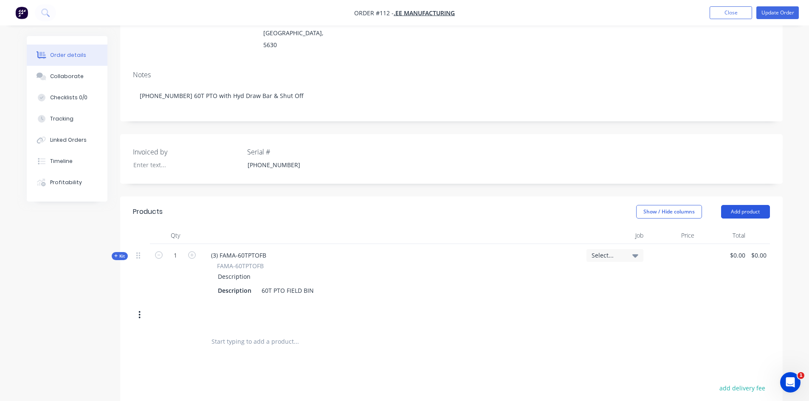
click at [746, 205] on button "Add product" at bounding box center [745, 212] width 49 height 14
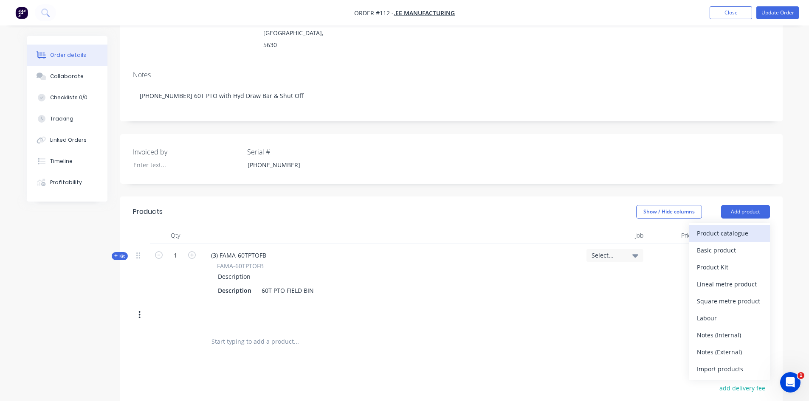
click at [726, 227] on div "Product catalogue" at bounding box center [729, 233] width 65 height 12
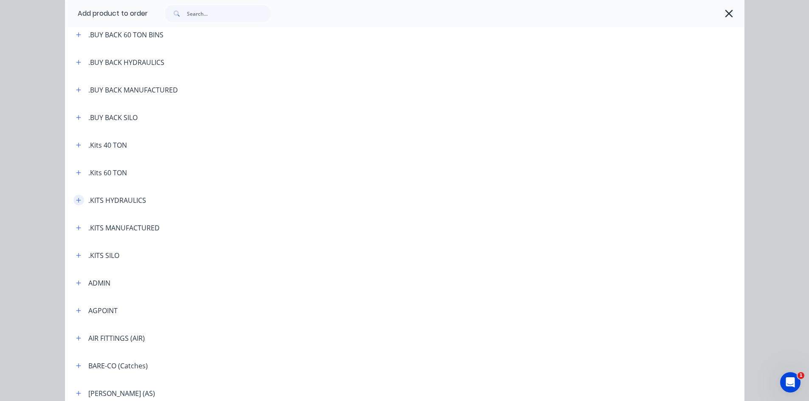
click at [76, 200] on icon "button" at bounding box center [78, 200] width 5 height 5
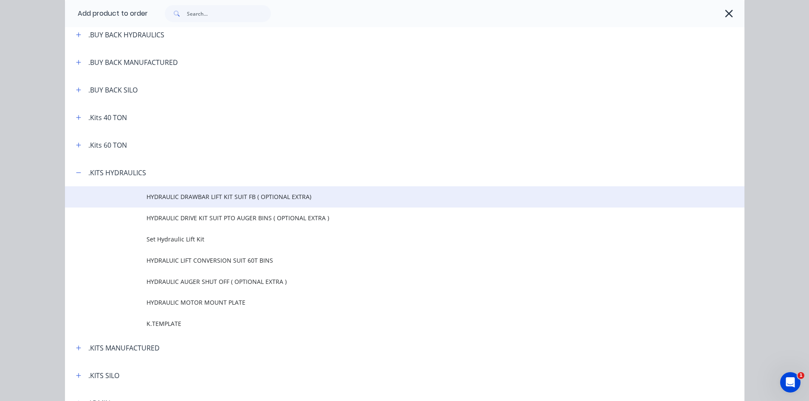
scroll to position [170, 0]
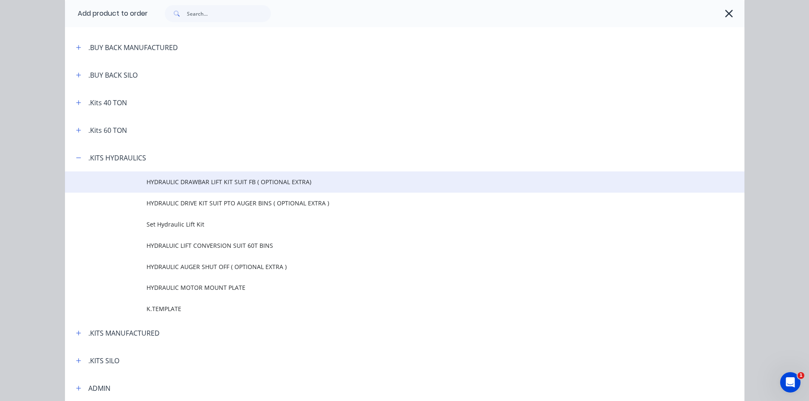
click at [173, 183] on span "HYDRAULIC DRAWBAR LIFT KIT SUIT FB ( OPTIONAL EXTRA)" at bounding box center [385, 181] width 478 height 9
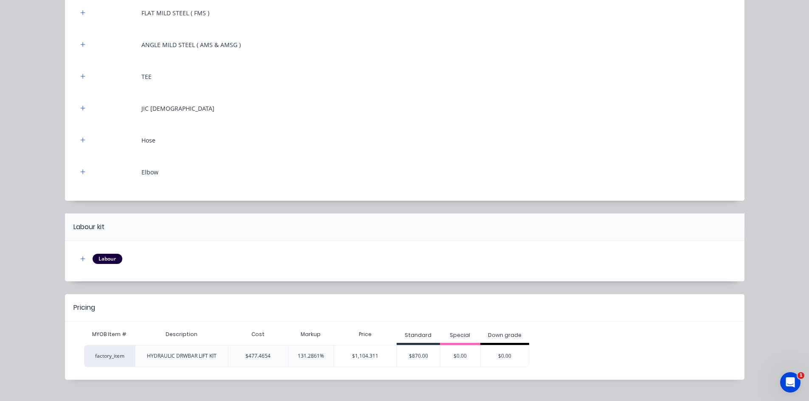
scroll to position [167, 0]
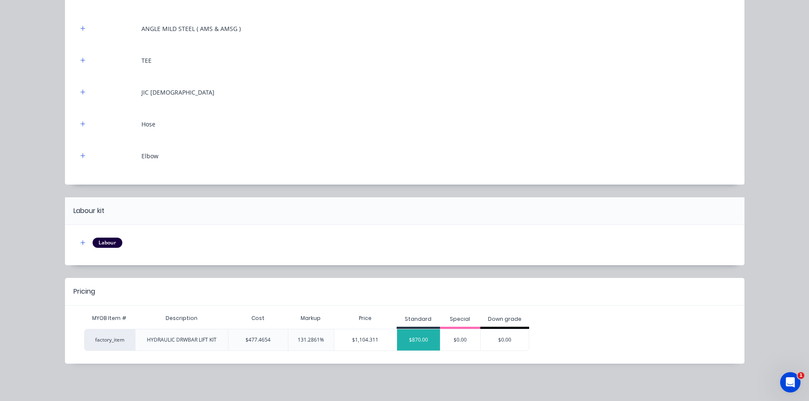
click at [416, 340] on div "$870.00" at bounding box center [418, 339] width 43 height 21
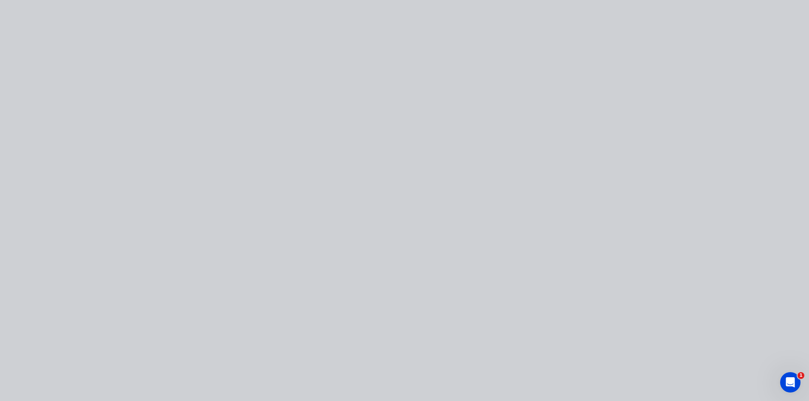
scroll to position [0, 0]
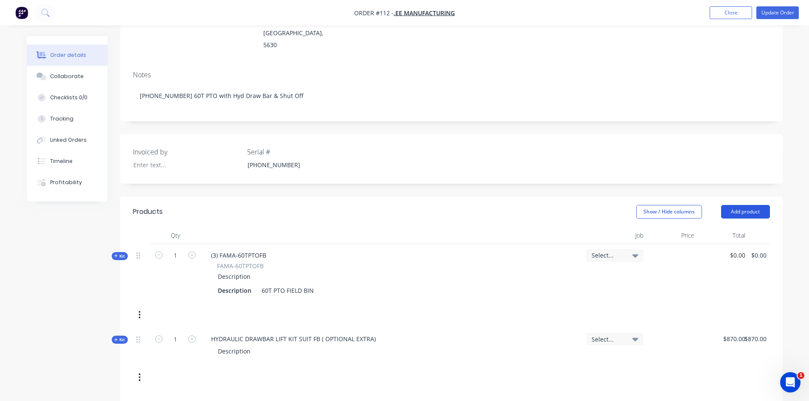
click at [730, 205] on button "Add product" at bounding box center [745, 212] width 49 height 14
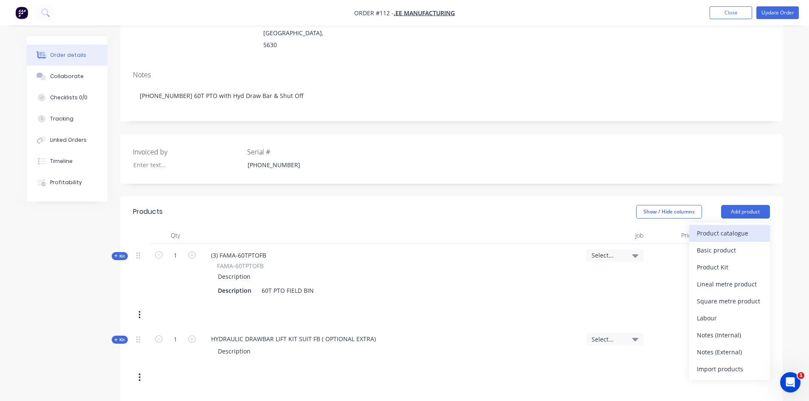
click at [712, 227] on div "Product catalogue" at bounding box center [729, 233] width 65 height 12
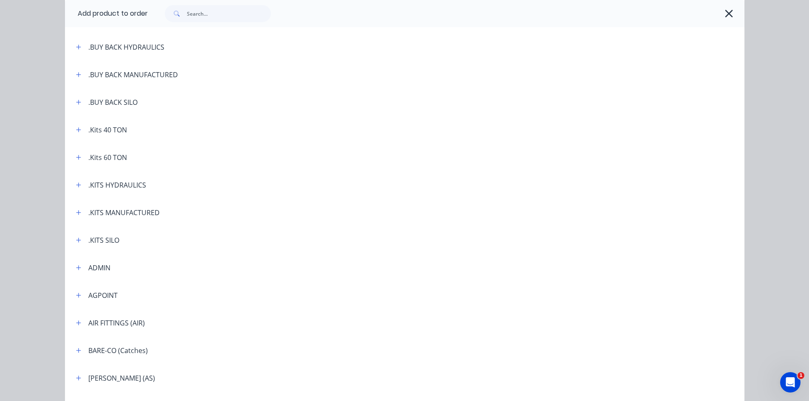
scroll to position [170, 0]
click at [76, 157] on icon "button" at bounding box center [78, 158] width 5 height 6
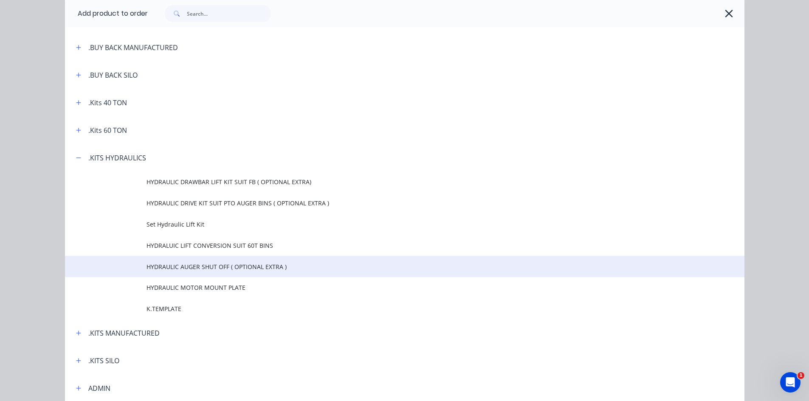
click at [175, 265] on span "HYDRAULIC AUGER SHUT OFF ( OPTIONAL EXTRA )" at bounding box center [385, 266] width 478 height 9
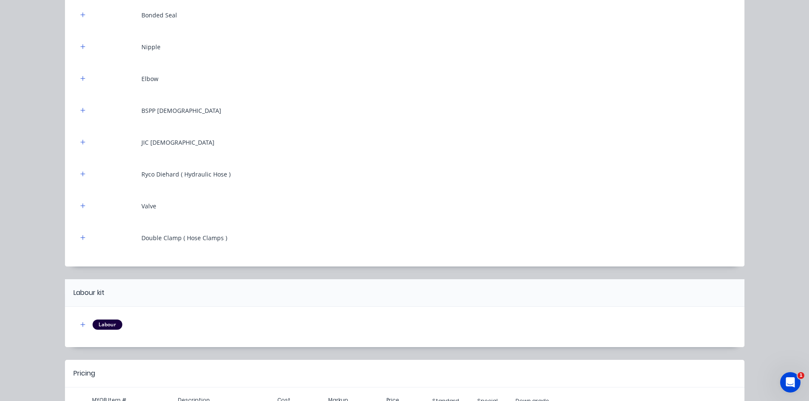
scroll to position [422, 0]
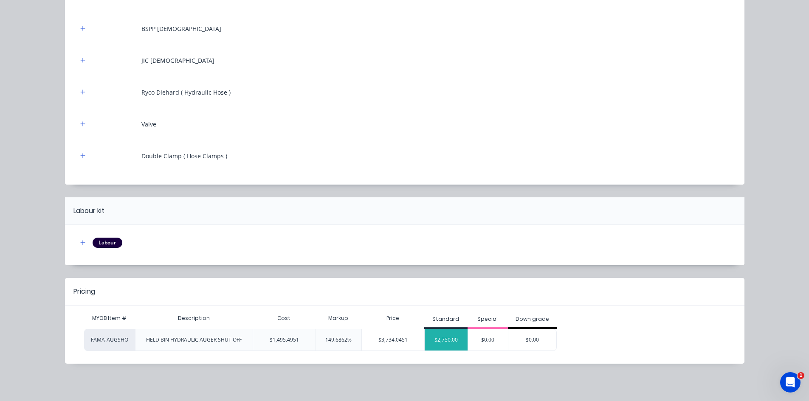
click at [442, 341] on div "$2,750.00" at bounding box center [446, 339] width 43 height 21
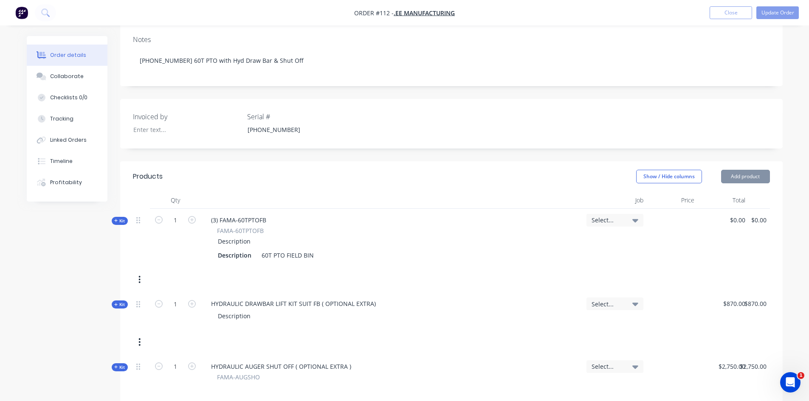
scroll to position [85, 0]
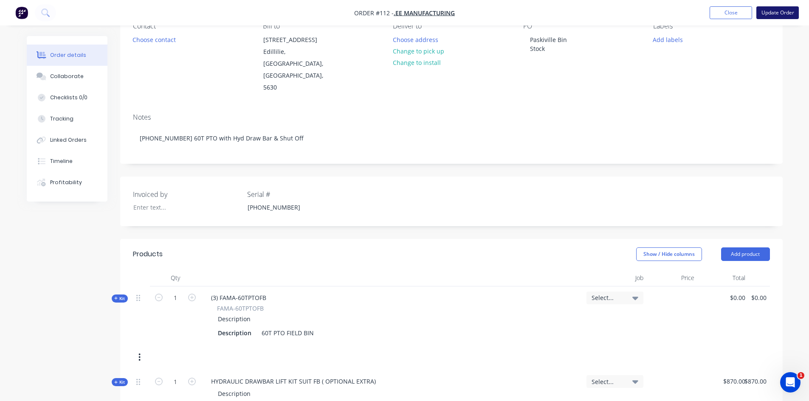
click at [768, 11] on button "Update Order" at bounding box center [777, 12] width 42 height 13
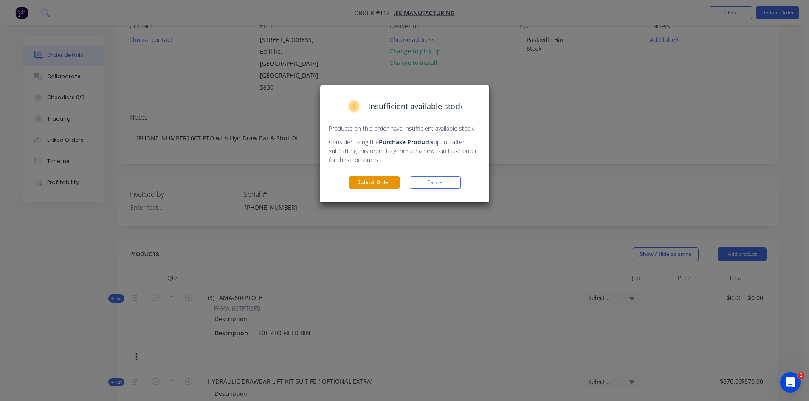
click at [373, 181] on button "Submit Order" at bounding box center [374, 182] width 51 height 13
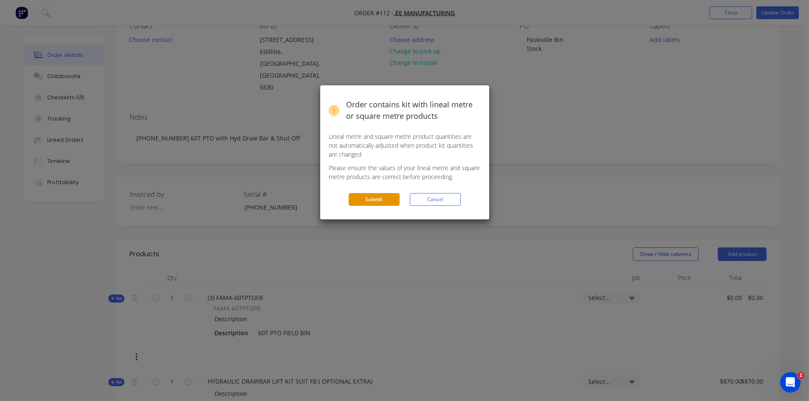
click at [372, 197] on button "Submit" at bounding box center [374, 199] width 51 height 13
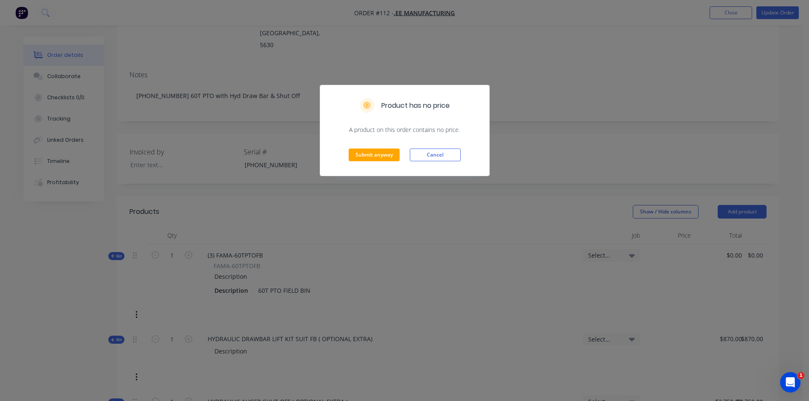
scroll to position [170, 0]
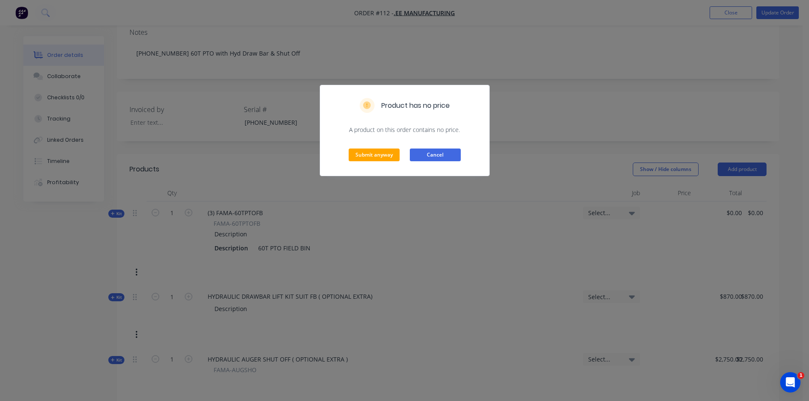
click at [449, 157] on button "Cancel" at bounding box center [435, 155] width 51 height 13
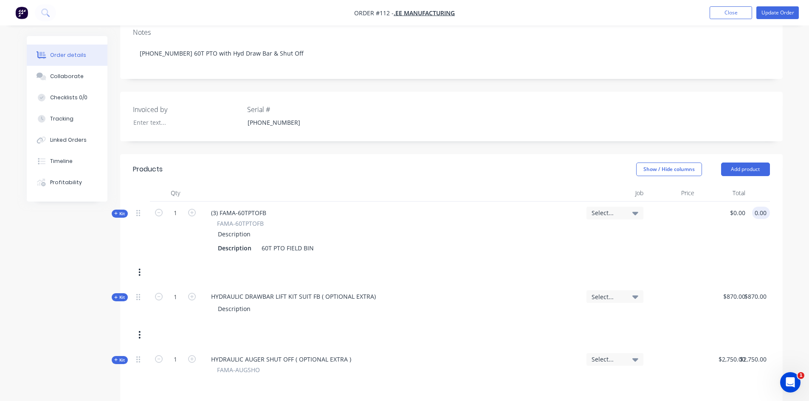
click at [760, 207] on input "0.00" at bounding box center [762, 213] width 16 height 12
type input "3"
type input "2"
type input "36000.0"
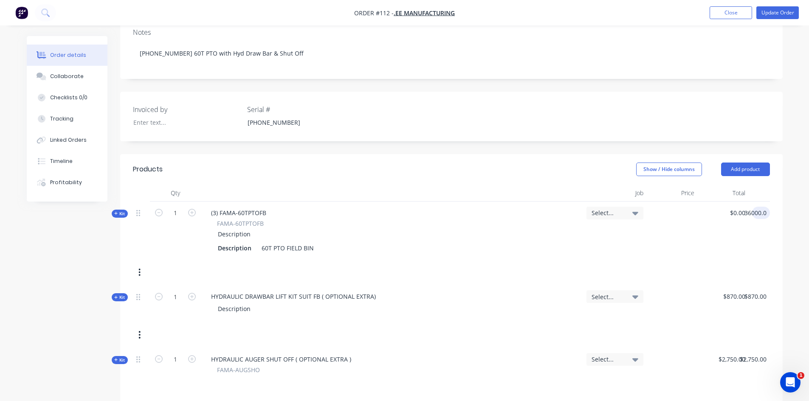
click at [697, 234] on div "Kit 1 (3) FAMA-60TPTOFB FAMA-60TPTOFB Description Description 60T PTO FIELD BIN…" at bounding box center [451, 244] width 637 height 84
type input "$36,000.00"
click at [772, 10] on button "Update Order" at bounding box center [777, 12] width 42 height 13
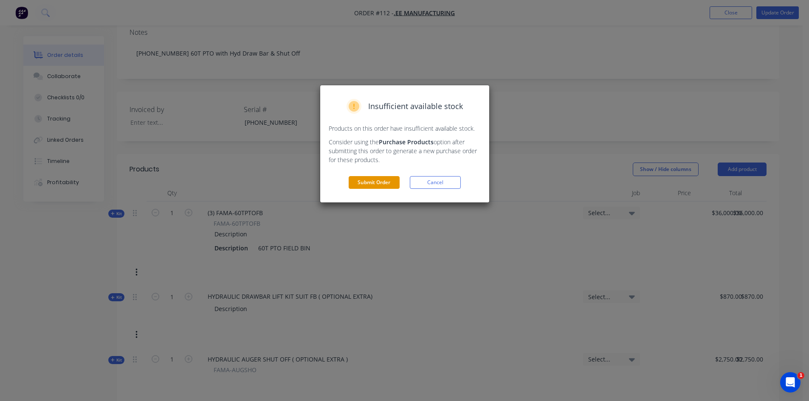
click at [382, 183] on button "Submit Order" at bounding box center [374, 182] width 51 height 13
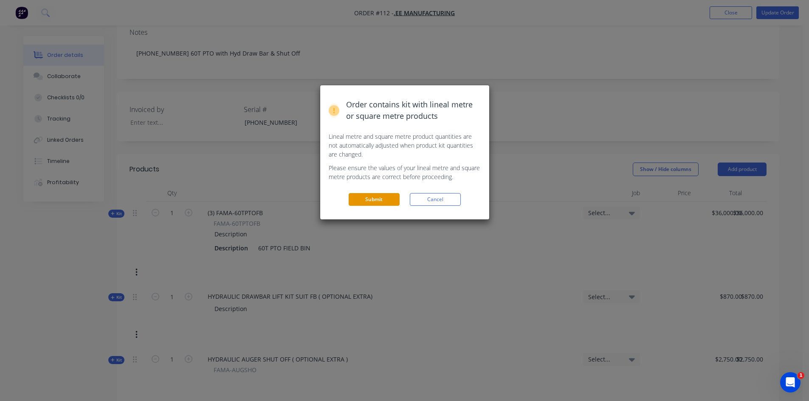
click at [374, 198] on button "Submit" at bounding box center [374, 199] width 51 height 13
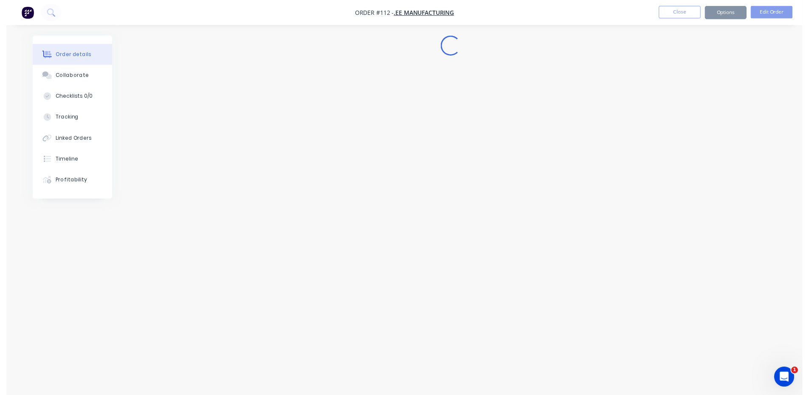
scroll to position [0, 0]
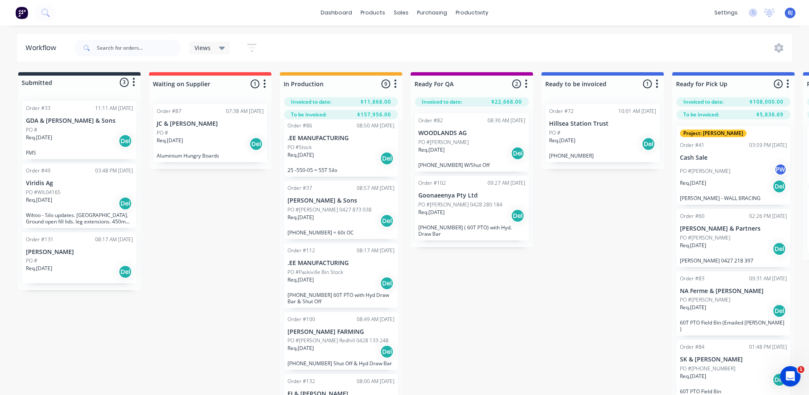
scroll to position [324, 0]
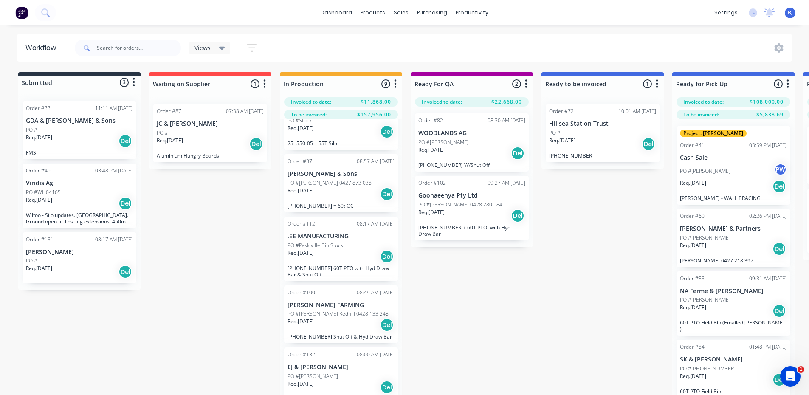
click at [353, 247] on div "PO #Paskiville Bin Stock" at bounding box center [340, 246] width 107 height 8
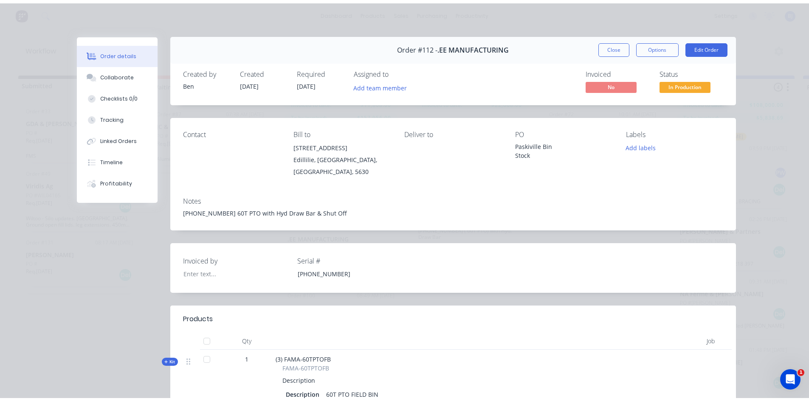
scroll to position [0, 0]
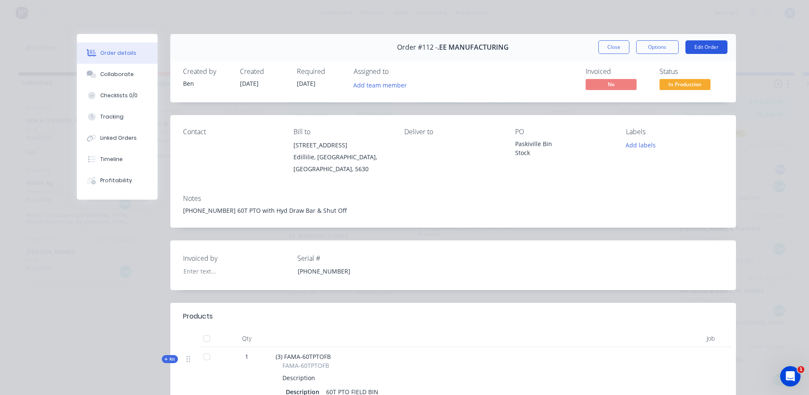
click at [691, 45] on button "Edit Order" at bounding box center [706, 47] width 42 height 14
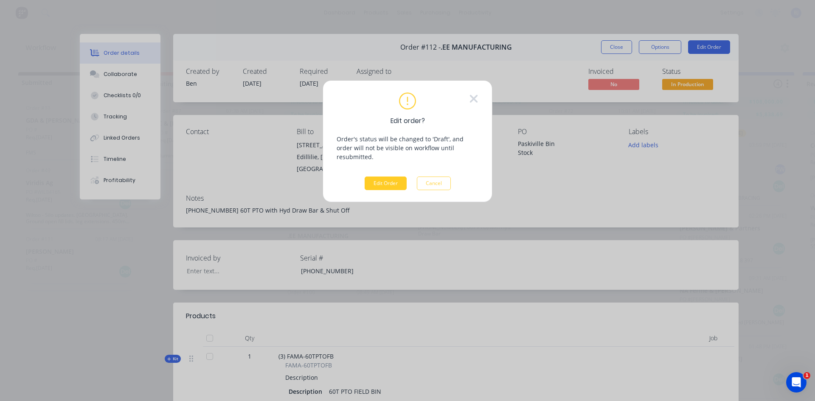
click at [388, 178] on button "Edit Order" at bounding box center [386, 184] width 42 height 14
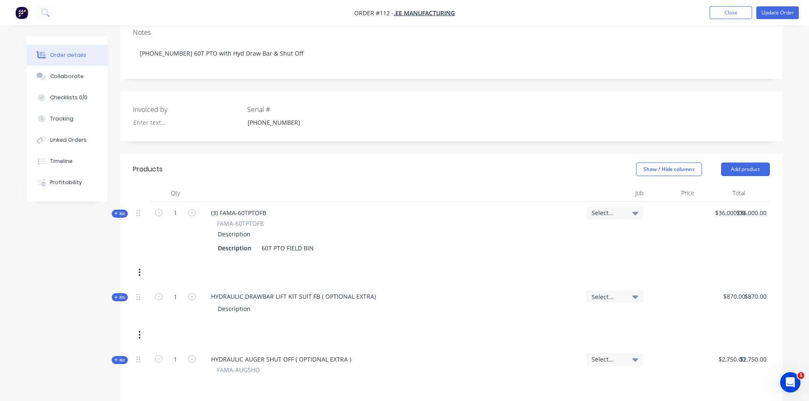
scroll to position [212, 0]
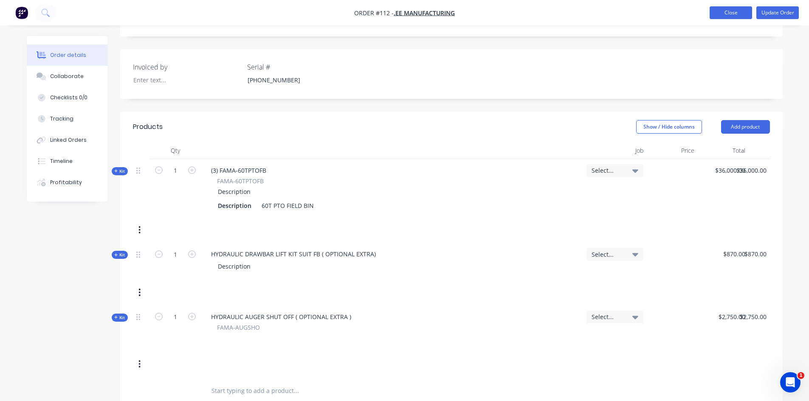
click at [722, 12] on button "Close" at bounding box center [730, 12] width 42 height 13
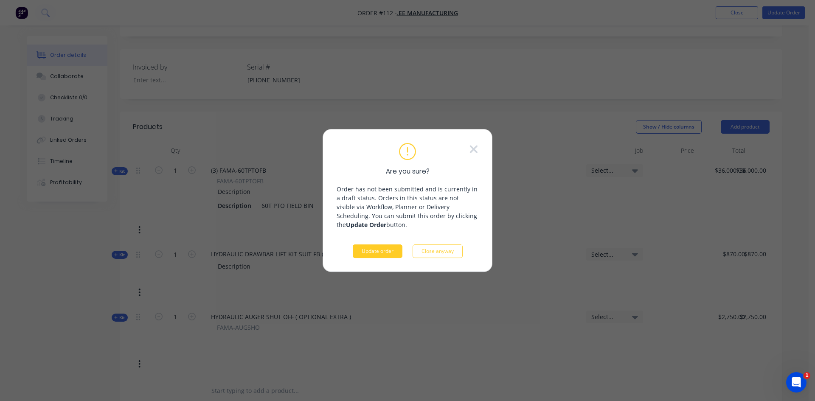
click at [379, 253] on button "Update order" at bounding box center [378, 252] width 50 height 14
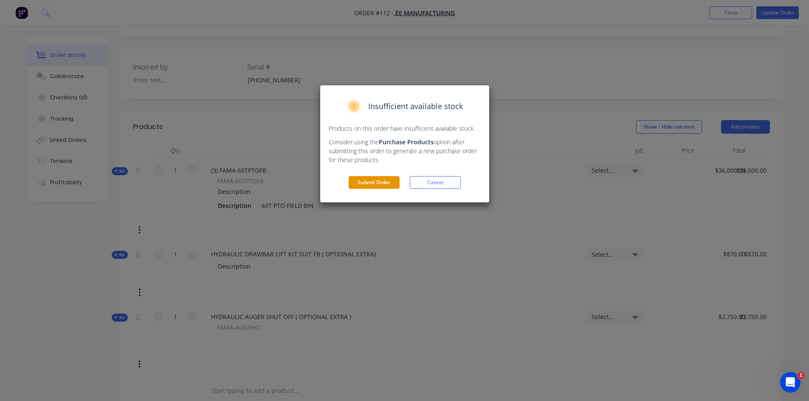
click at [379, 183] on button "Submit Order" at bounding box center [374, 182] width 51 height 13
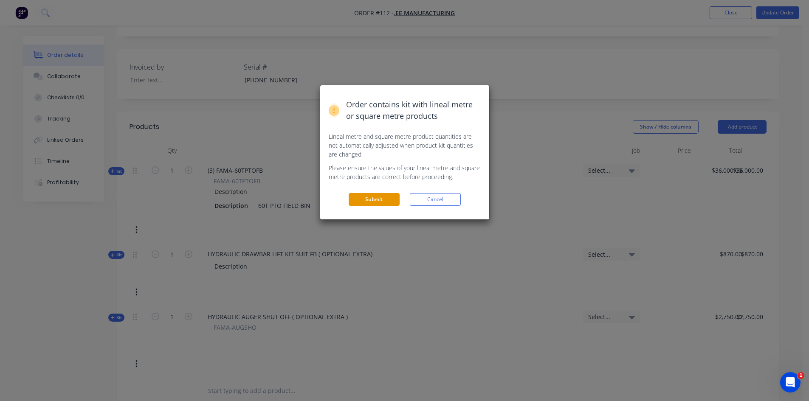
click at [376, 201] on button "Submit" at bounding box center [374, 199] width 51 height 13
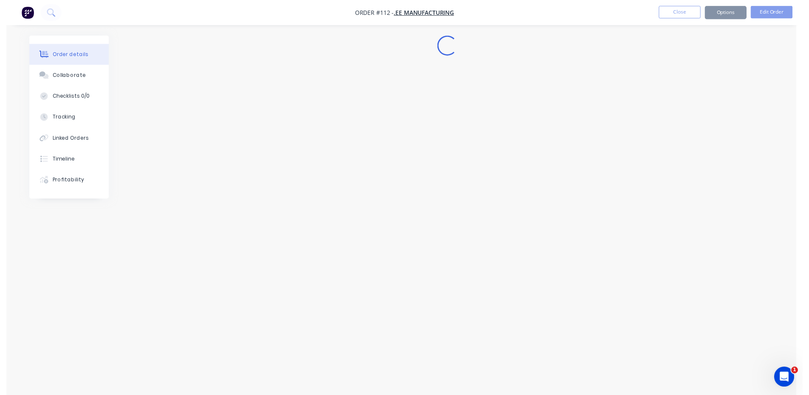
scroll to position [0, 0]
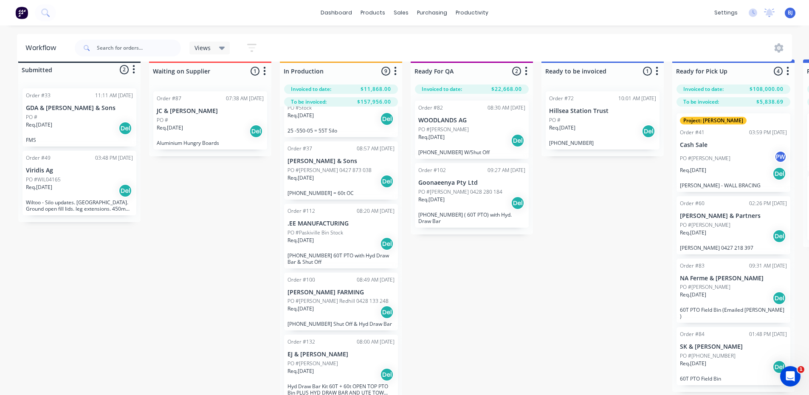
scroll to position [24, 0]
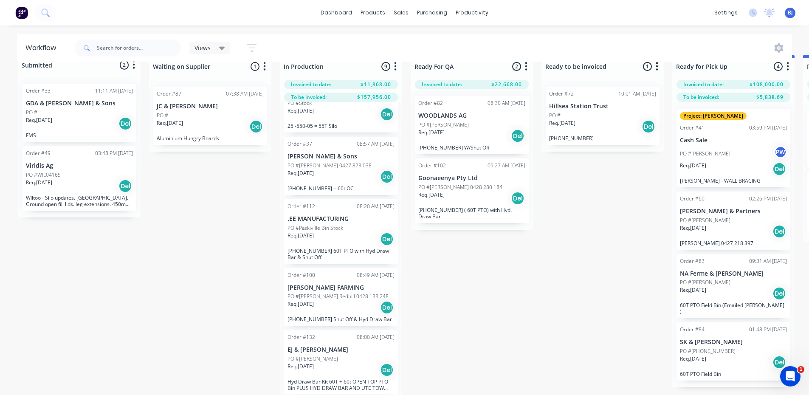
click at [335, 355] on div "PO #[PERSON_NAME]" at bounding box center [340, 359] width 107 height 8
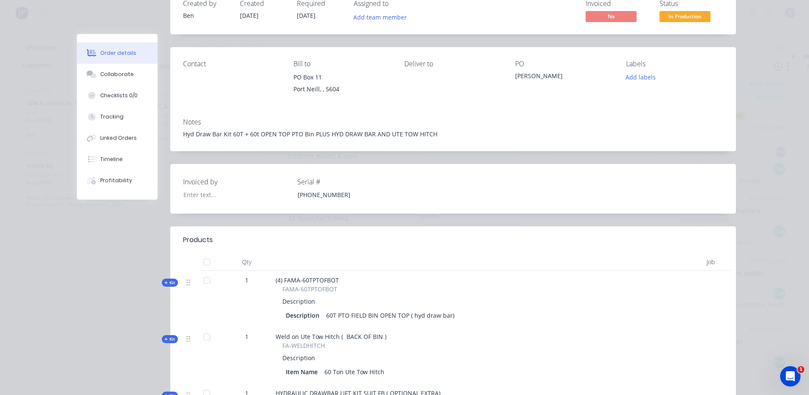
scroll to position [42, 0]
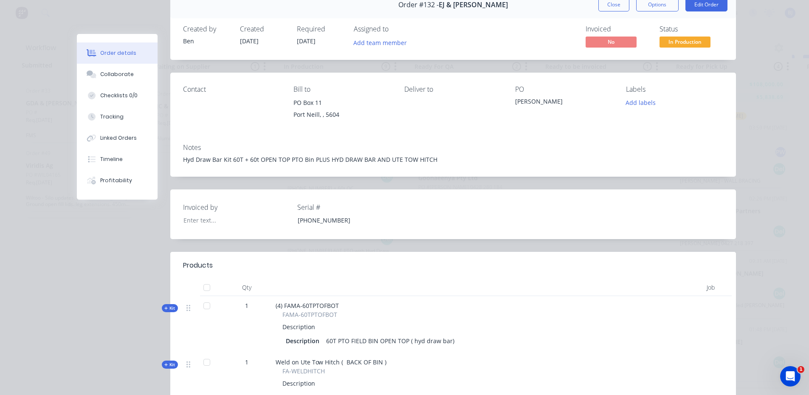
click at [178, 160] on div "Notes Hyd Draw Bar Kit 60T + 60t OPEN TOP PTO Bin PLUS HYD DRAW BAR AND UTE TOW…" at bounding box center [453, 157] width 566 height 40
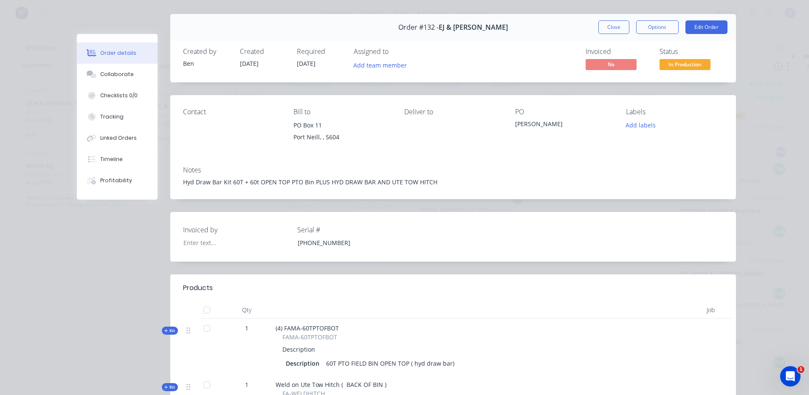
scroll to position [0, 0]
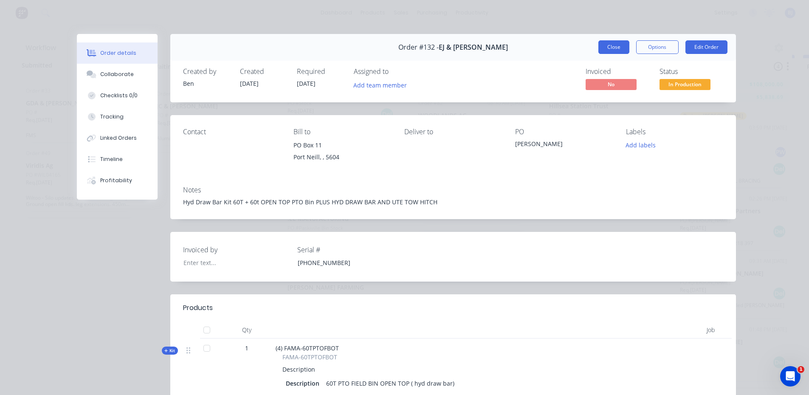
click at [614, 49] on button "Close" at bounding box center [613, 47] width 31 height 14
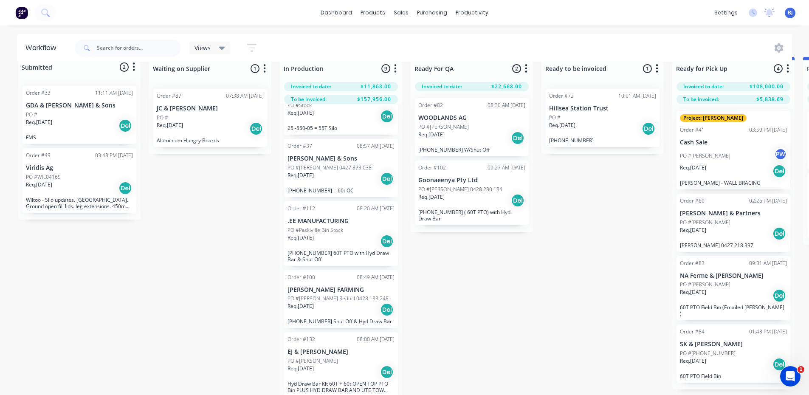
scroll to position [24, 0]
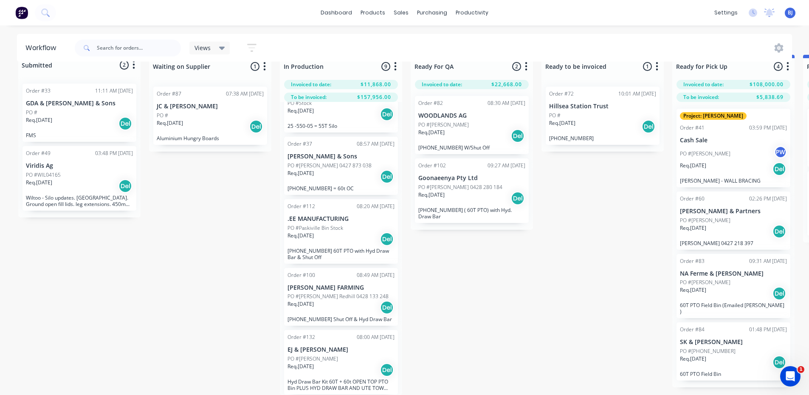
click at [349, 363] on div "Req. [DATE] Del" at bounding box center [340, 370] width 107 height 14
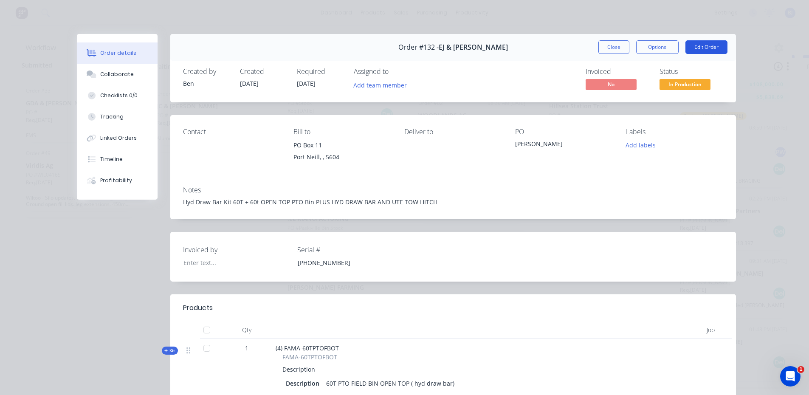
click at [699, 48] on button "Edit Order" at bounding box center [706, 47] width 42 height 14
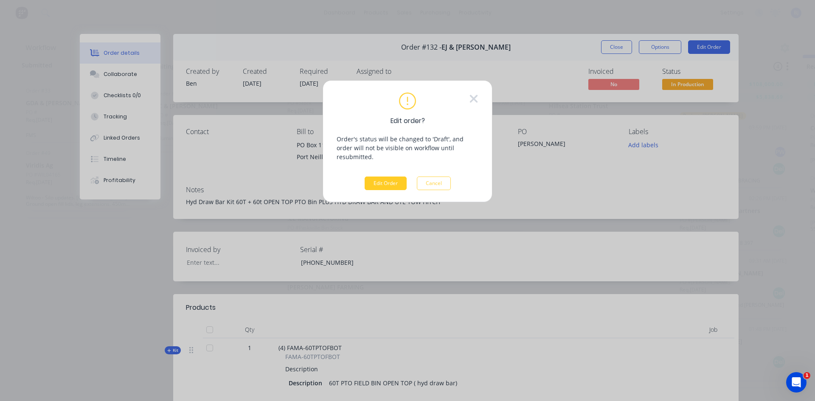
click at [397, 180] on button "Edit Order" at bounding box center [386, 184] width 42 height 14
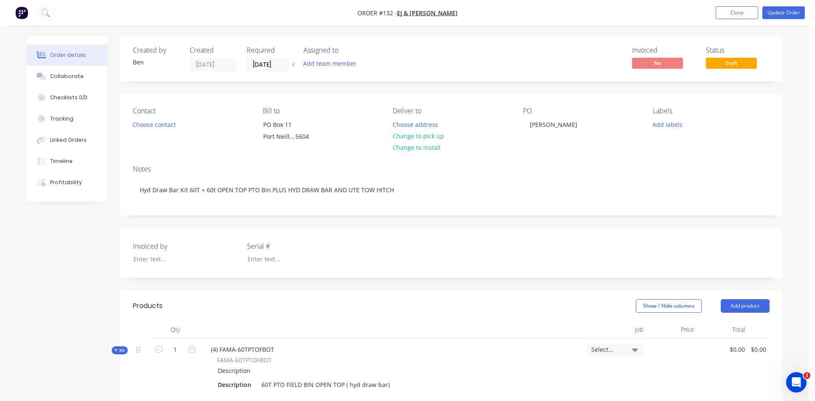
type input "$34,000.00"
type input "$260.00"
type input "$870.00"
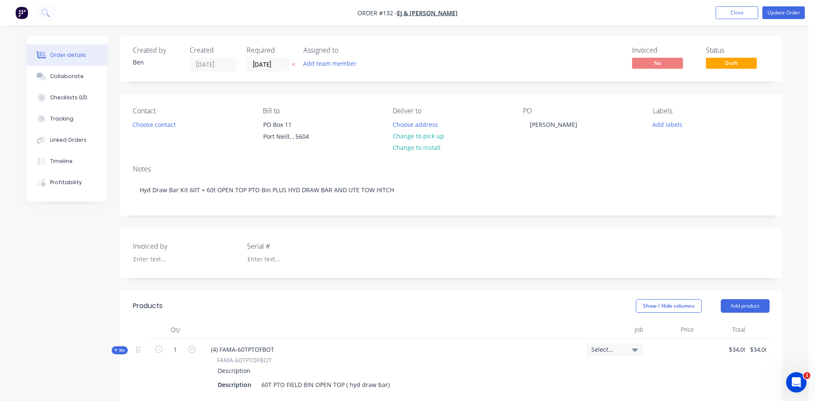
type input "$870.00"
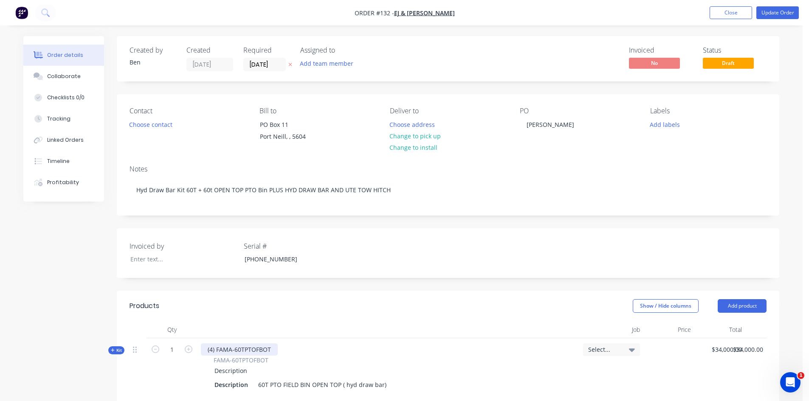
scroll to position [42, 0]
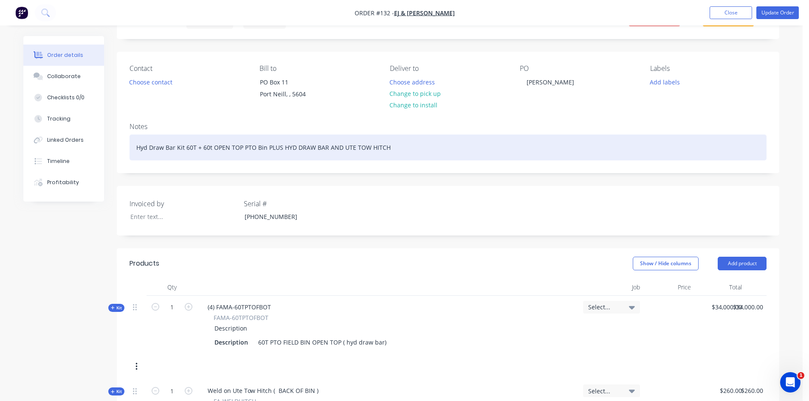
click at [135, 149] on div "Hyd Draw Bar Kit 60T + 60t OPEN TOP PTO Bin PLUS HYD DRAW BAR AND UTE TOW HITCH" at bounding box center [447, 148] width 637 height 26
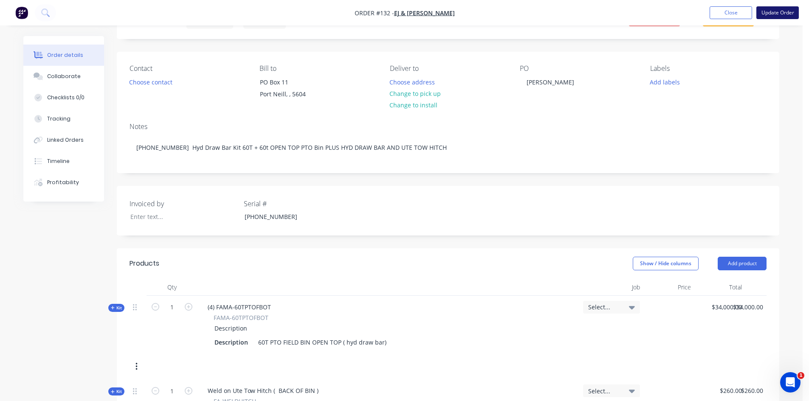
click at [780, 13] on button "Update Order" at bounding box center [777, 12] width 42 height 13
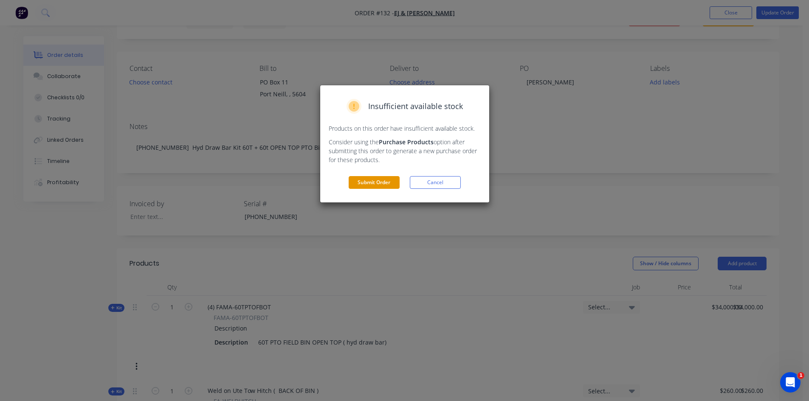
click at [380, 185] on button "Submit Order" at bounding box center [374, 182] width 51 height 13
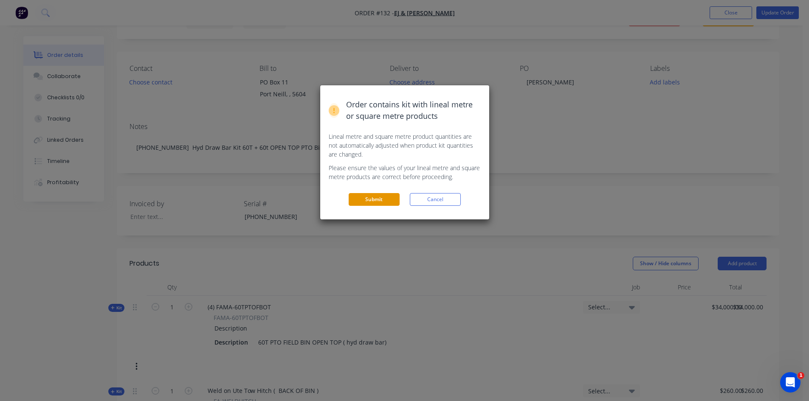
click at [373, 201] on button "Submit" at bounding box center [374, 199] width 51 height 13
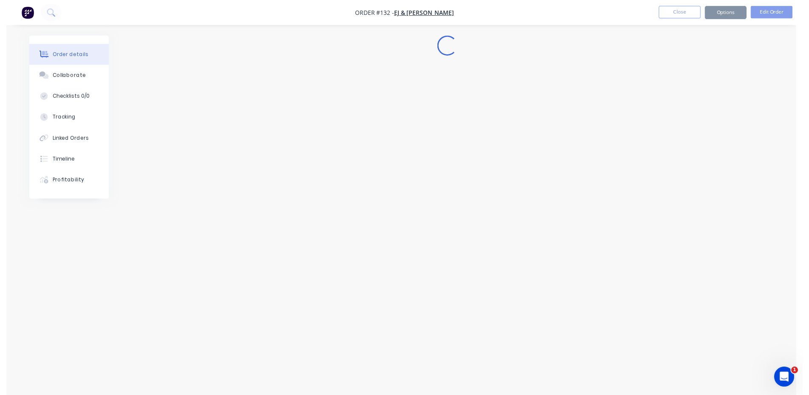
scroll to position [0, 0]
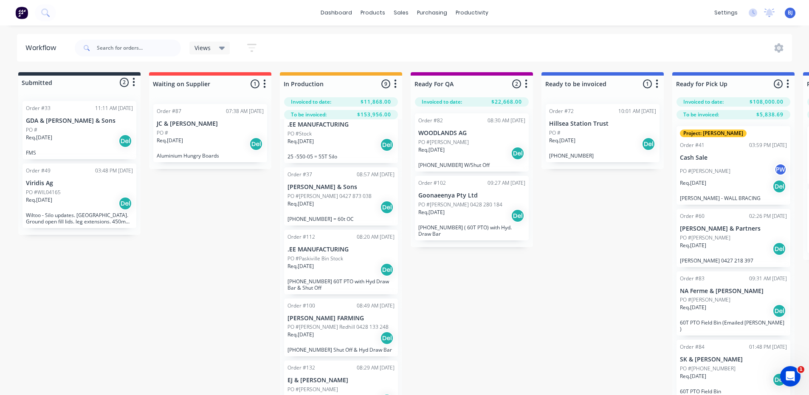
scroll to position [324, 0]
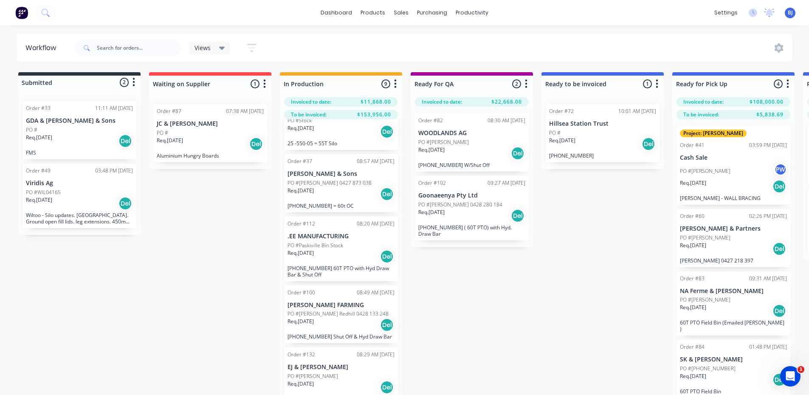
click at [350, 313] on p "PO #[PERSON_NAME] Redhill 0428 133 248" at bounding box center [337, 314] width 101 height 8
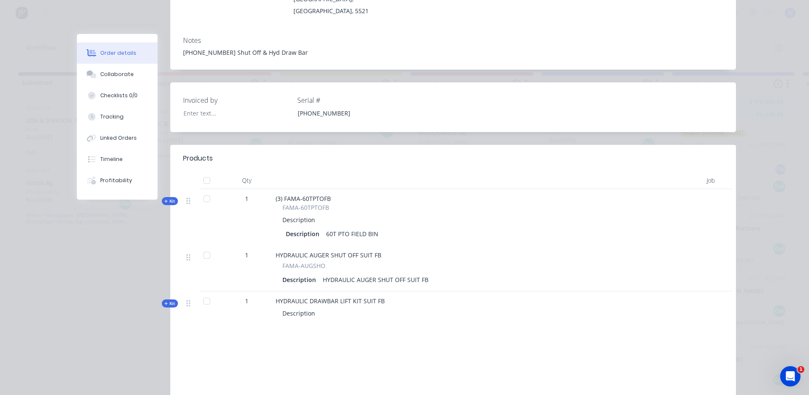
scroll to position [0, 0]
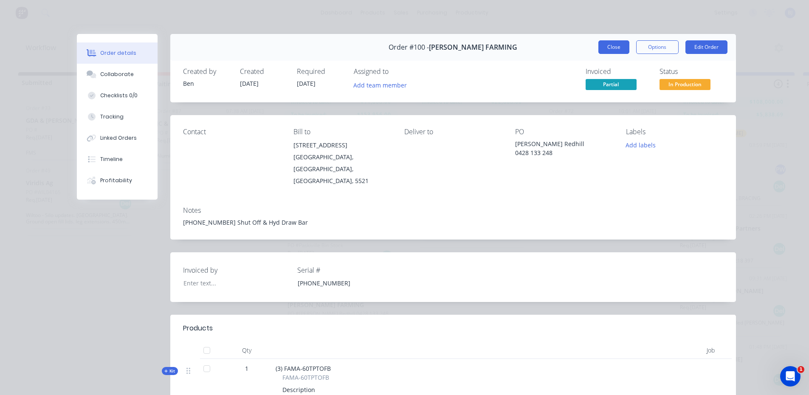
click at [614, 47] on button "Close" at bounding box center [613, 47] width 31 height 14
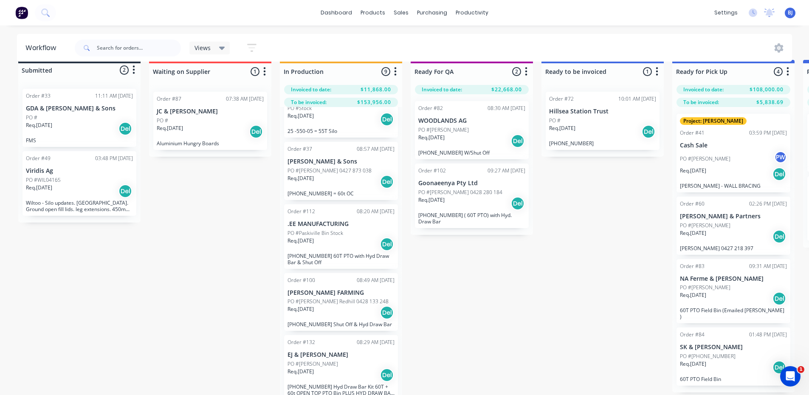
scroll to position [24, 0]
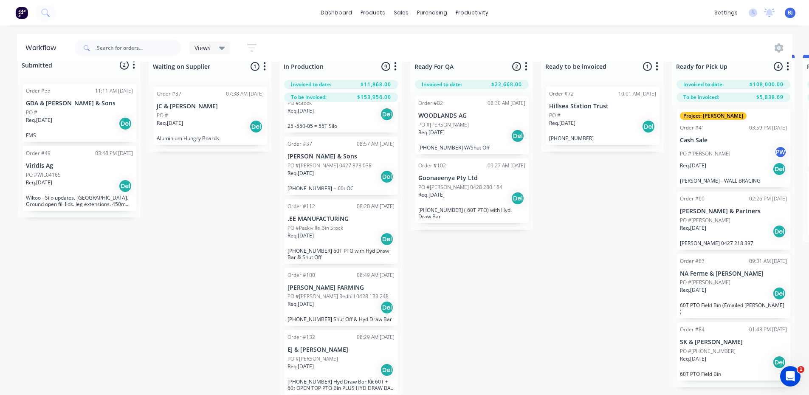
click at [341, 366] on div "Req. [DATE] Del" at bounding box center [340, 370] width 107 height 14
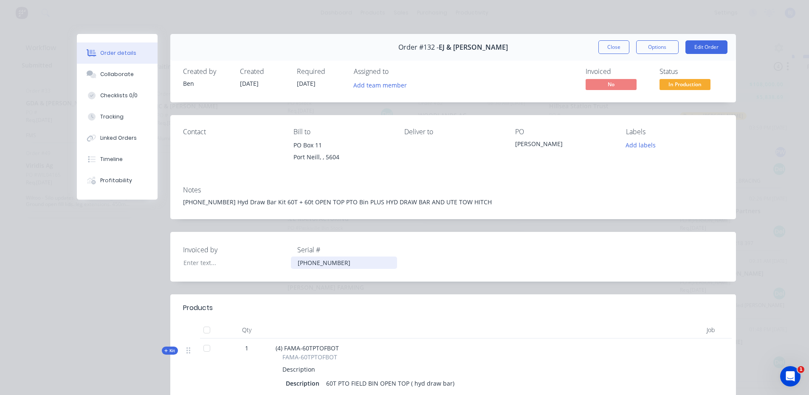
click at [324, 263] on div "[PHONE_NUMBER]" at bounding box center [344, 262] width 106 height 12
click at [207, 201] on div "[PHONE_NUMBER] Hyd Draw Bar Kit 60T + 60t OPEN TOP PTO Bin PLUS HYD DRAW BAR AN…" at bounding box center [453, 201] width 540 height 9
click at [206, 203] on div "[PHONE_NUMBER] Hyd Draw Bar Kit 60T + 60t OPEN TOP PTO Bin PLUS HYD DRAW BAR AN…" at bounding box center [453, 201] width 540 height 9
click at [208, 203] on div "[PHONE_NUMBER] Hyd Draw Bar Kit 60T + 60t OPEN TOP PTO Bin PLUS HYD DRAW BAR AN…" at bounding box center [453, 201] width 540 height 9
click at [208, 202] on div "[PHONE_NUMBER] Hyd Draw Bar Kit 60T + 60t OPEN TOP PTO Bin PLUS HYD DRAW BAR AN…" at bounding box center [453, 201] width 540 height 9
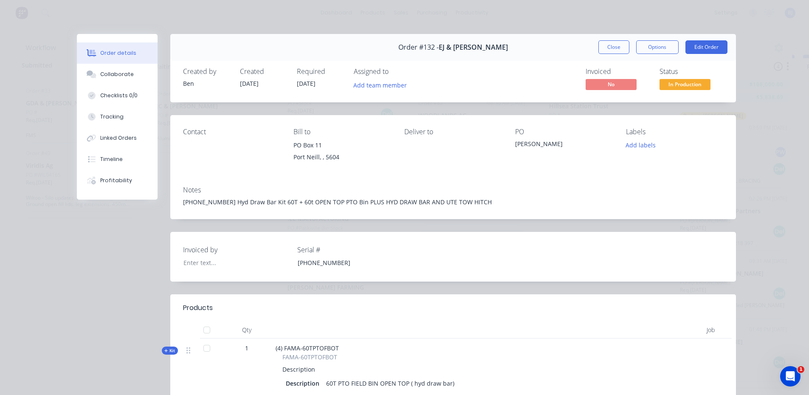
click at [313, 239] on div "Invoiced by Serial # [PHONE_NUMBER]" at bounding box center [453, 257] width 566 height 50
click at [207, 201] on div "[PHONE_NUMBER] Hyd Draw Bar Kit 60T + 60t OPEN TOP PTO Bin PLUS HYD DRAW BAR AN…" at bounding box center [453, 201] width 540 height 9
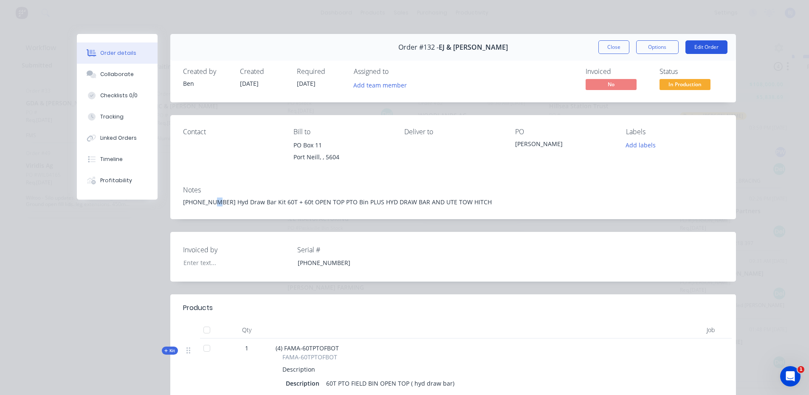
click at [709, 47] on button "Edit Order" at bounding box center [706, 47] width 42 height 14
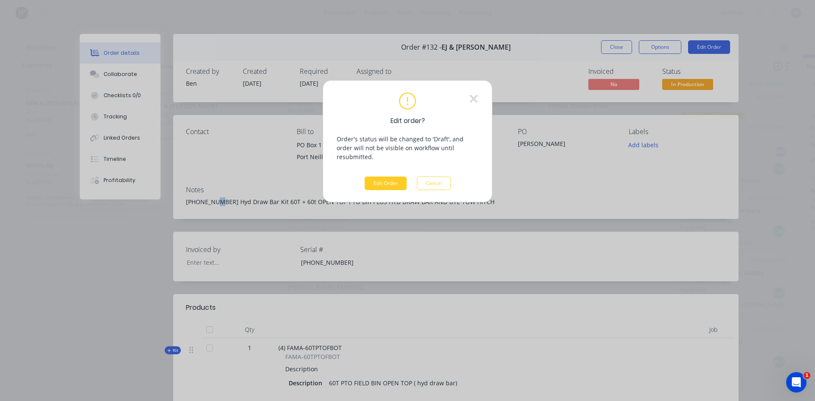
click at [377, 177] on button "Edit Order" at bounding box center [386, 184] width 42 height 14
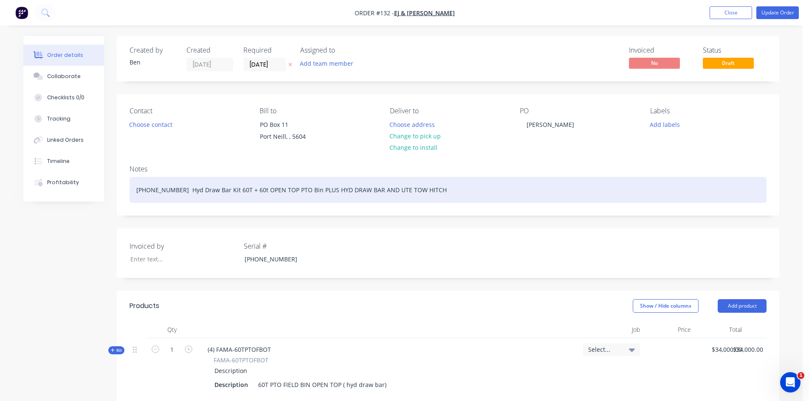
click at [164, 191] on div "[PHONE_NUMBER] Hyd Draw Bar Kit 60T + 60t OPEN TOP PTO Bin PLUS HYD DRAW BAR AN…" at bounding box center [447, 190] width 637 height 26
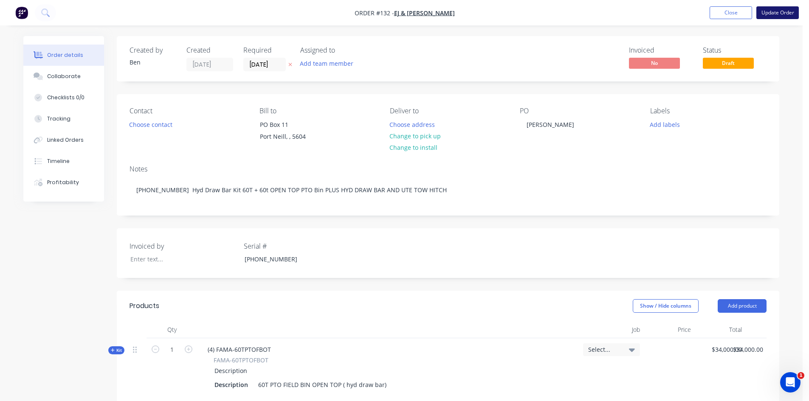
click at [777, 14] on button "Update Order" at bounding box center [777, 12] width 42 height 13
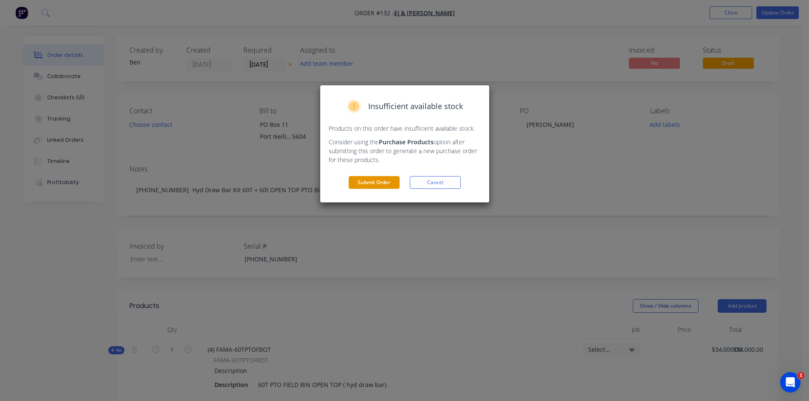
click at [373, 180] on button "Submit Order" at bounding box center [374, 182] width 51 height 13
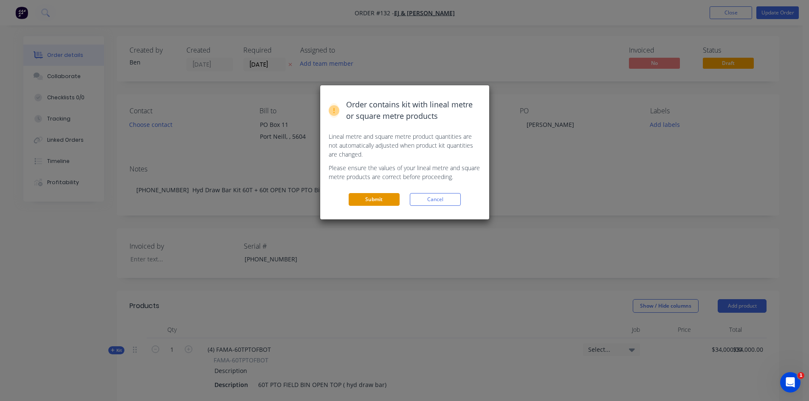
click at [374, 201] on button "Submit" at bounding box center [374, 199] width 51 height 13
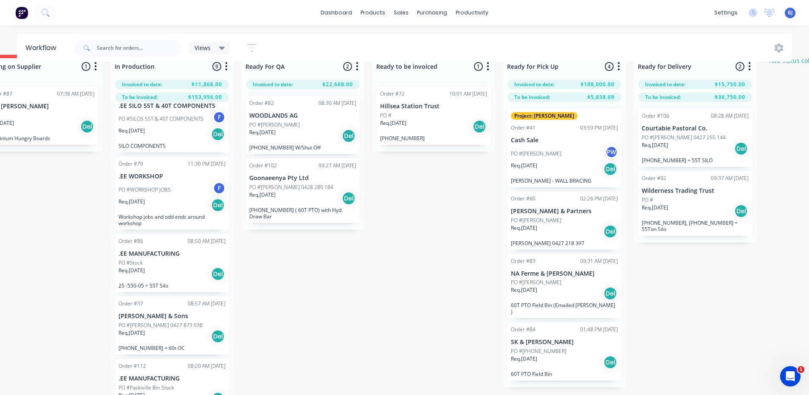
scroll to position [154, 0]
